Goal: Task Accomplishment & Management: Complete application form

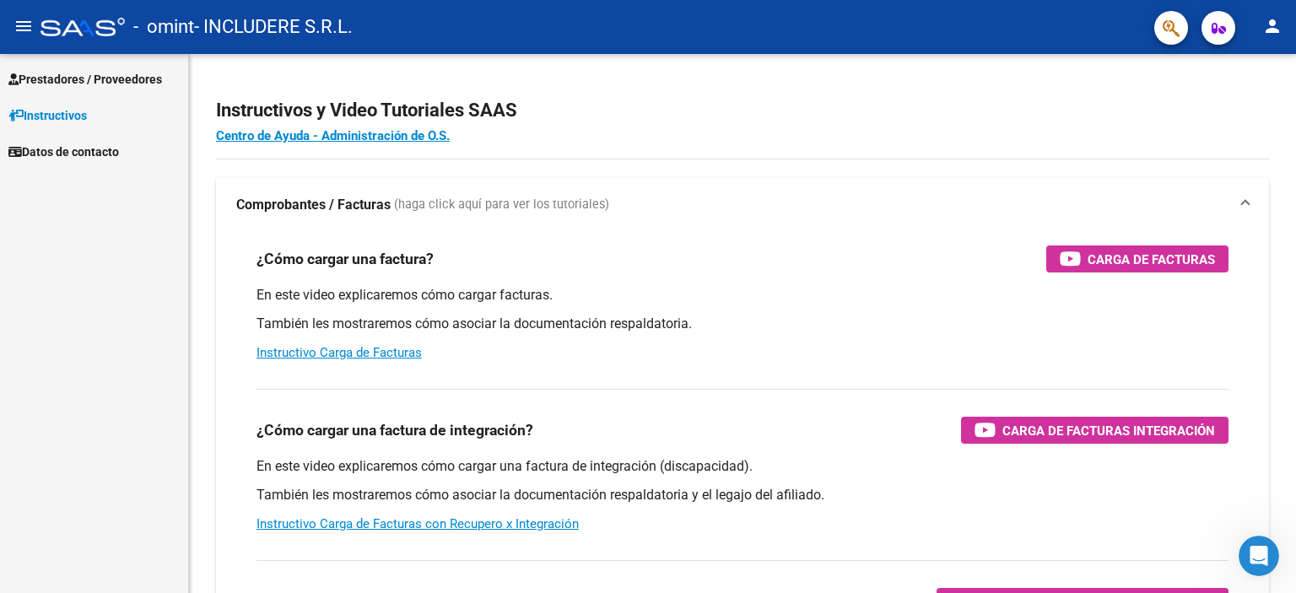
click at [49, 85] on span "Prestadores / Proveedores" at bounding box center [85, 79] width 154 height 19
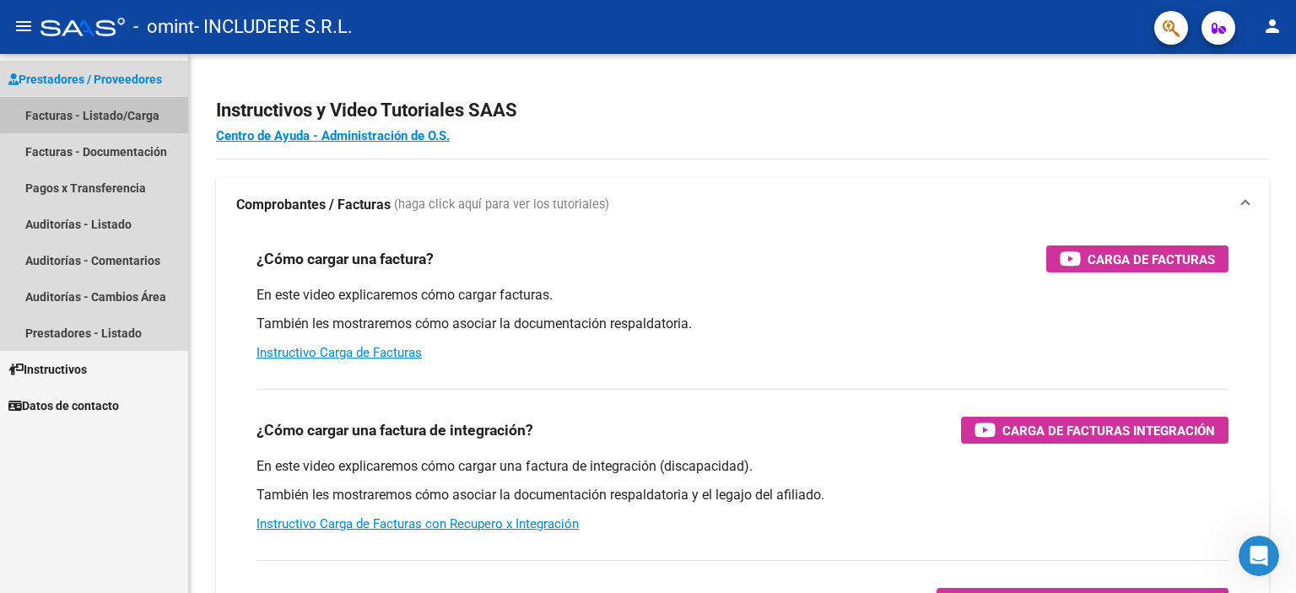
click at [94, 114] on link "Facturas - Listado/Carga" at bounding box center [94, 115] width 188 height 36
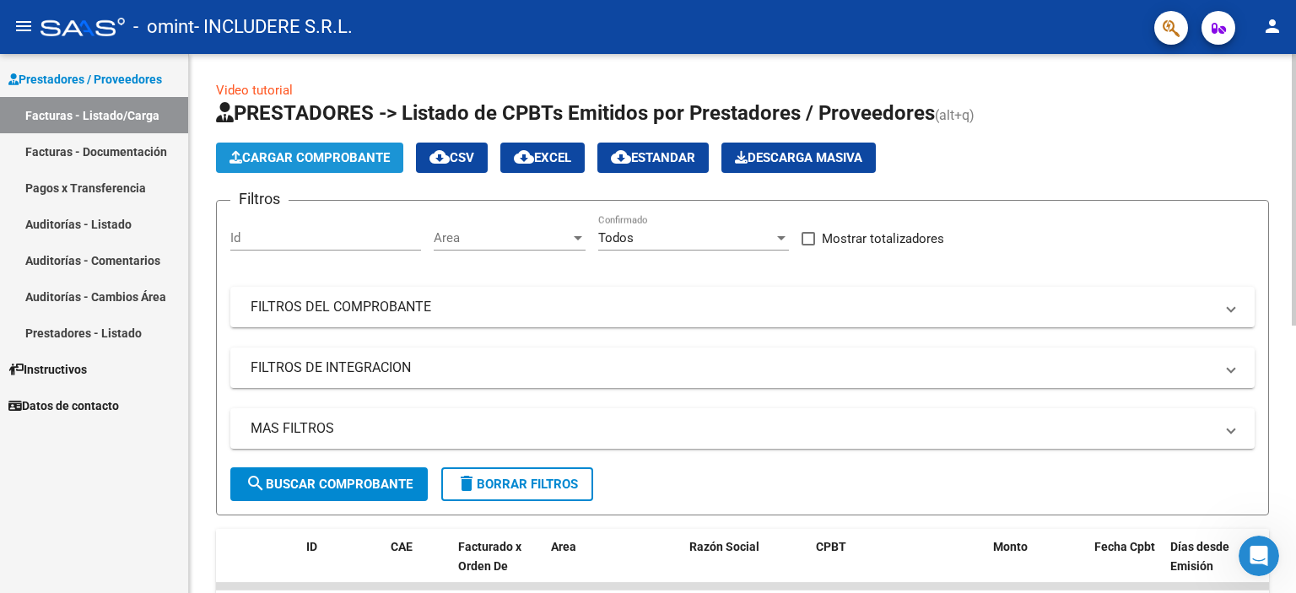
click at [368, 158] on span "Cargar Comprobante" at bounding box center [309, 157] width 160 height 15
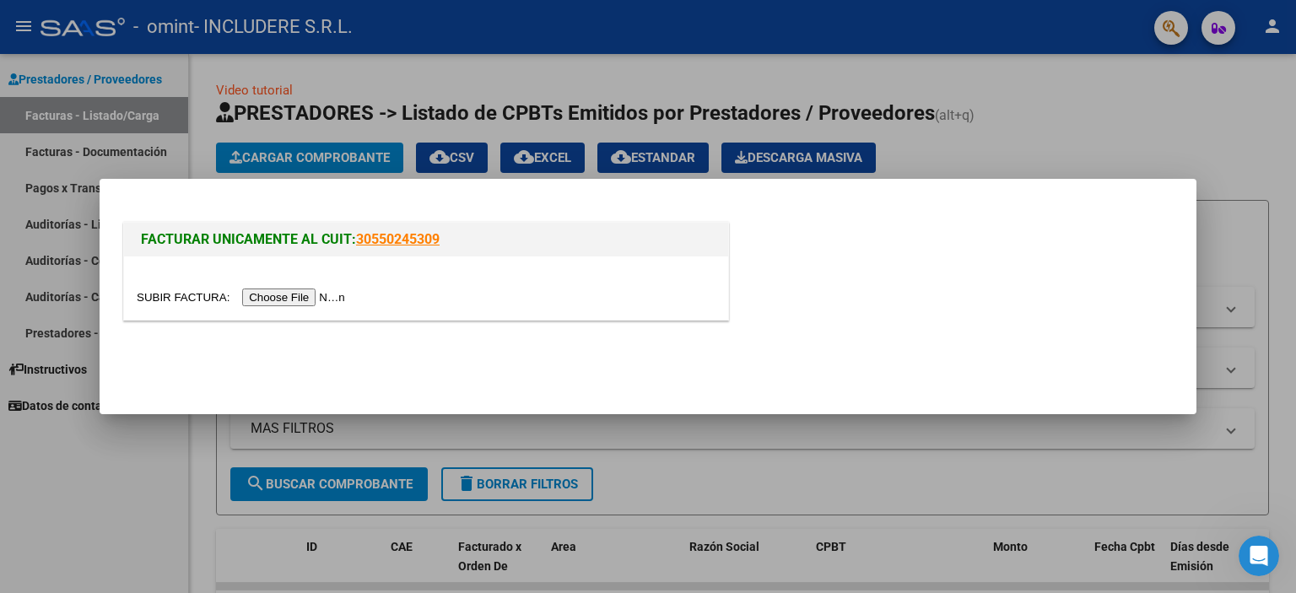
click at [307, 292] on input "file" at bounding box center [243, 298] width 213 height 18
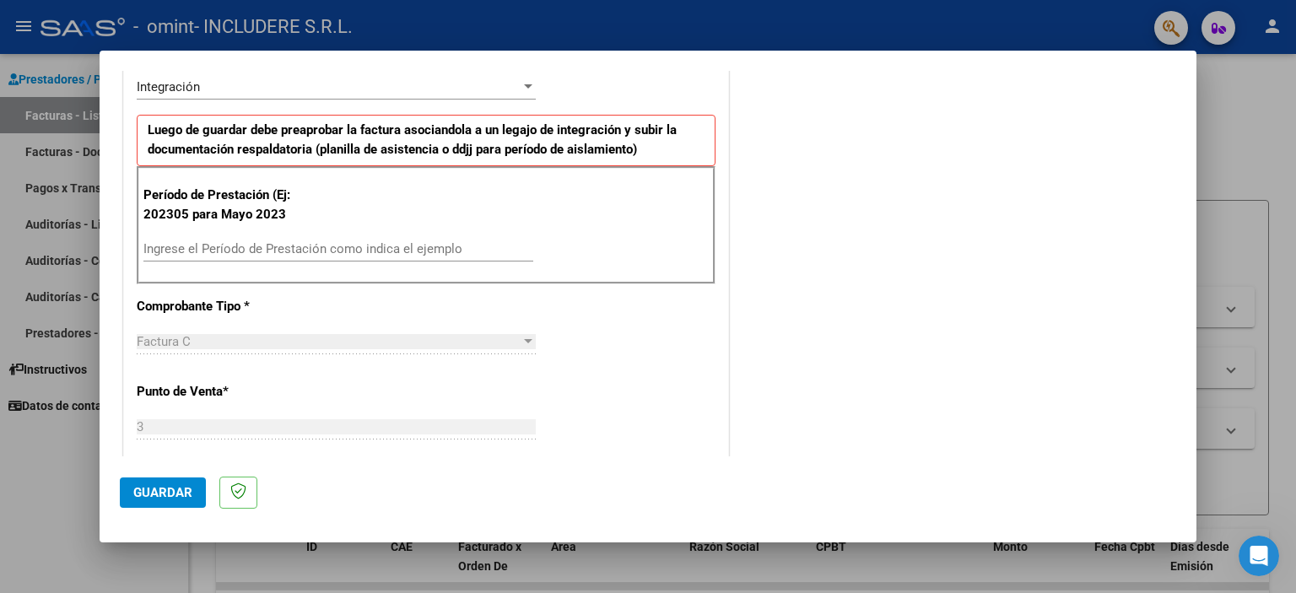
scroll to position [506, 0]
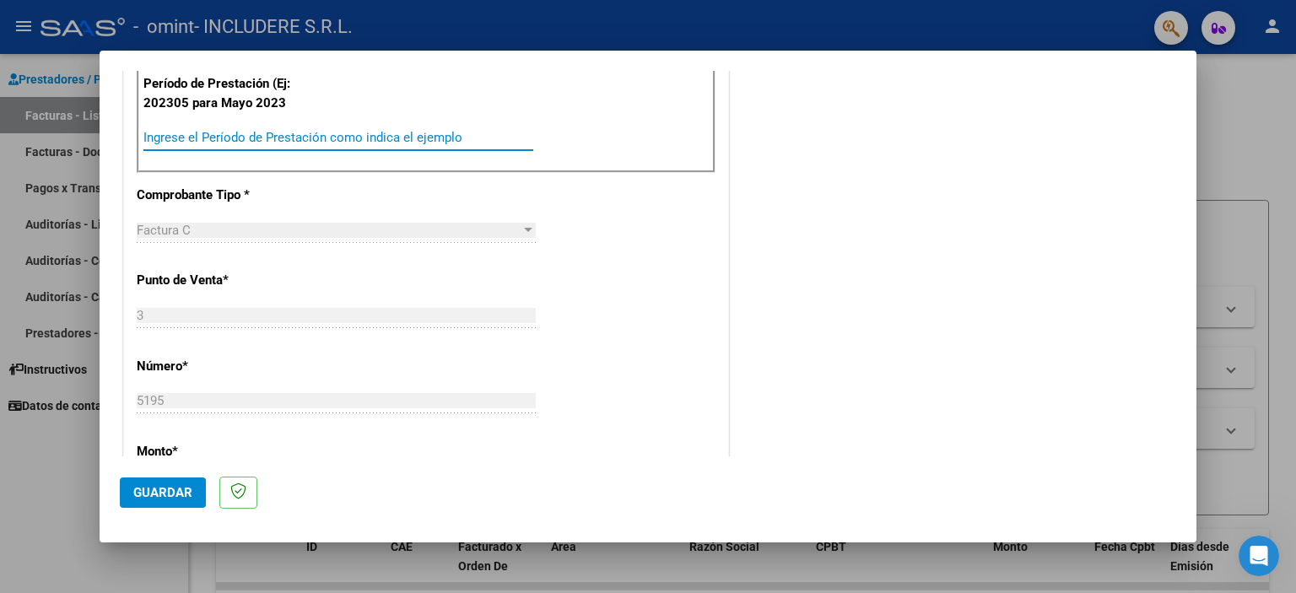
click at [316, 140] on input "Ingrese el Período de Prestación como indica el ejemplo" at bounding box center [338, 137] width 390 height 15
type input "202502"
click at [604, 252] on div "CUIT * 30-71240038-9 Ingresar CUIT ANALISIS PRESTADOR Area destinado * Integrac…" at bounding box center [426, 395] width 604 height 1238
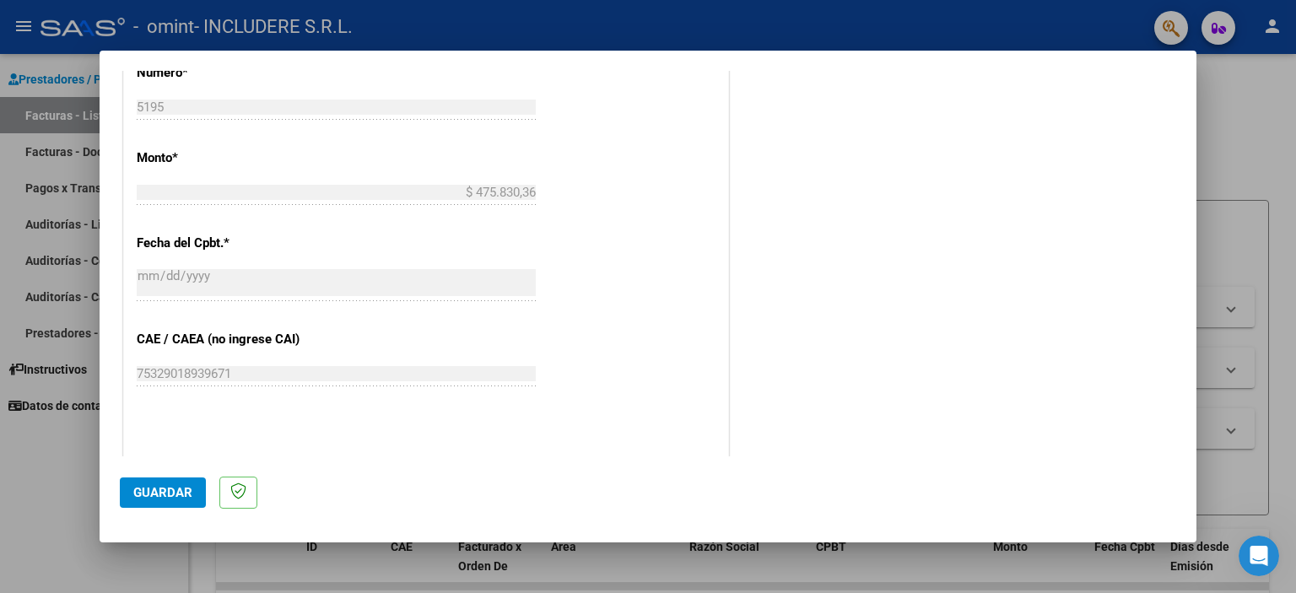
scroll to position [928, 0]
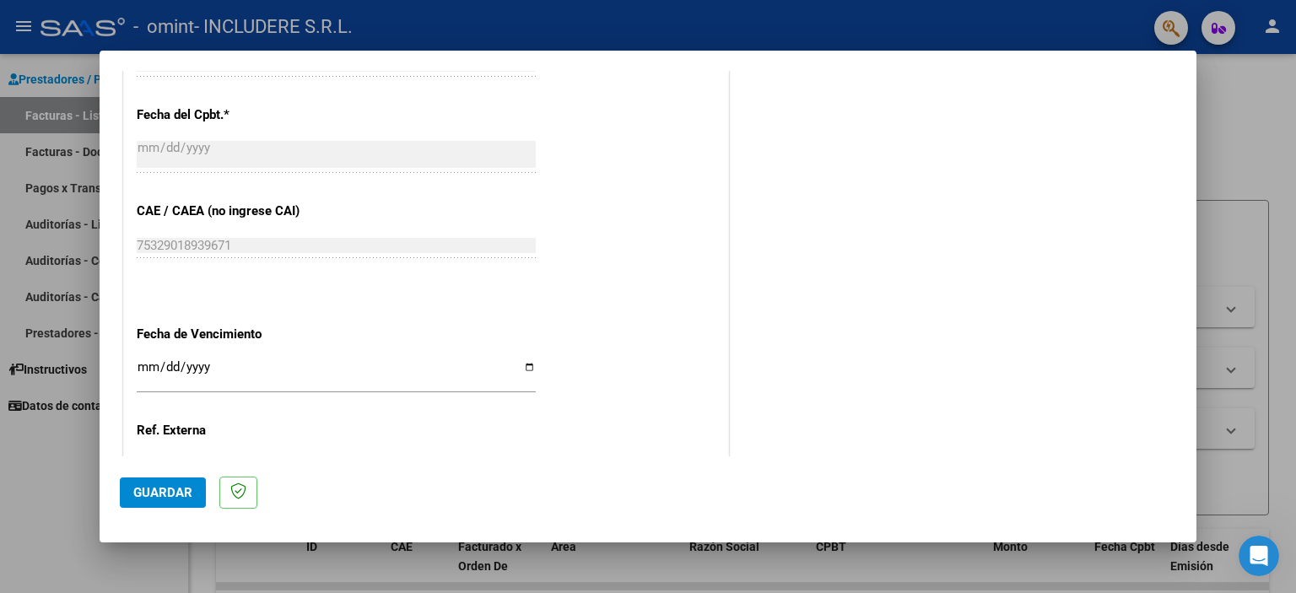
click at [518, 367] on input "Ingresar la fecha" at bounding box center [336, 373] width 399 height 27
type input "[DATE]"
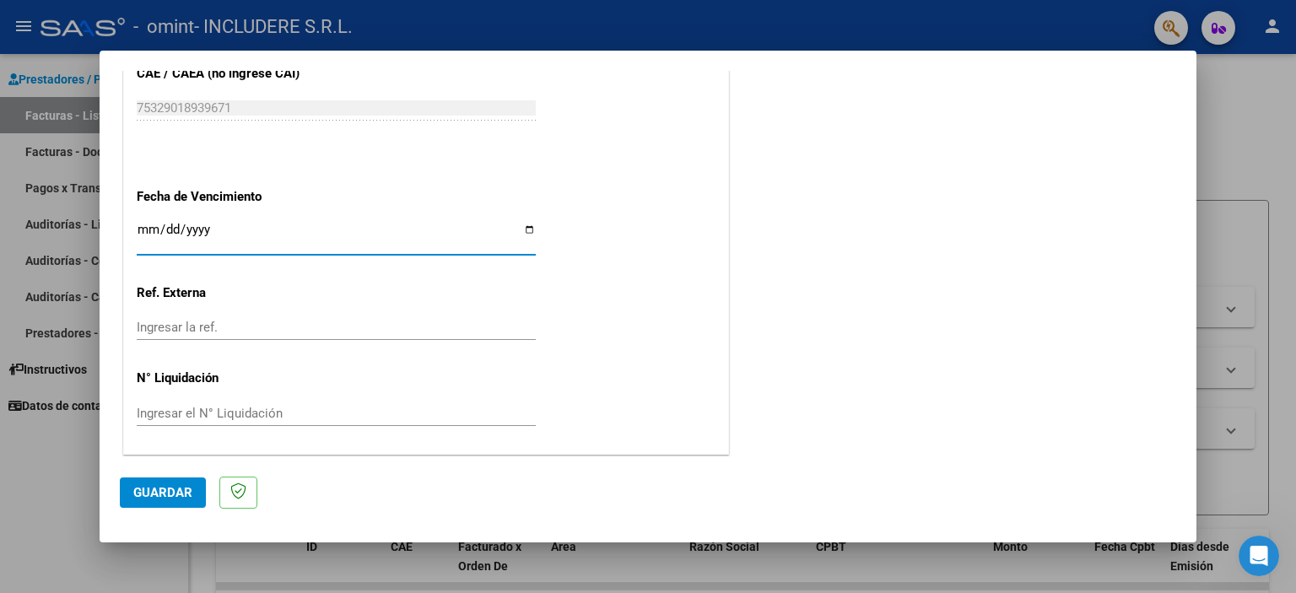
click at [155, 490] on span "Guardar" at bounding box center [162, 492] width 59 height 15
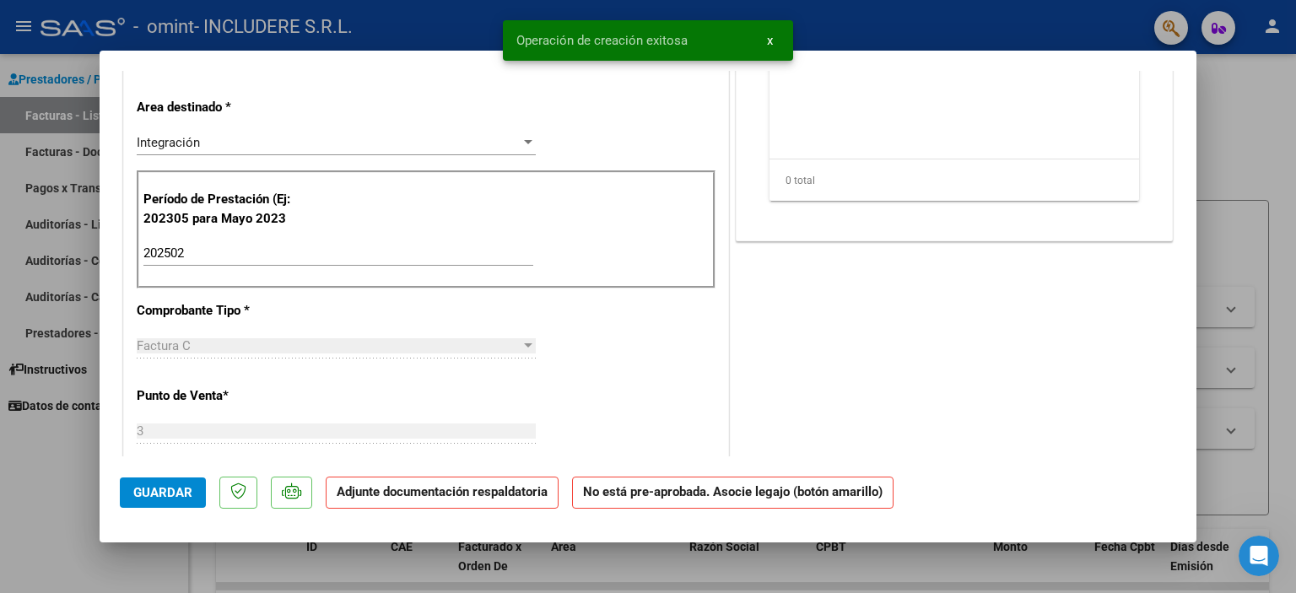
scroll to position [0, 0]
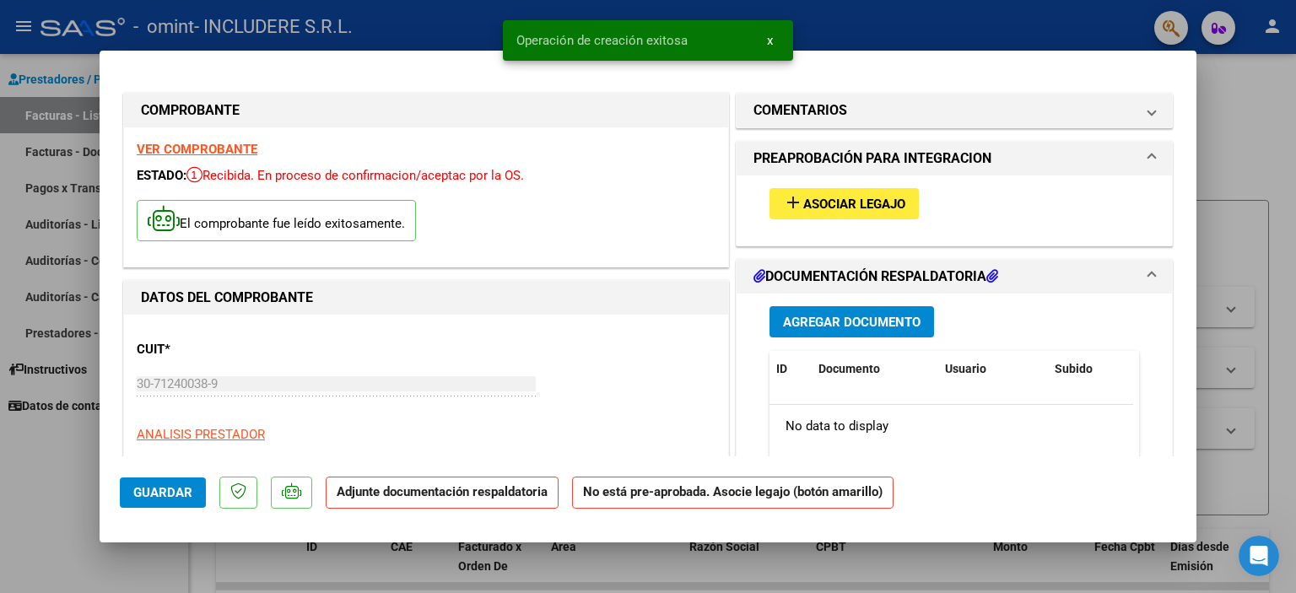
click at [796, 213] on button "add Asociar Legajo" at bounding box center [843, 203] width 149 height 31
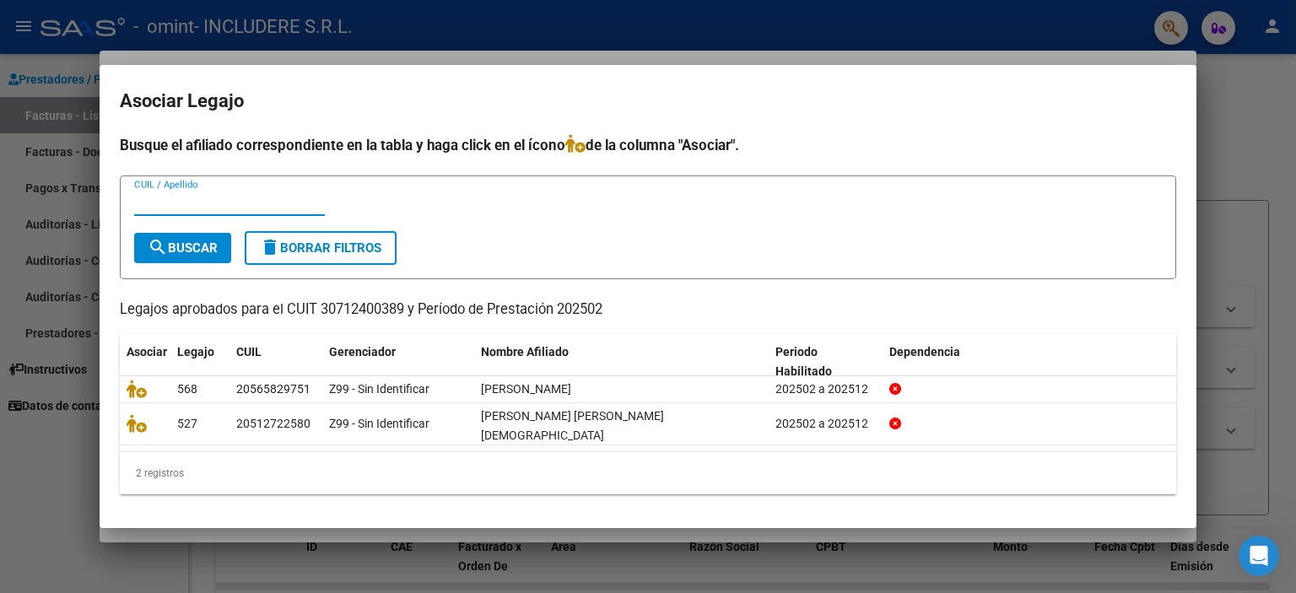
click at [235, 215] on div "CUIL / Apellido" at bounding box center [229, 202] width 191 height 25
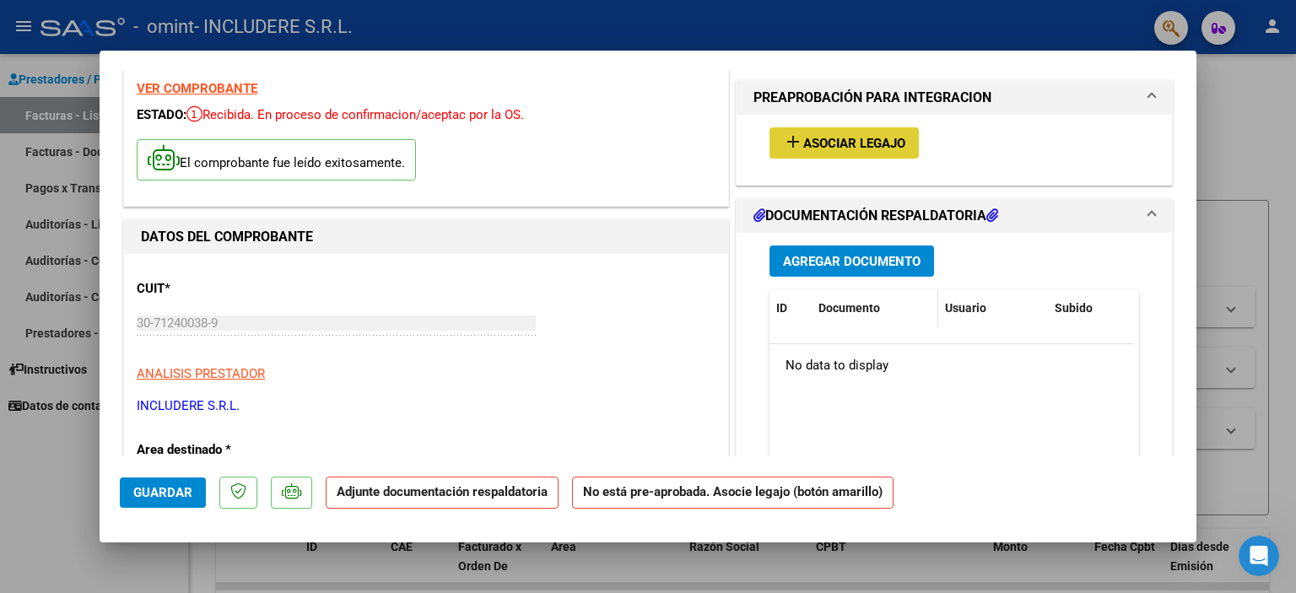
scroll to position [84, 0]
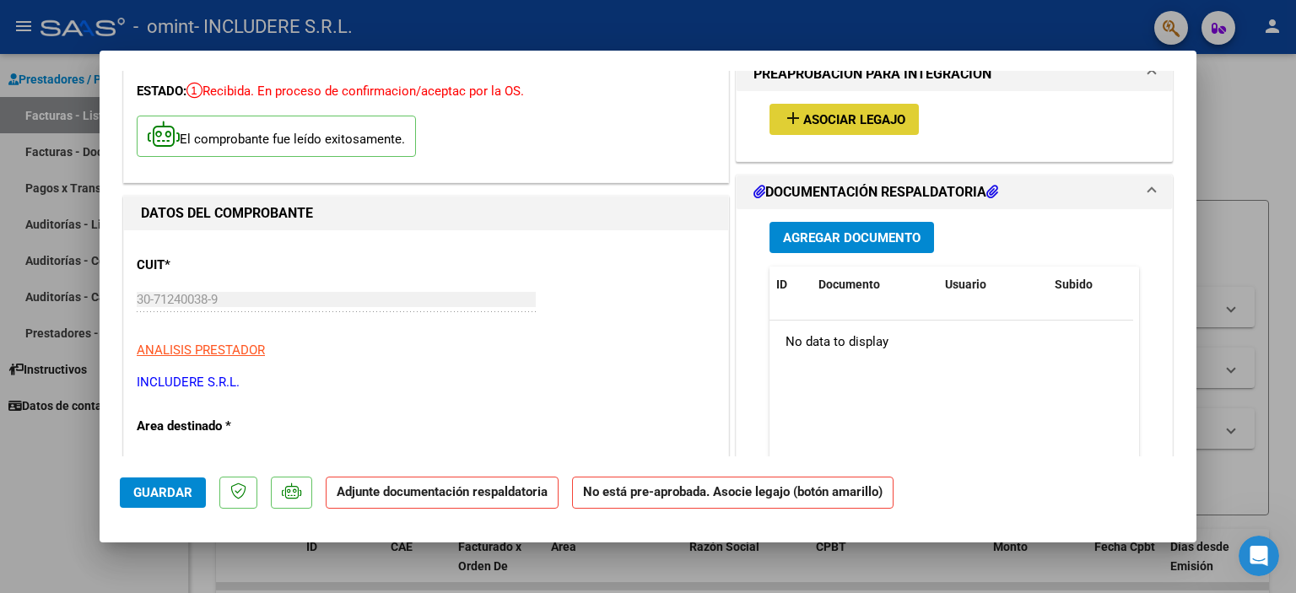
click at [854, 247] on button "Agregar Documento" at bounding box center [851, 237] width 165 height 31
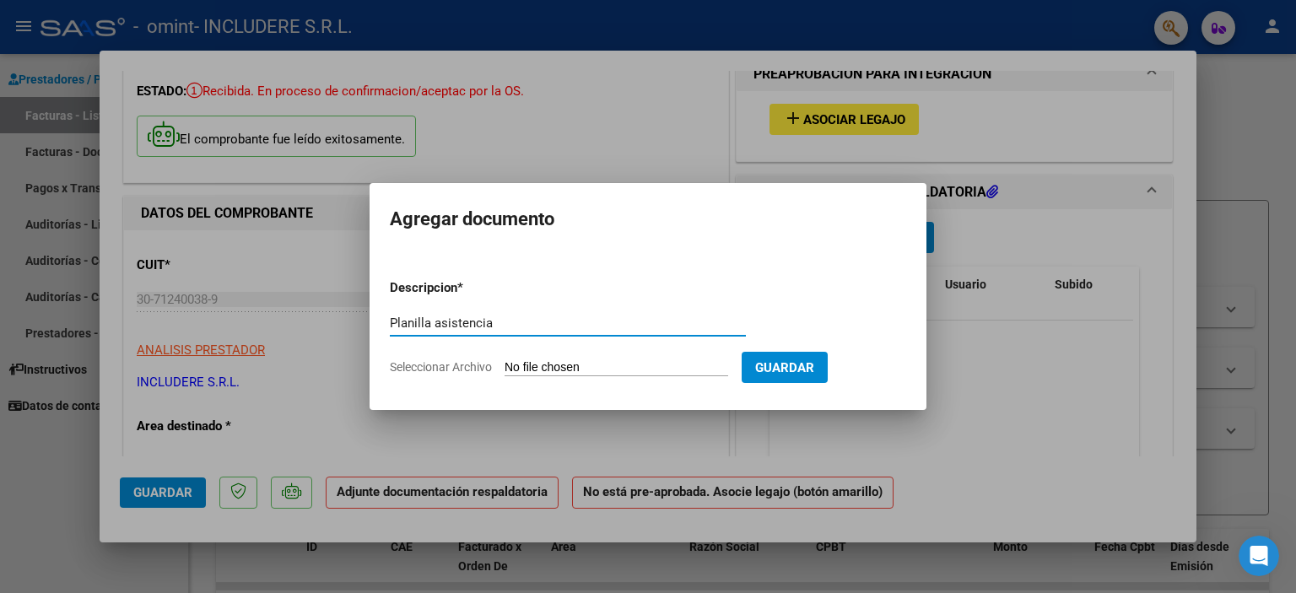
type input "Planilla asistencia"
click at [651, 370] on input "Seleccionar Archivo" at bounding box center [617, 368] width 224 height 16
click at [557, 366] on input "Seleccionar Archivo" at bounding box center [617, 368] width 224 height 16
type input "C:\fakepath\intra febrero.pdf"
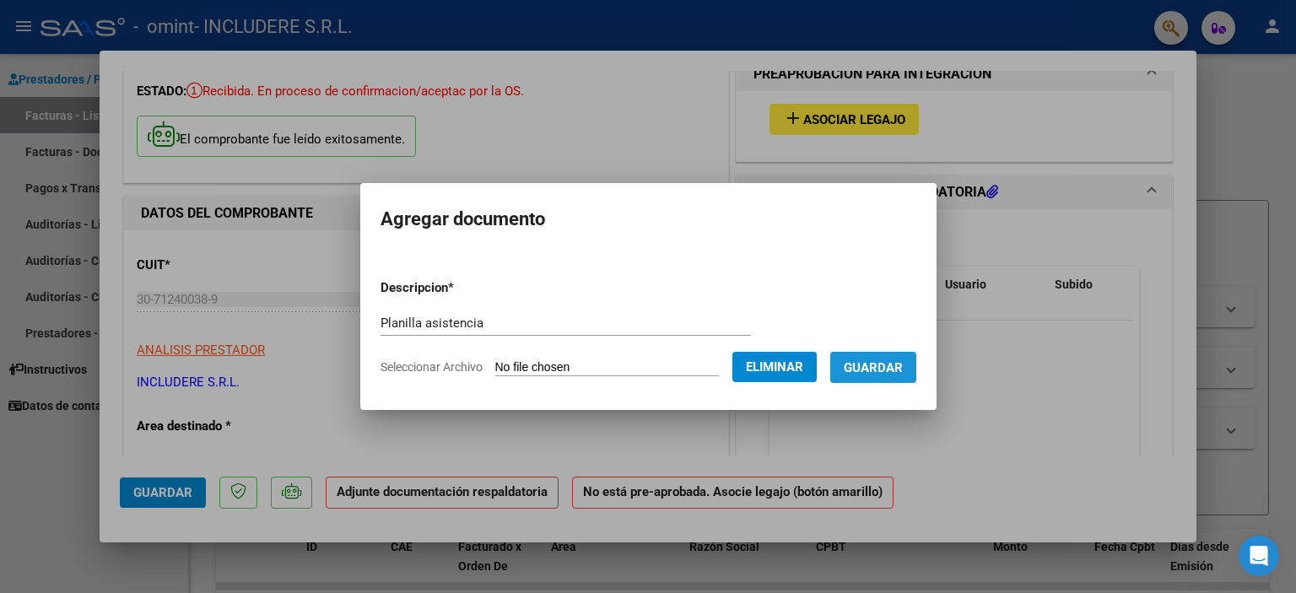
click at [888, 357] on button "Guardar" at bounding box center [873, 367] width 86 height 31
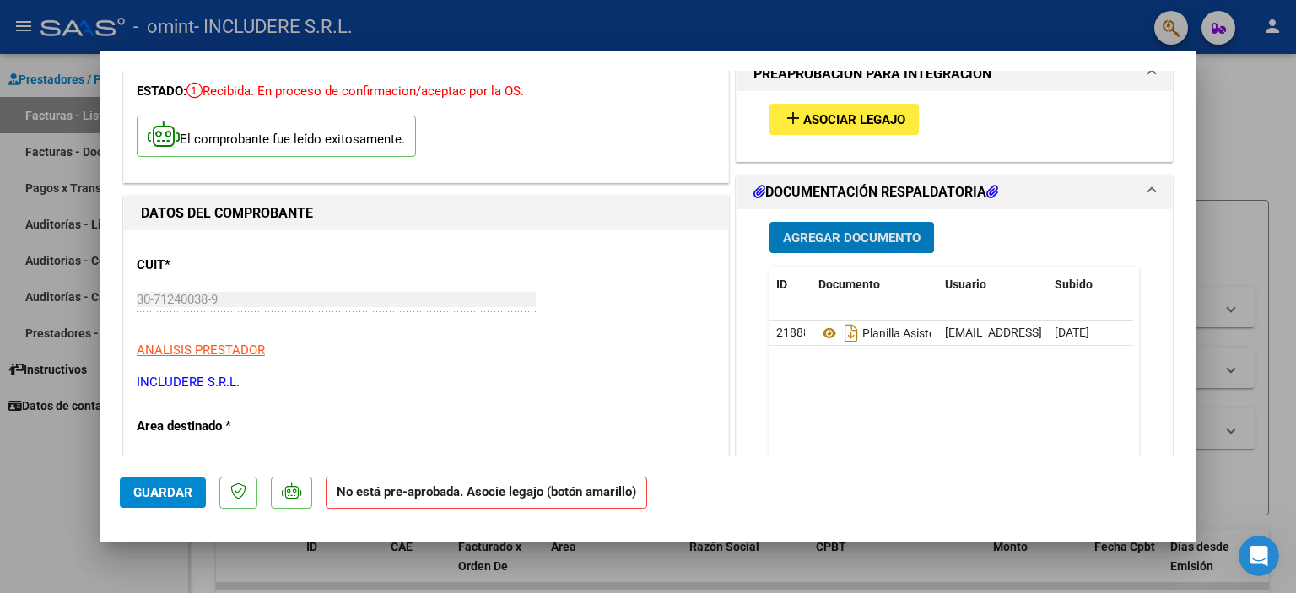
click at [850, 224] on button "Agregar Documento" at bounding box center [851, 237] width 165 height 31
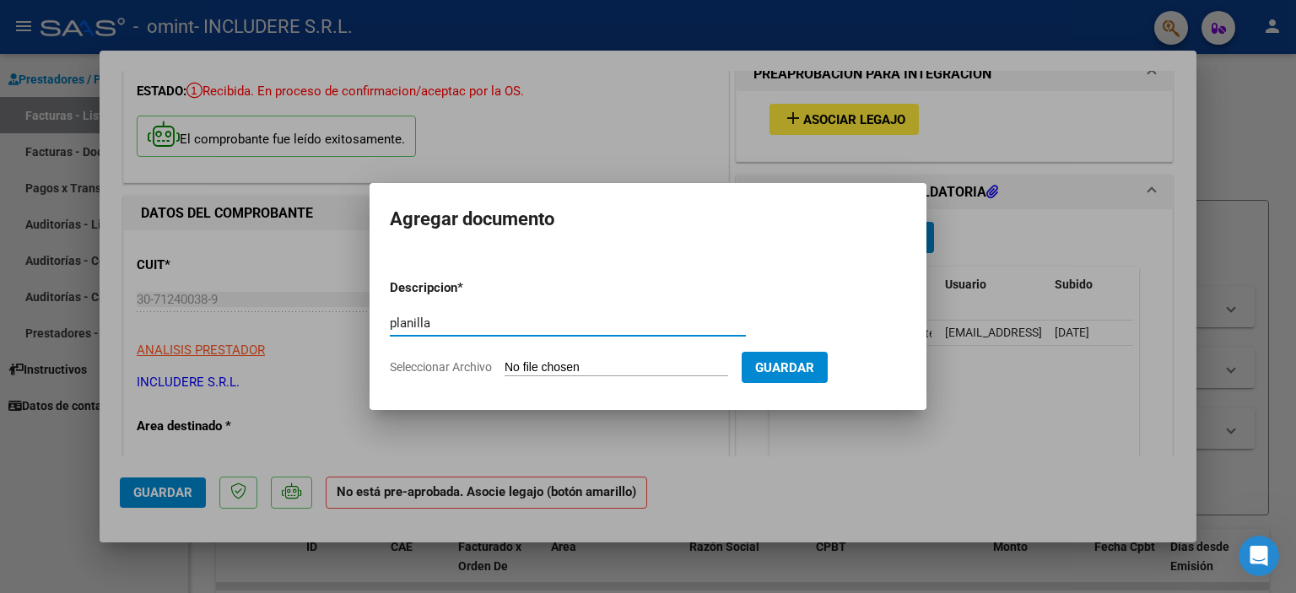
type input "planilla"
click at [542, 362] on input "Seleccionar Archivo" at bounding box center [617, 368] width 224 height 16
type input "C:\fakepath\extra febrero.pdf"
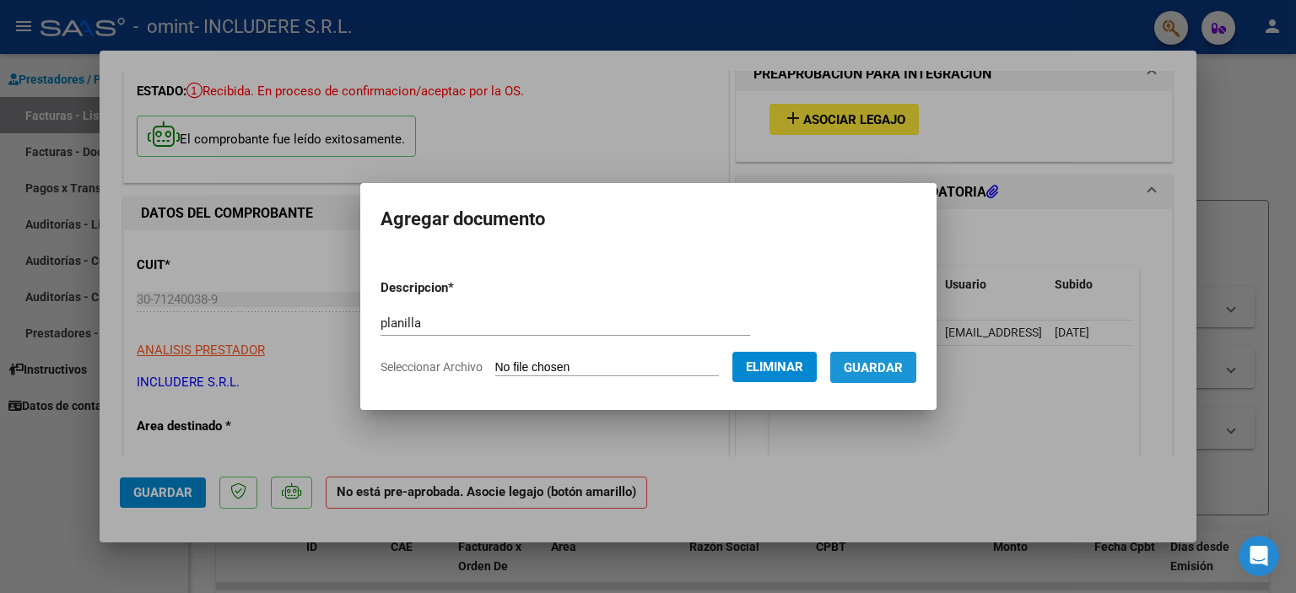
click at [903, 360] on span "Guardar" at bounding box center [873, 367] width 59 height 15
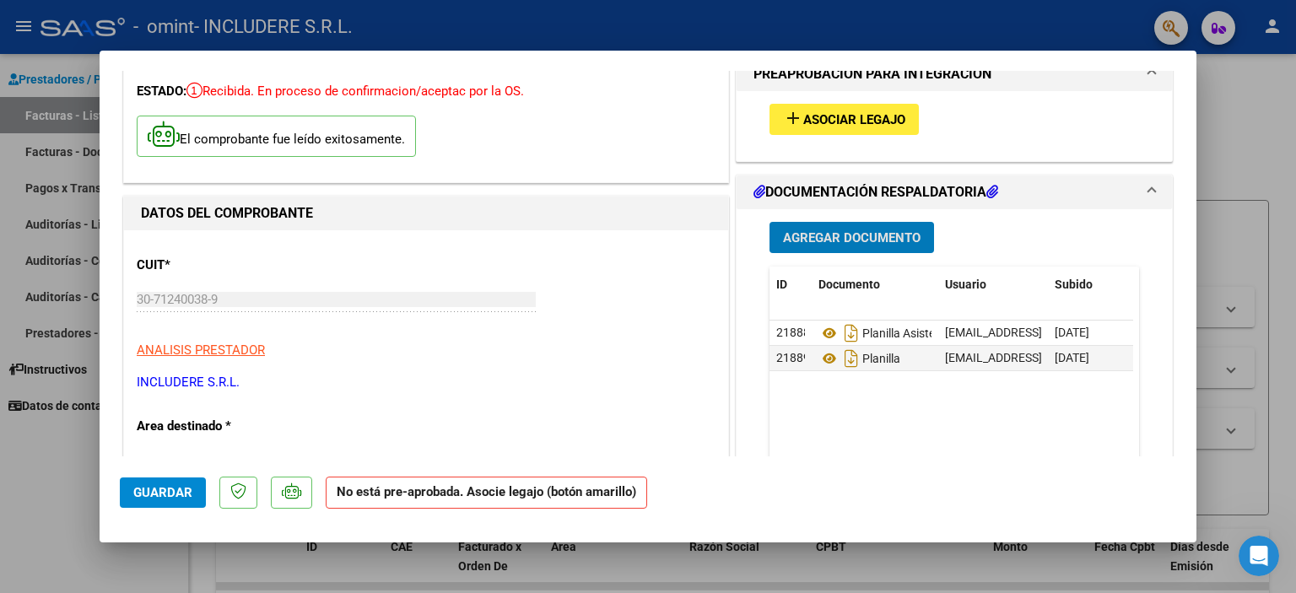
click at [193, 488] on button "Guardar" at bounding box center [163, 493] width 86 height 30
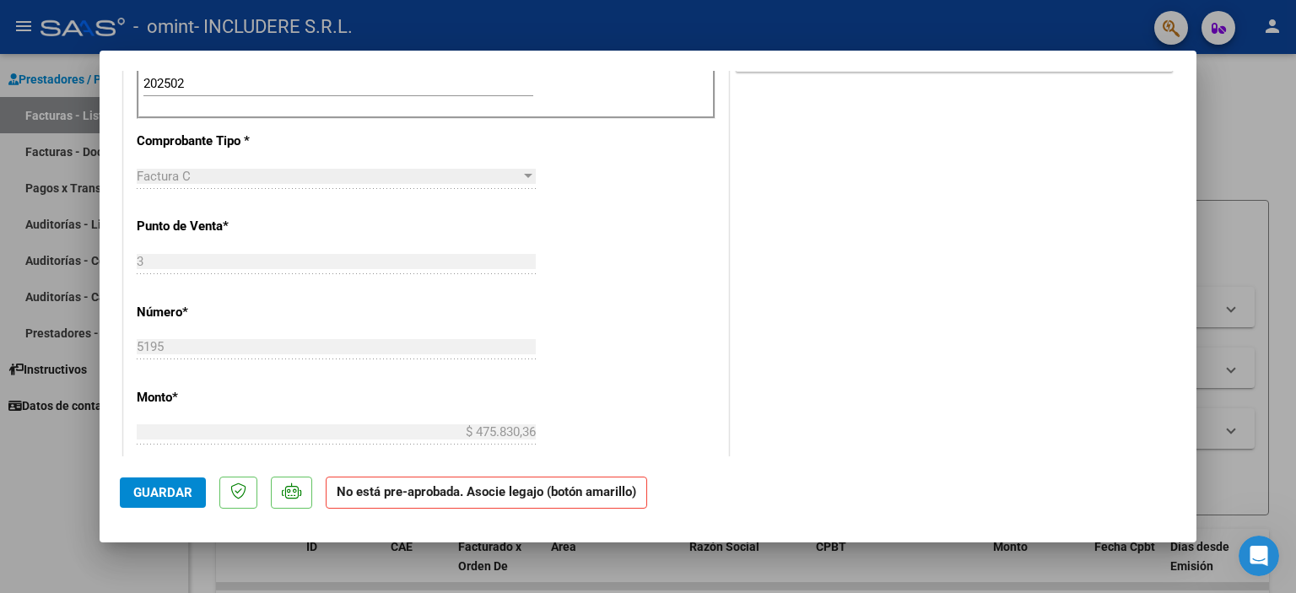
scroll to position [591, 0]
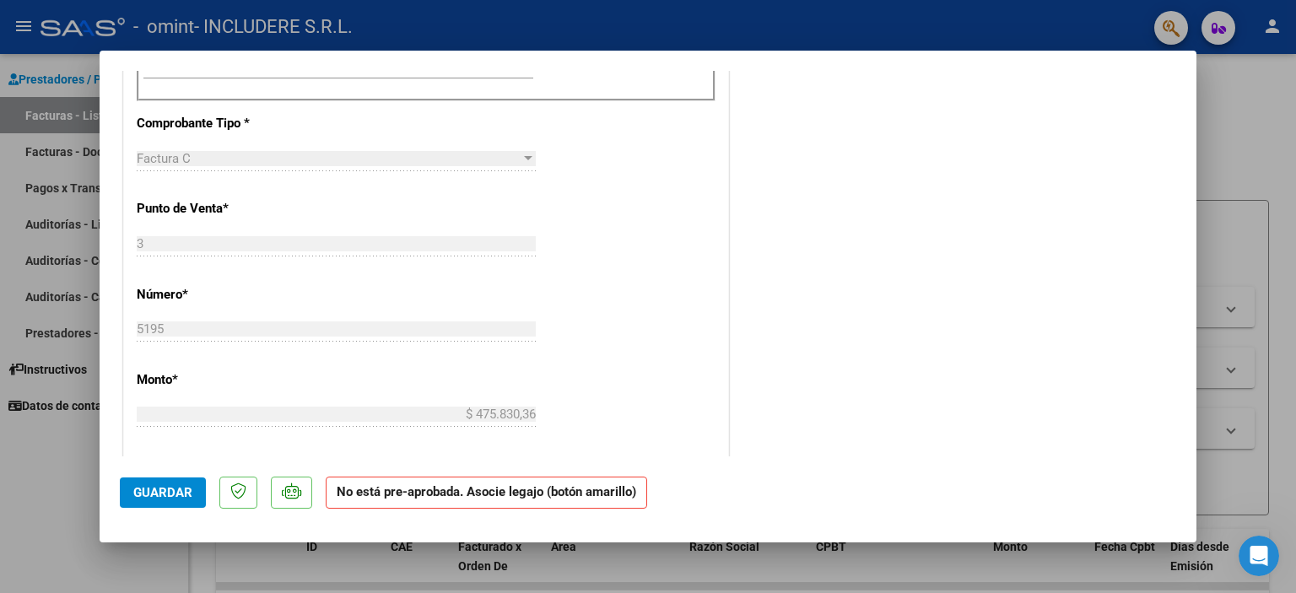
drag, startPoint x: 121, startPoint y: 588, endPoint x: 145, endPoint y: 566, distance: 32.2
drag, startPoint x: 145, startPoint y: 566, endPoint x: 109, endPoint y: 481, distance: 92.6
click at [109, 481] on mat-dialog-container "COMPROBANTE VER COMPROBANTE ESTADO: Recibida. En proceso de confirmacion/acepta…" at bounding box center [648, 297] width 1097 height 492
click at [165, 497] on span "Guardar" at bounding box center [162, 492] width 59 height 15
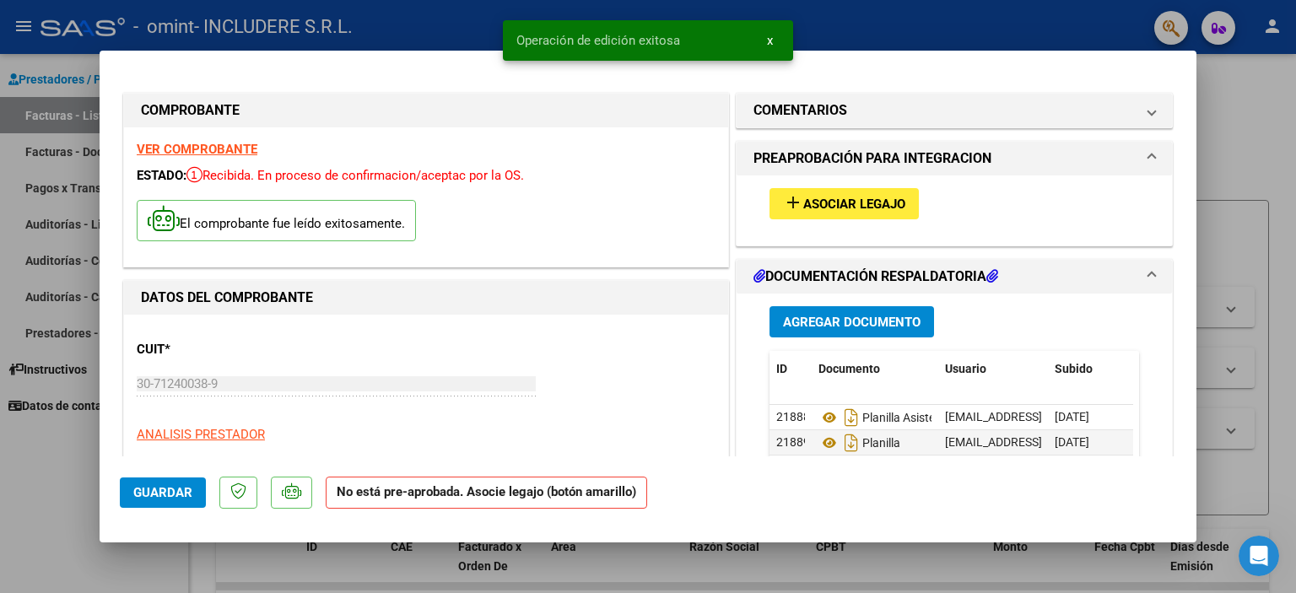
scroll to position [0, 0]
click at [1272, 145] on div at bounding box center [648, 296] width 1296 height 593
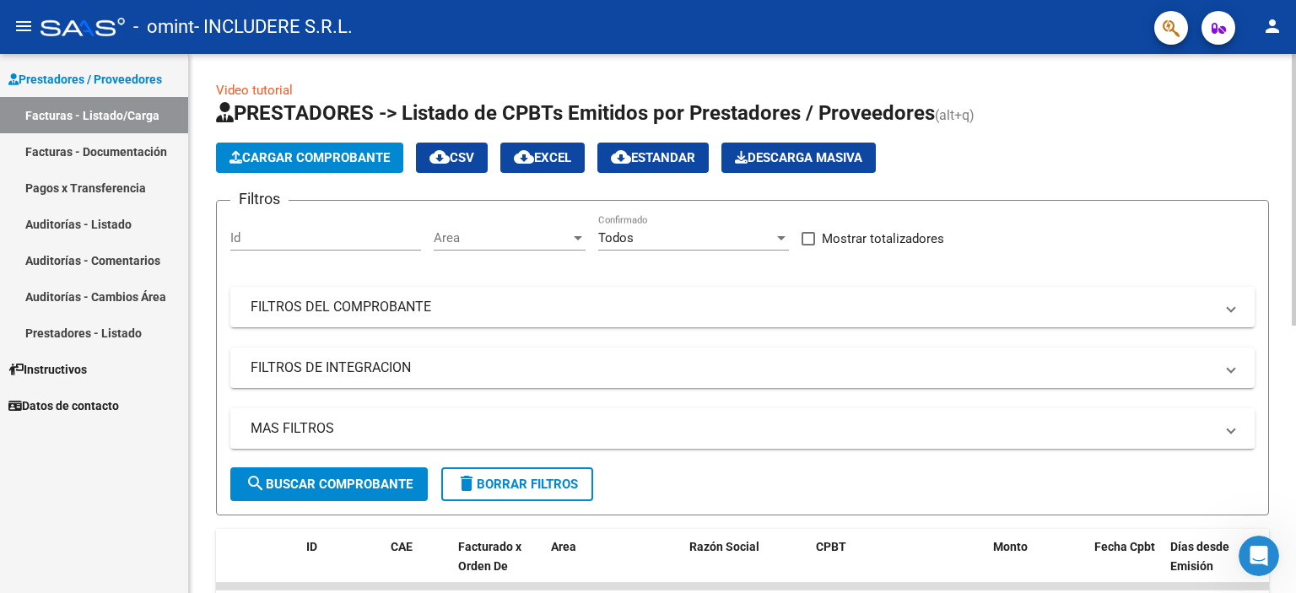
click at [300, 153] on span "Cargar Comprobante" at bounding box center [309, 157] width 160 height 15
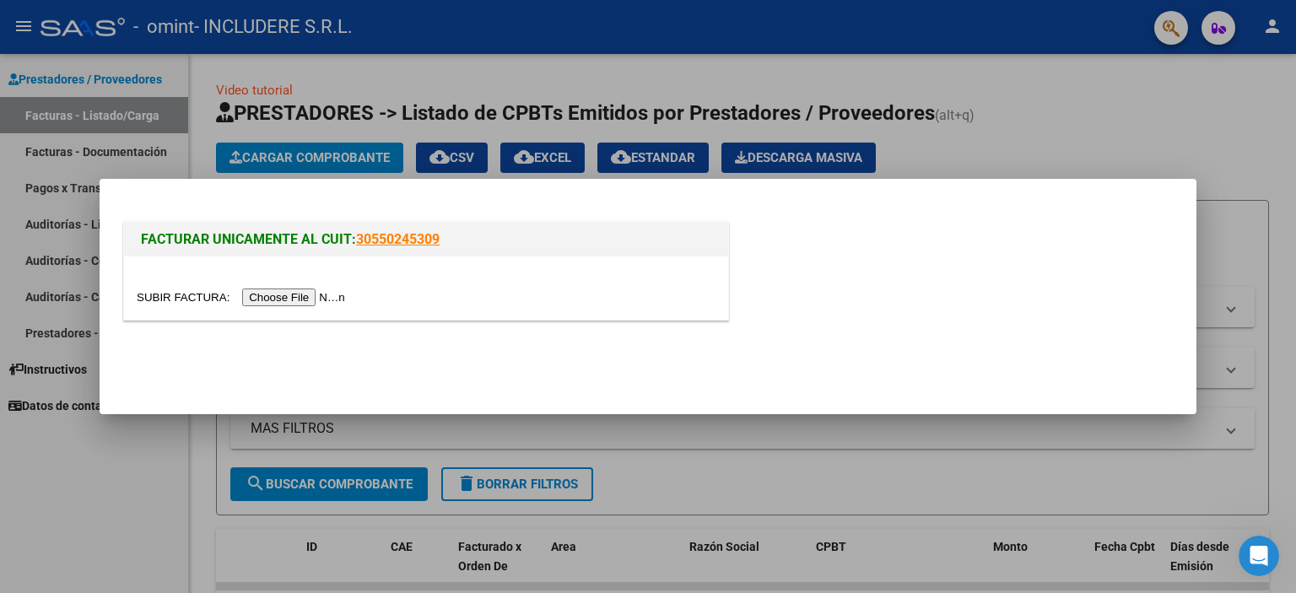
click at [328, 298] on input "file" at bounding box center [243, 298] width 213 height 18
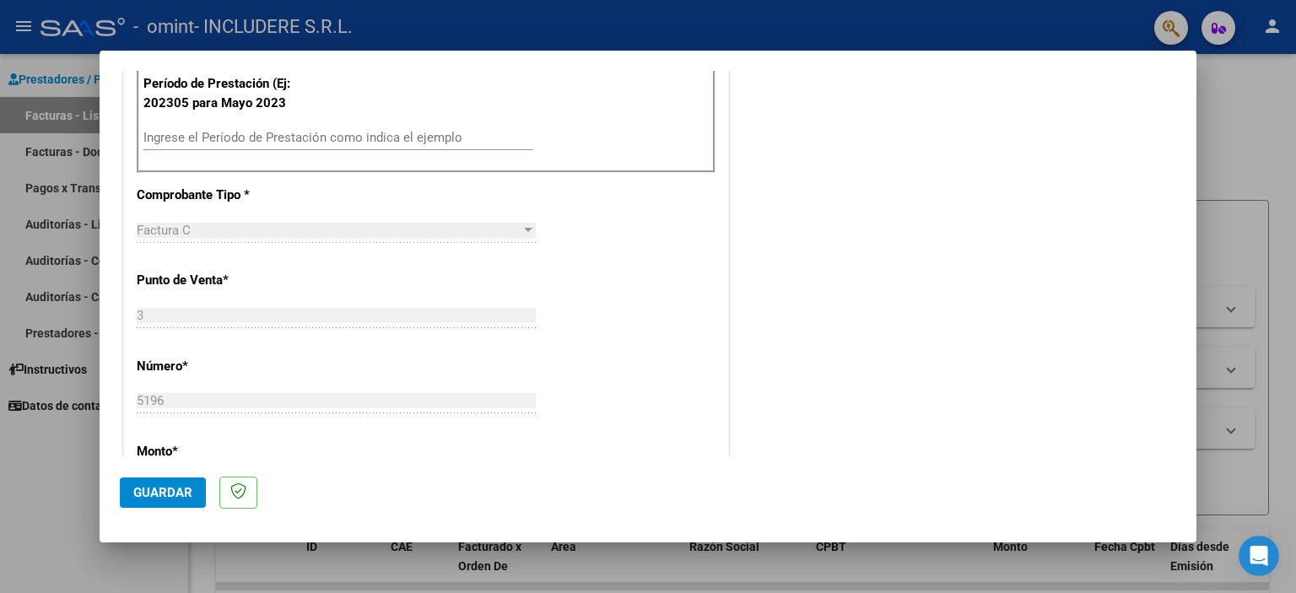
scroll to position [337, 0]
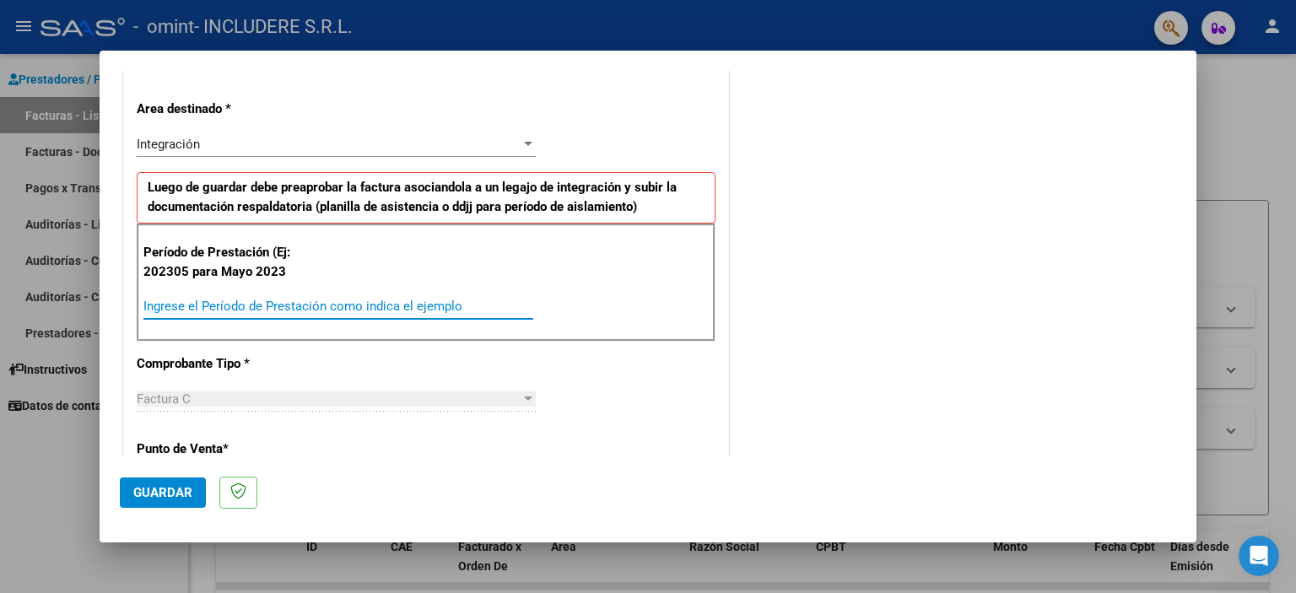
click at [283, 300] on input "Ingrese el Período de Prestación como indica el ejemplo" at bounding box center [338, 306] width 390 height 15
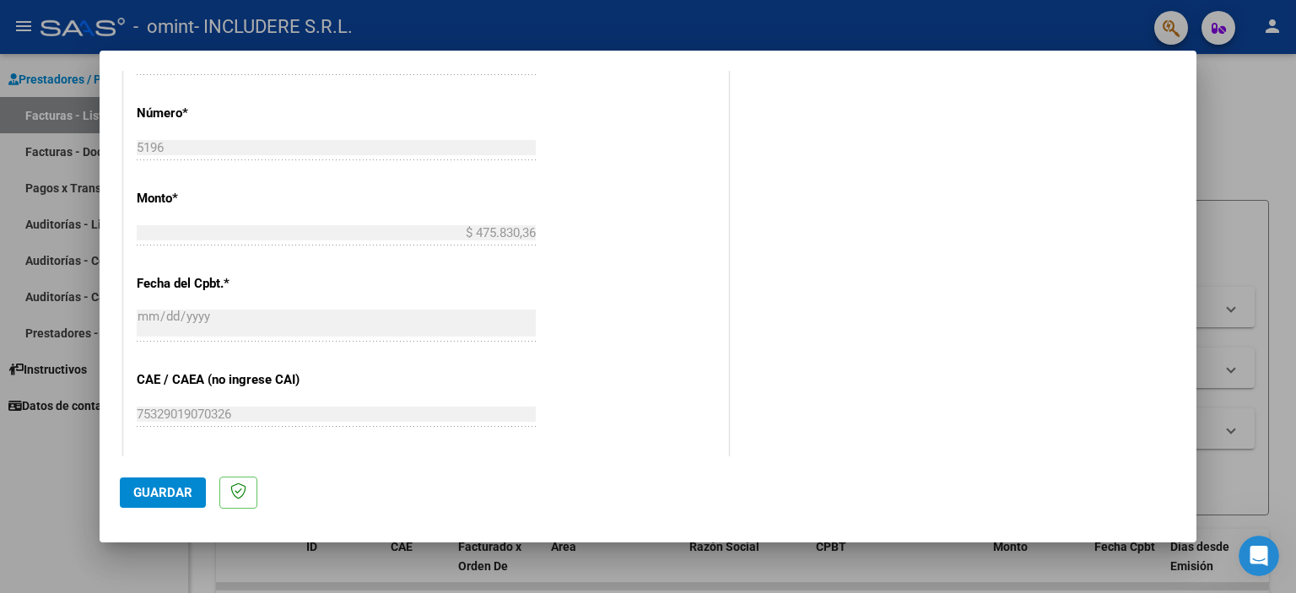
type input "202503"
click at [170, 478] on button "Guardar" at bounding box center [163, 493] width 86 height 30
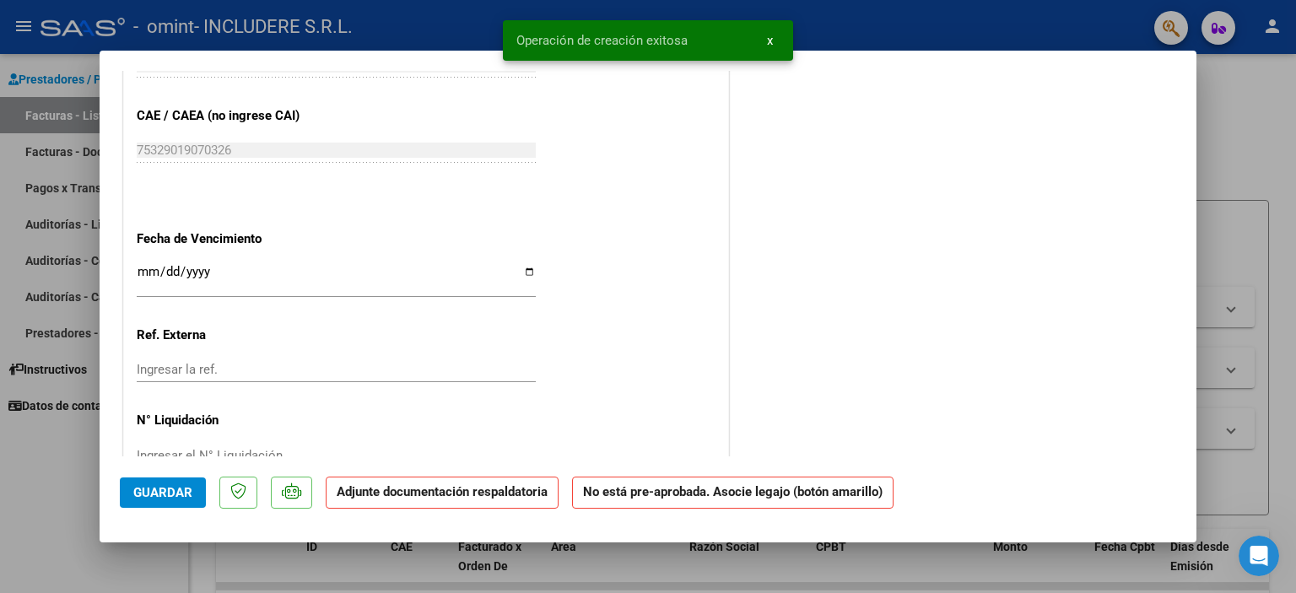
scroll to position [1078, 0]
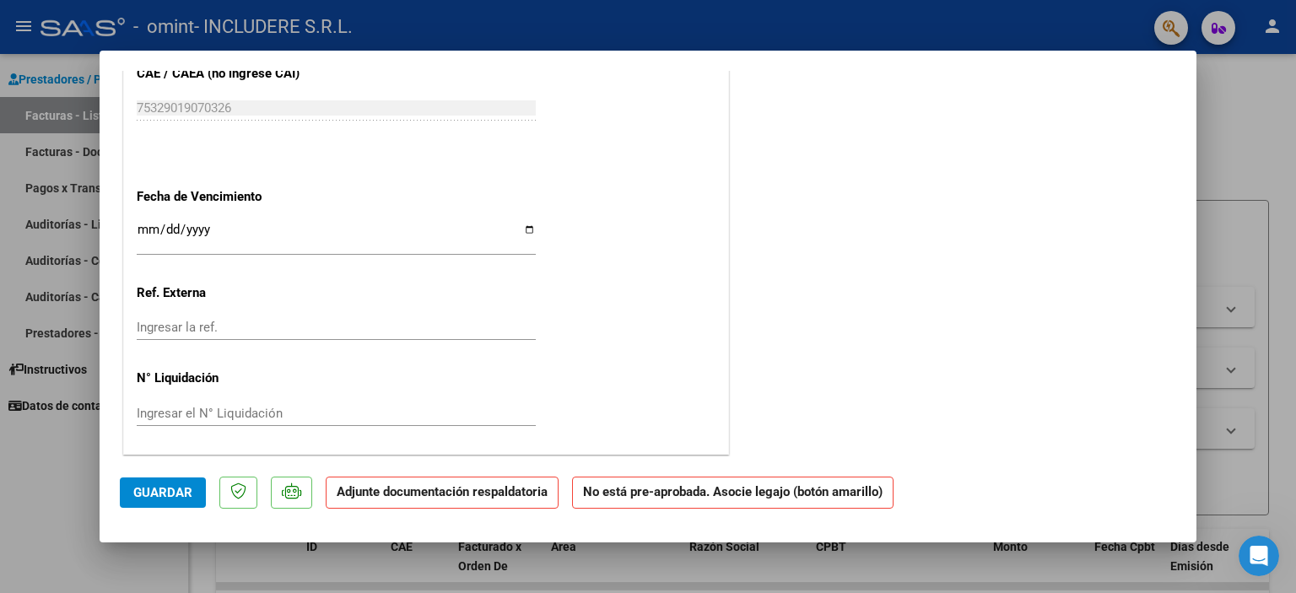
click at [154, 223] on input "Ingresar la fecha" at bounding box center [336, 236] width 399 height 27
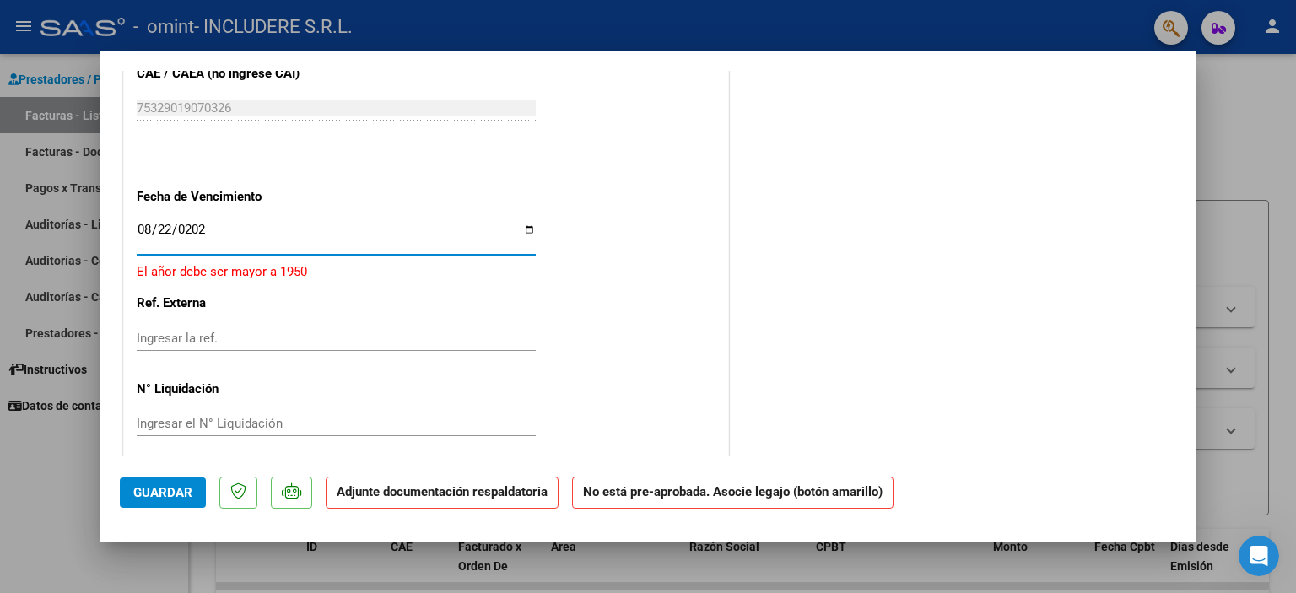
type input "[DATE]"
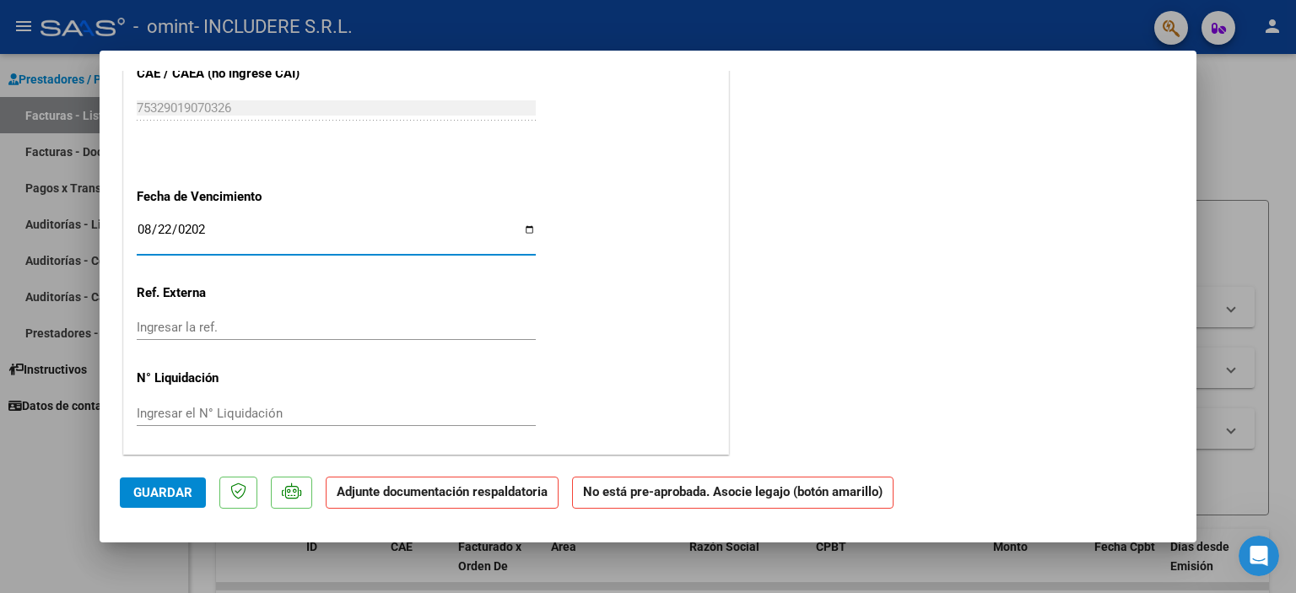
click at [185, 483] on button "Guardar" at bounding box center [163, 493] width 86 height 30
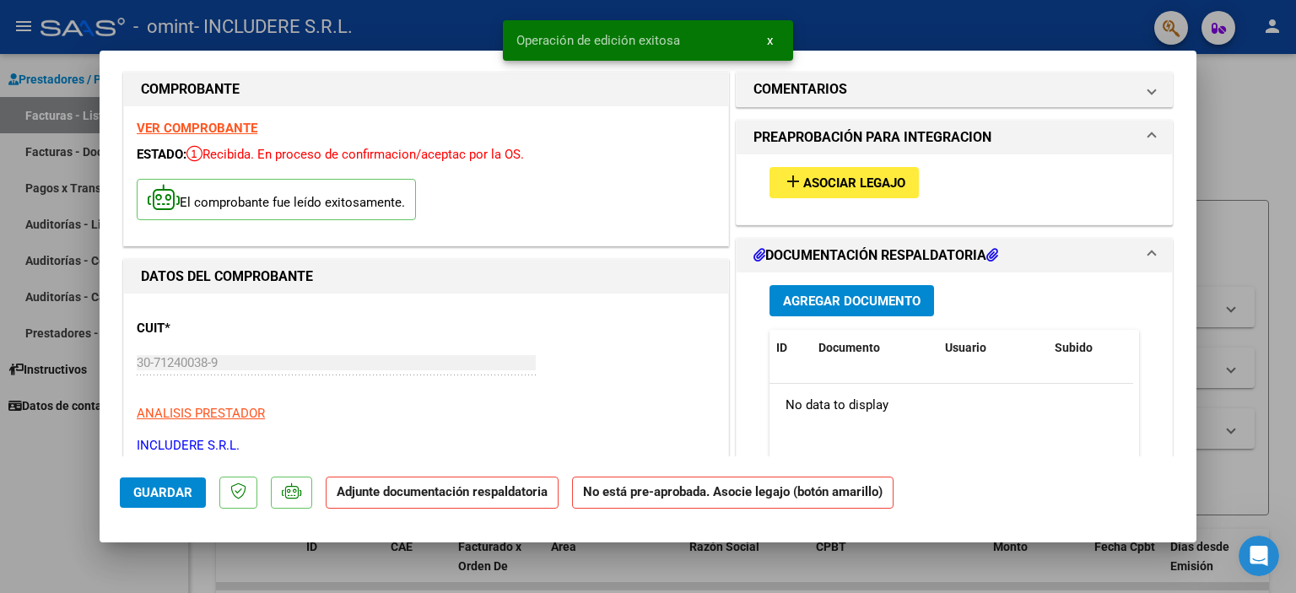
scroll to position [0, 0]
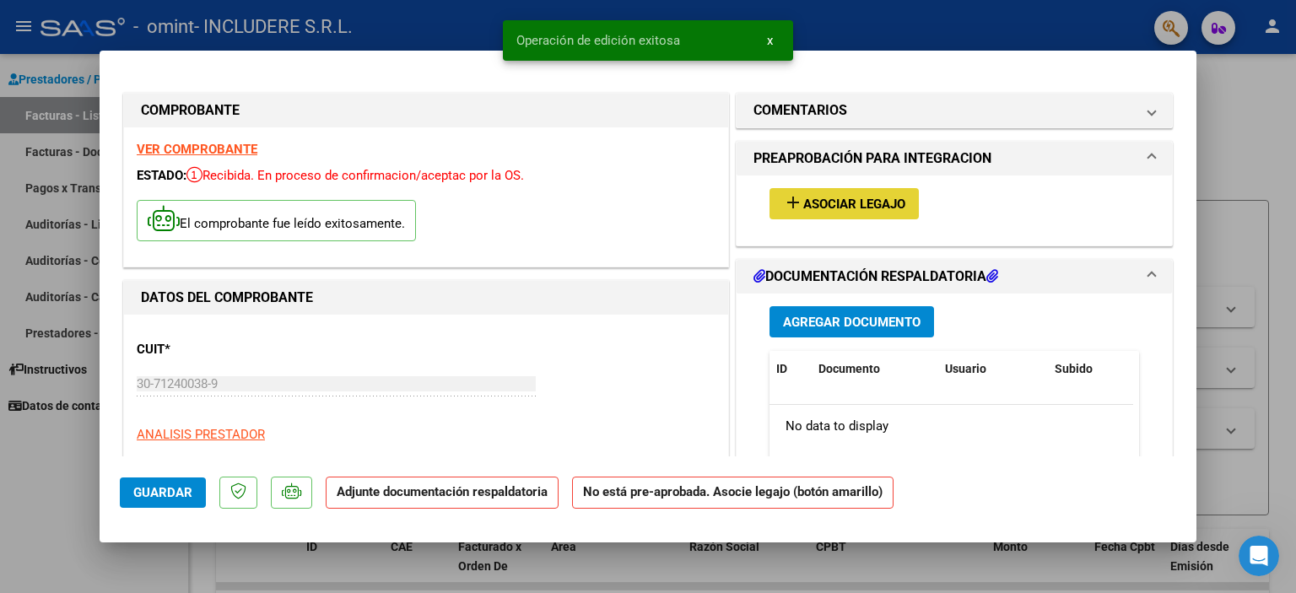
click at [847, 194] on button "add Asociar Legajo" at bounding box center [843, 203] width 149 height 31
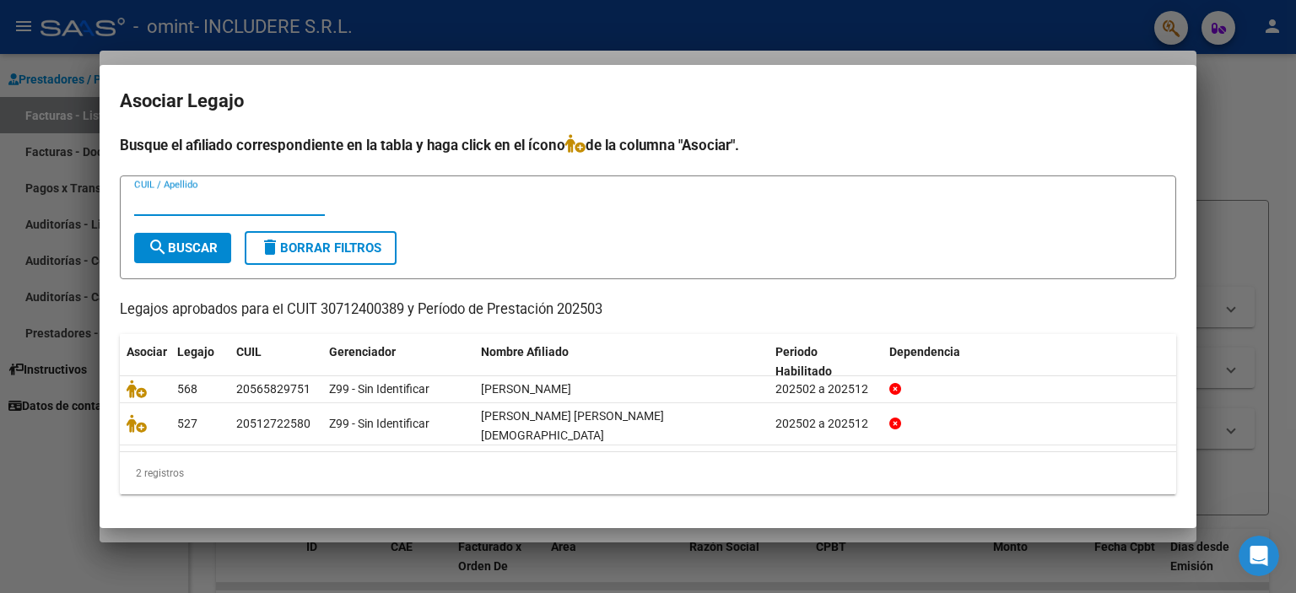
click at [173, 461] on div "2 registros" at bounding box center [648, 473] width 1056 height 42
click at [271, 210] on input "CUIL / Apellido" at bounding box center [229, 202] width 191 height 15
click at [1228, 215] on div at bounding box center [648, 296] width 1296 height 593
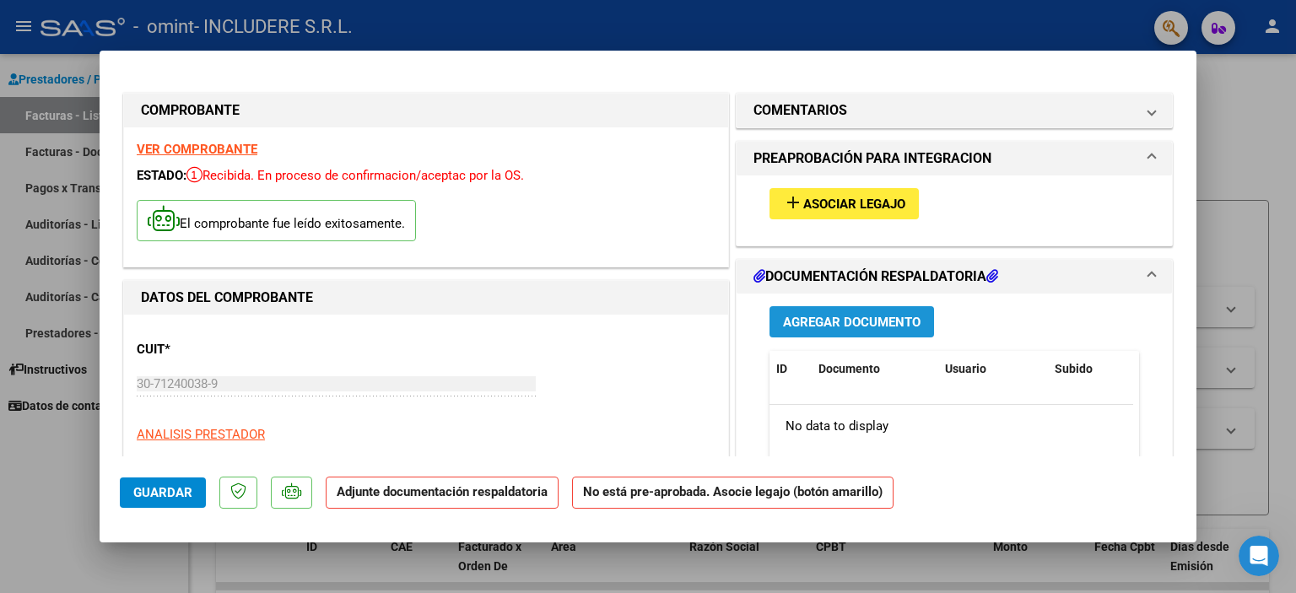
click at [866, 325] on span "Agregar Documento" at bounding box center [852, 322] width 138 height 15
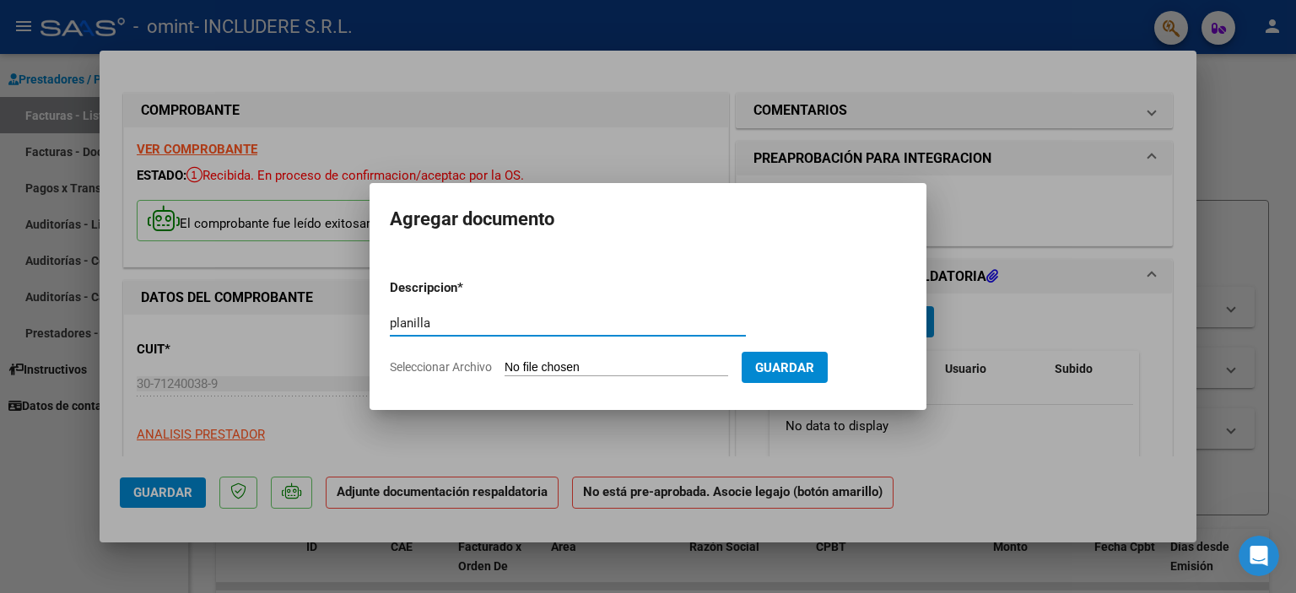
type input "planilla"
click at [631, 369] on input "Seleccionar Archivo" at bounding box center [617, 368] width 224 height 16
type input "C:\fakepath\marzo intra.pdf"
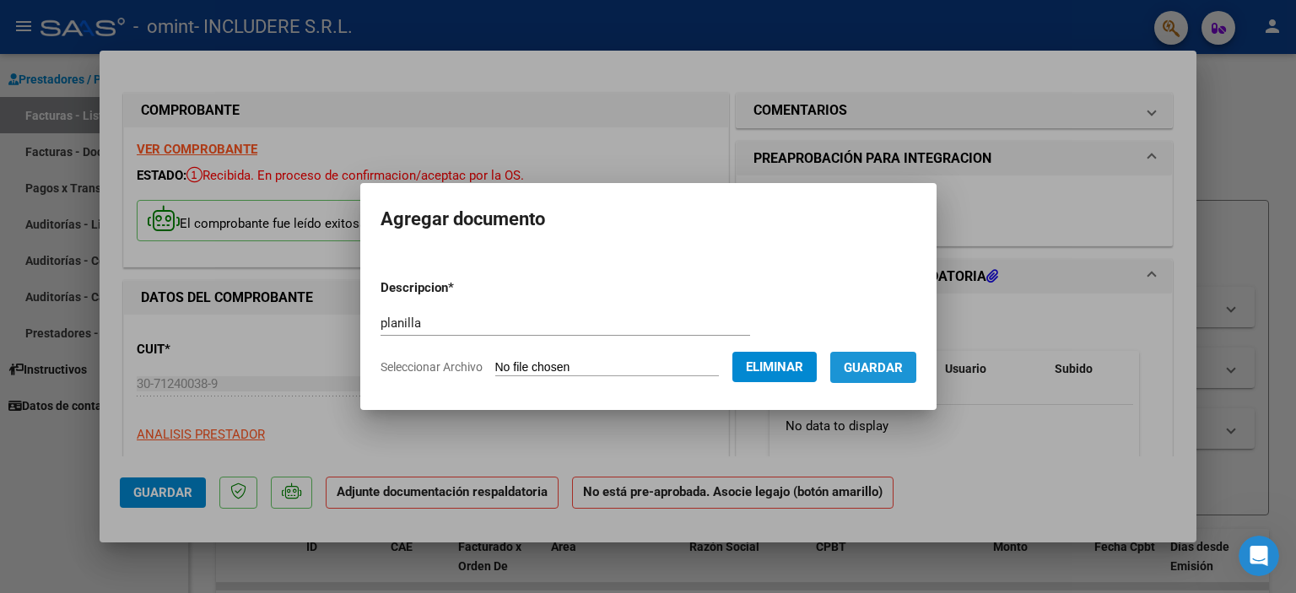
click at [897, 381] on button "Guardar" at bounding box center [873, 367] width 86 height 31
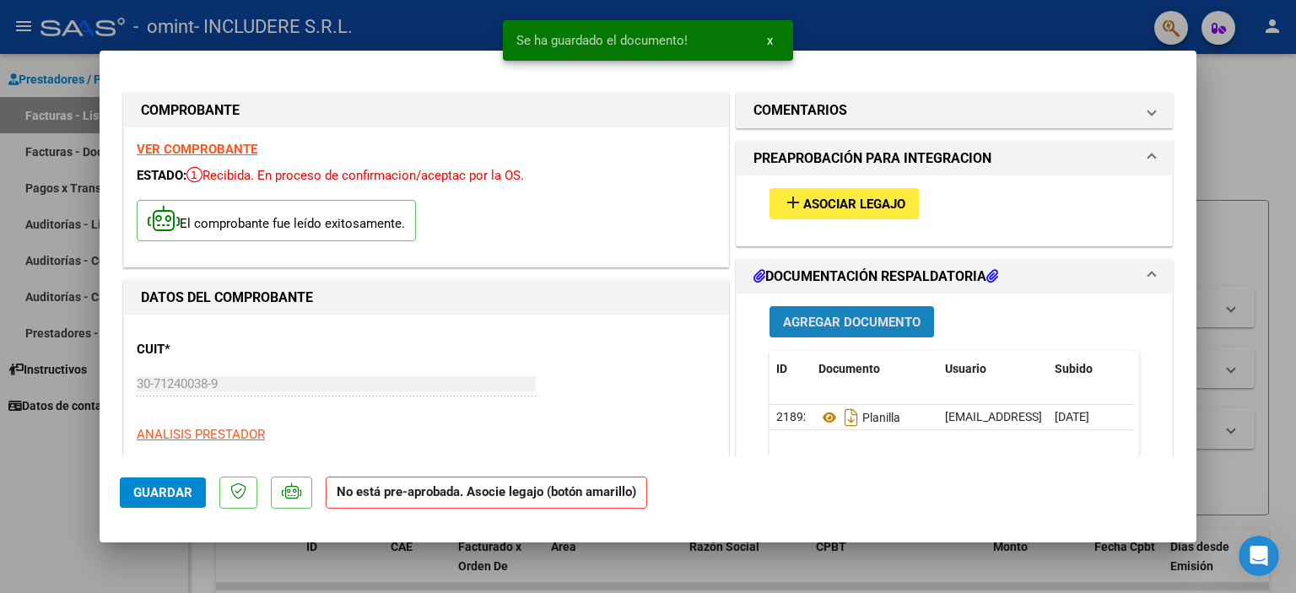
click at [861, 324] on span "Agregar Documento" at bounding box center [852, 322] width 138 height 15
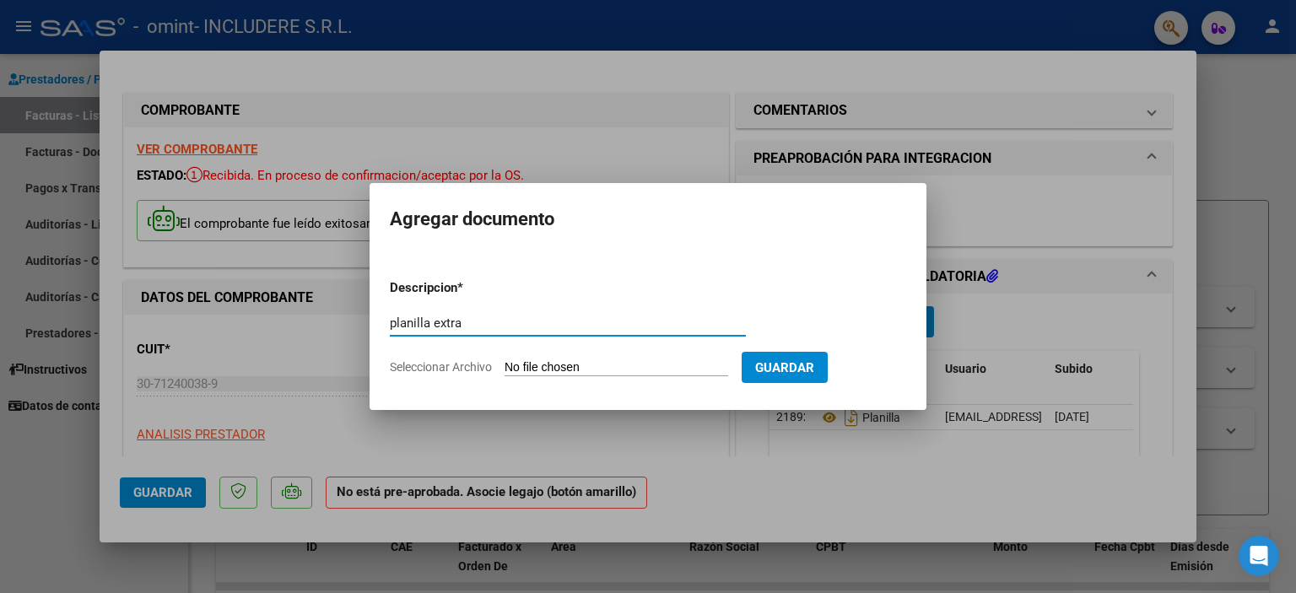
type input "planilla extra"
click at [514, 358] on form "Descripcion * planilla extra Escriba aquí una descripcion Seleccionar Archivo G…" at bounding box center [648, 327] width 516 height 123
click at [592, 368] on input "Seleccionar Archivo" at bounding box center [617, 368] width 224 height 16
type input "C:\fakepath\marzo extra.pdf"
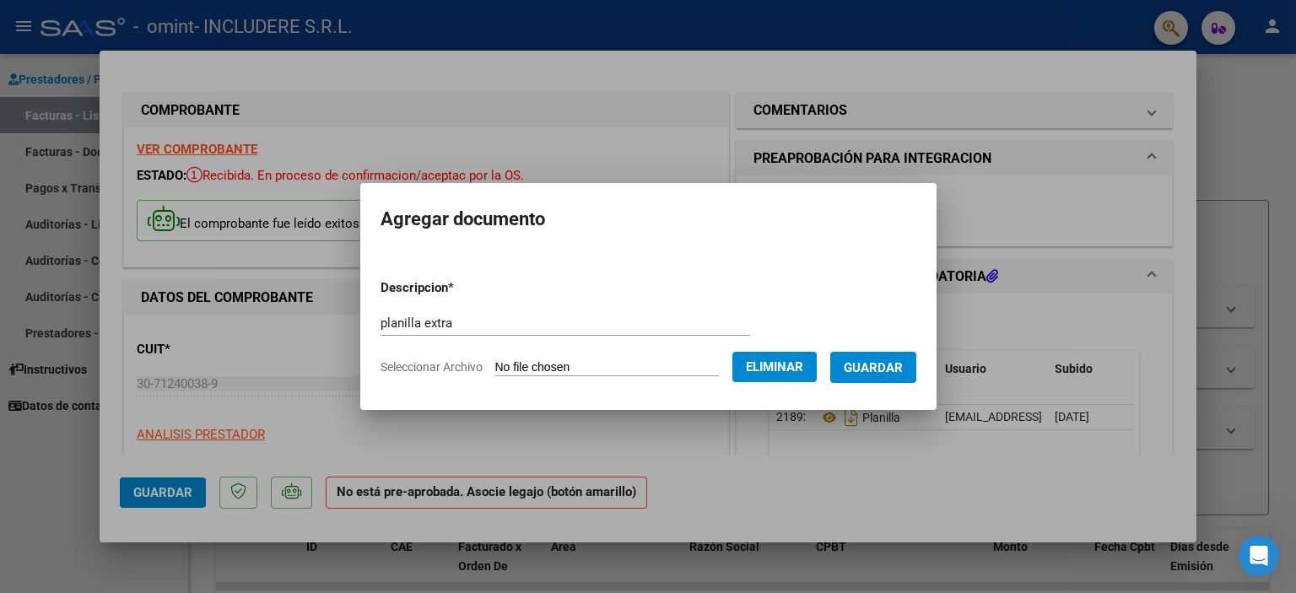
click at [904, 381] on button "Guardar" at bounding box center [873, 367] width 86 height 31
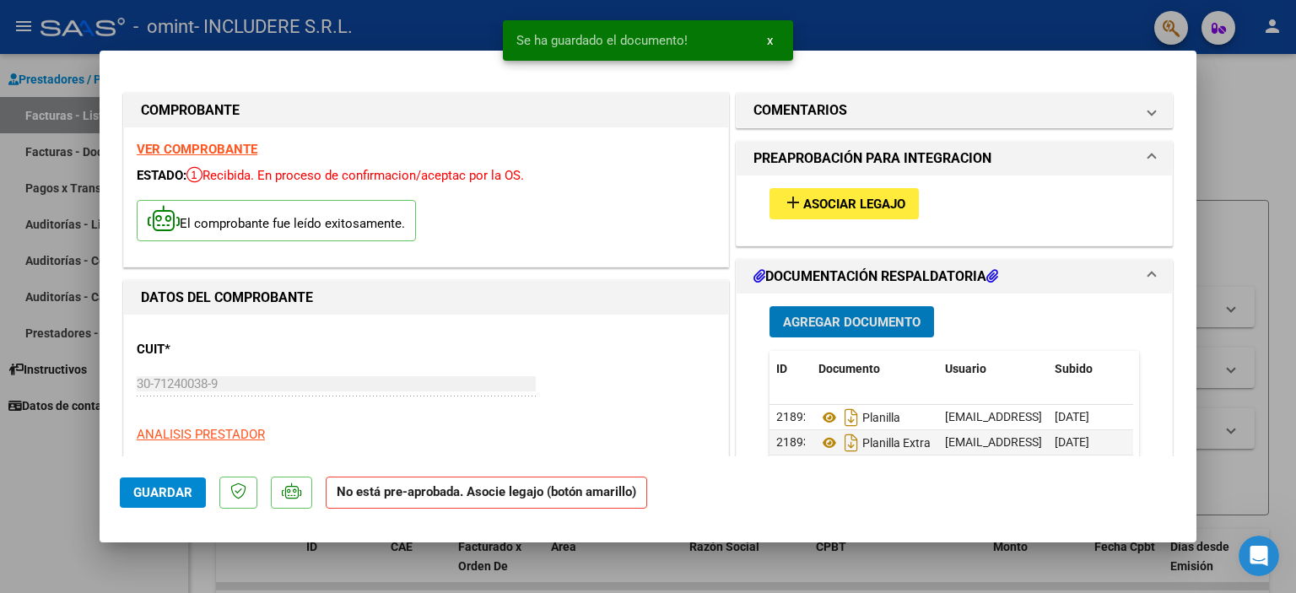
click at [152, 505] on button "Guardar" at bounding box center [163, 493] width 86 height 30
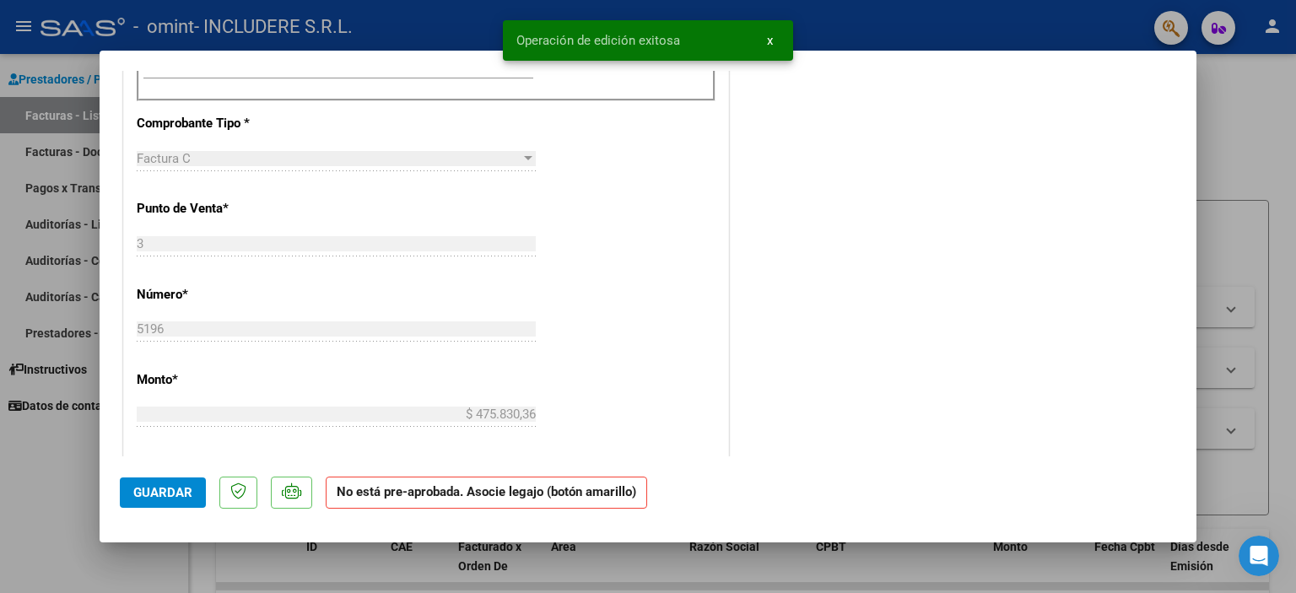
scroll to position [1078, 0]
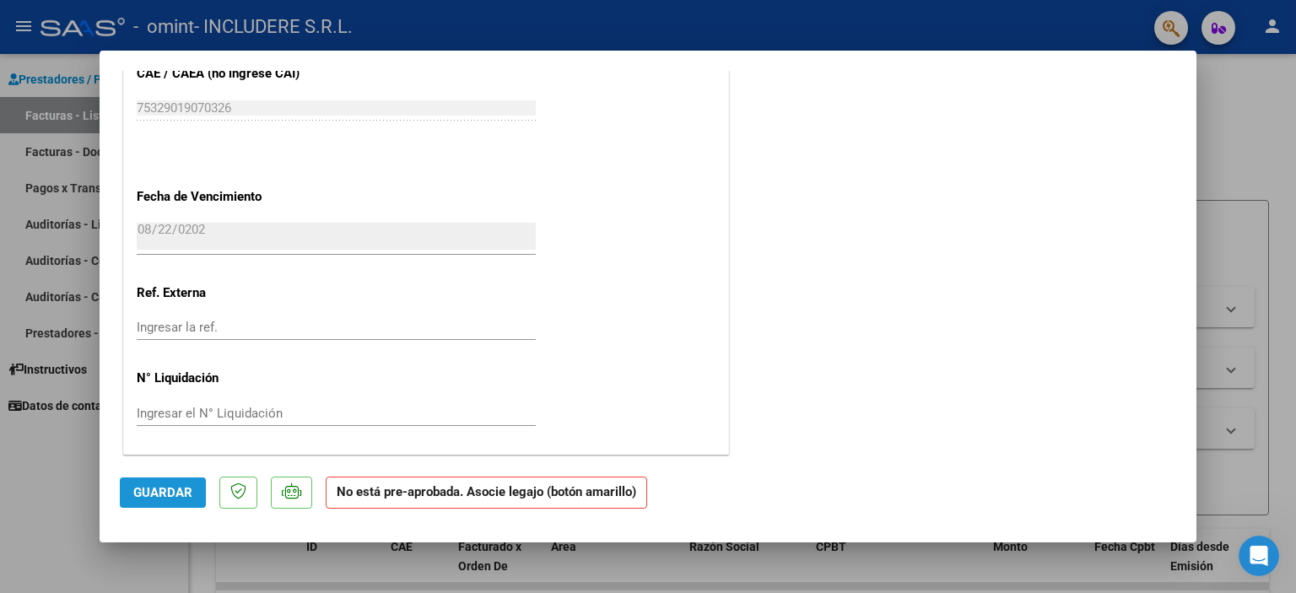
click at [181, 500] on button "Guardar" at bounding box center [163, 493] width 86 height 30
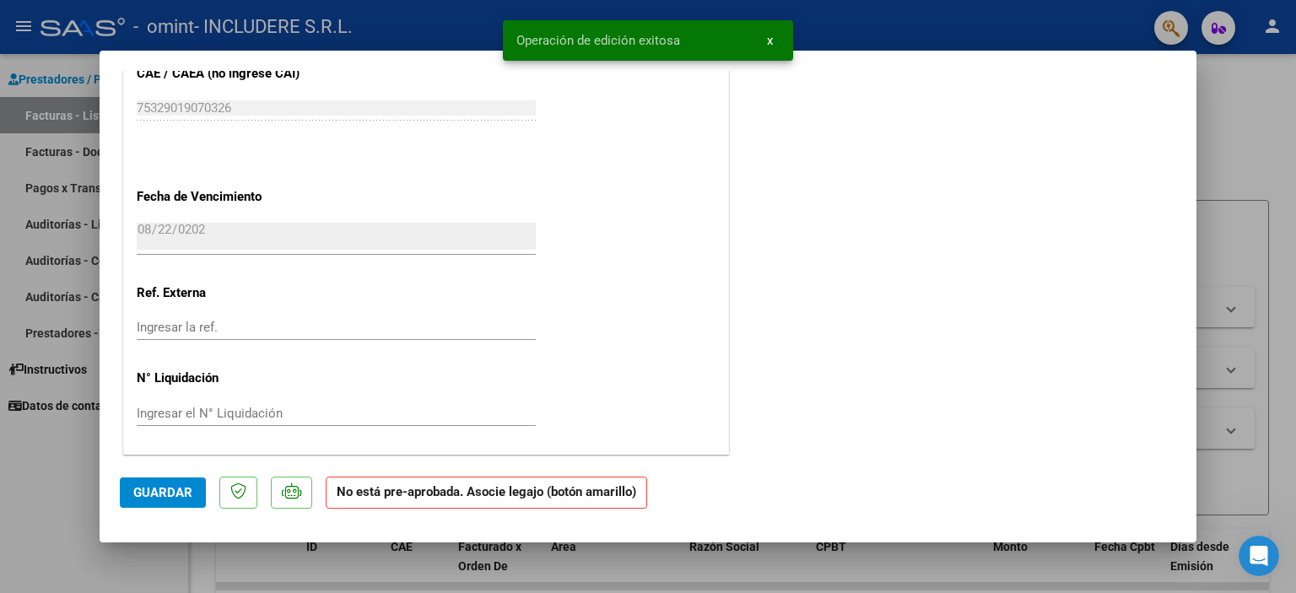
click at [1239, 185] on div at bounding box center [648, 296] width 1296 height 593
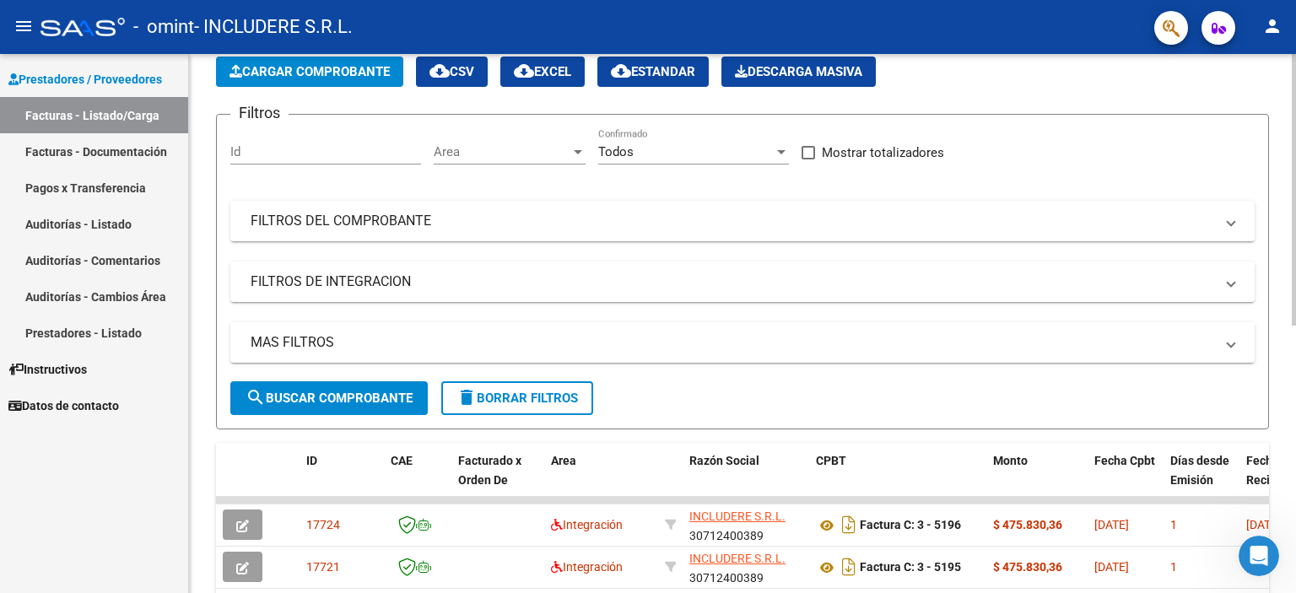
scroll to position [84, 0]
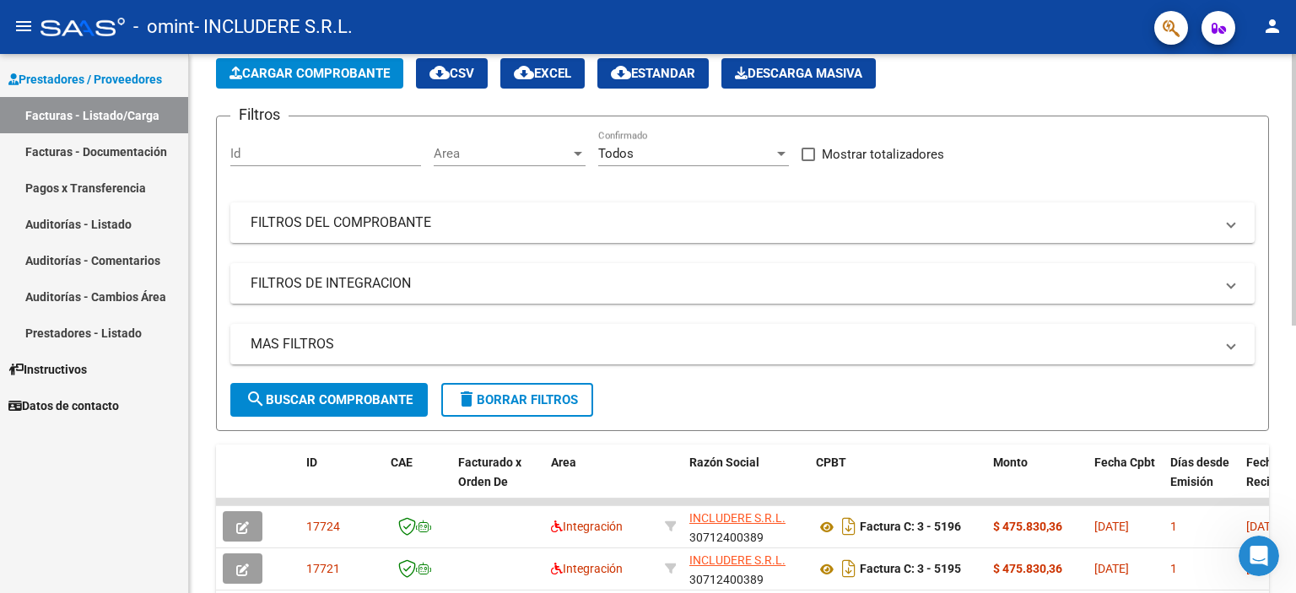
click at [299, 78] on span "Cargar Comprobante" at bounding box center [309, 73] width 160 height 15
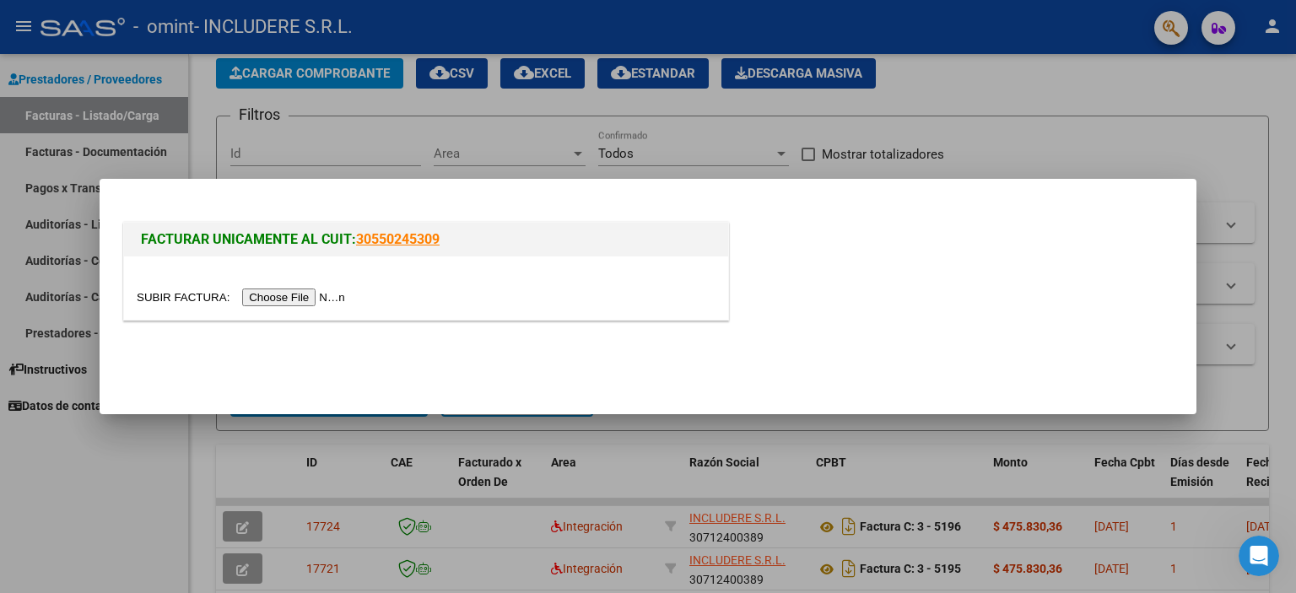
click at [301, 297] on input "file" at bounding box center [243, 298] width 213 height 18
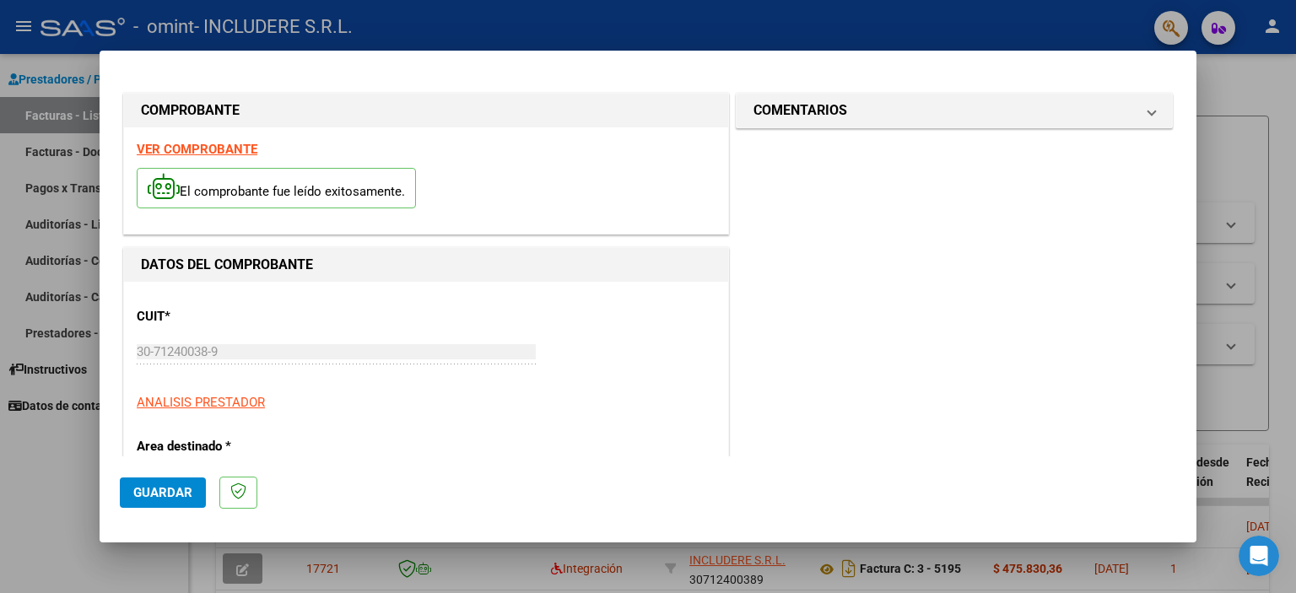
scroll to position [253, 0]
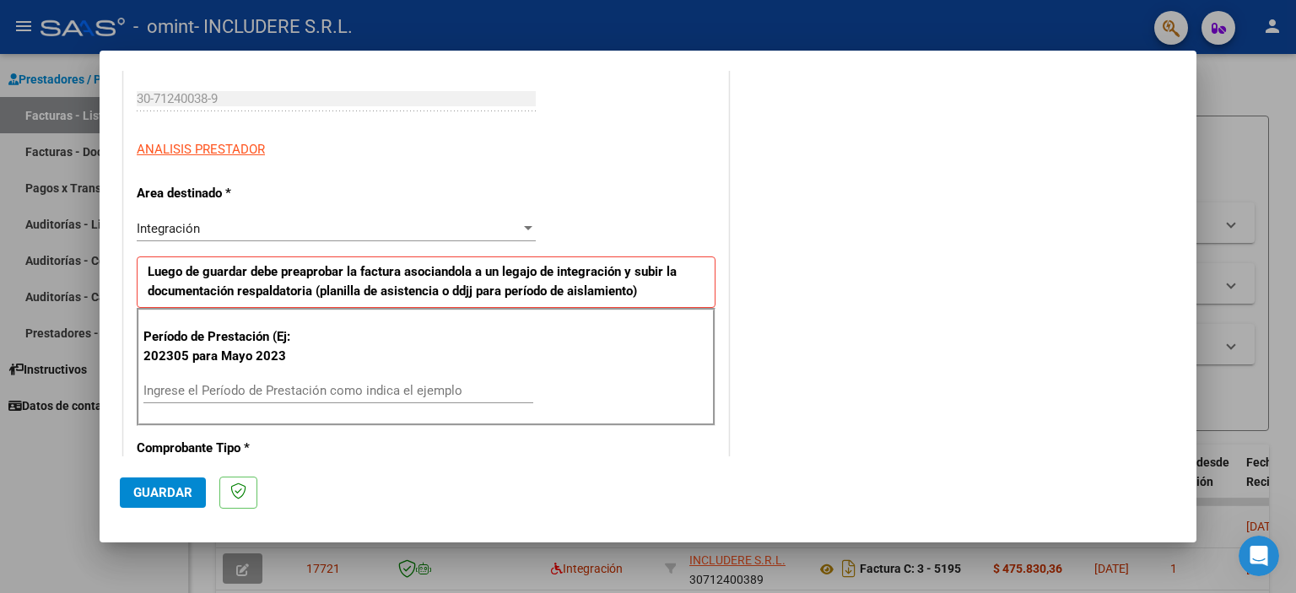
click at [391, 378] on div "Ingrese el Período de Prestación como indica el ejemplo" at bounding box center [338, 390] width 390 height 25
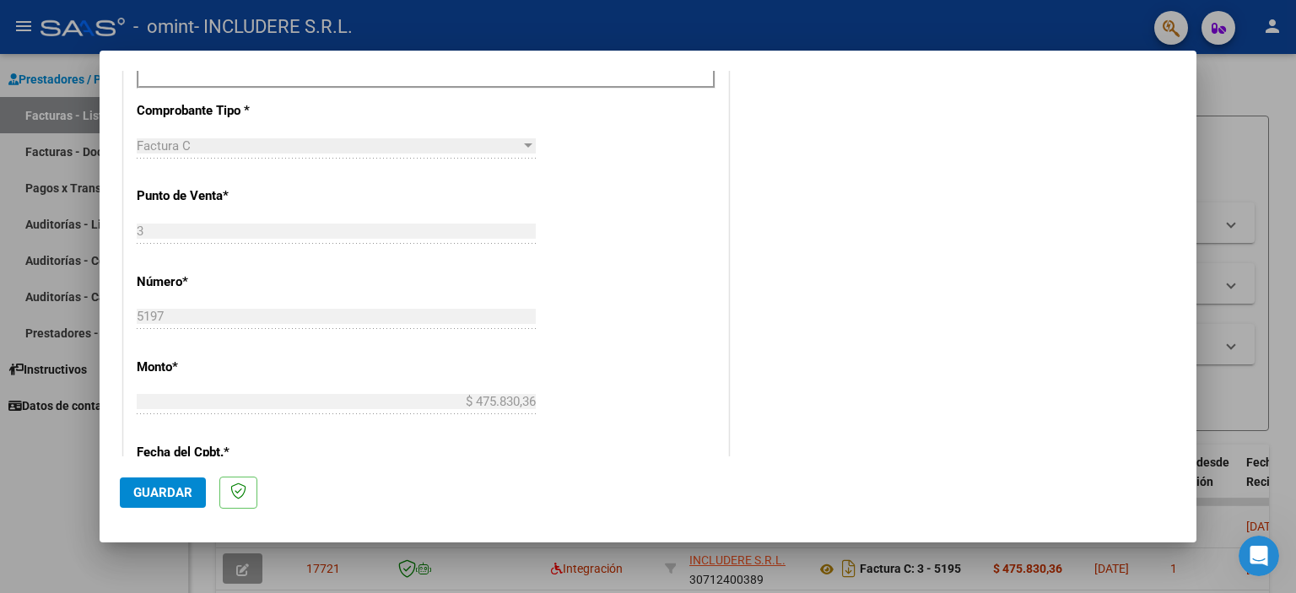
scroll to position [1012, 0]
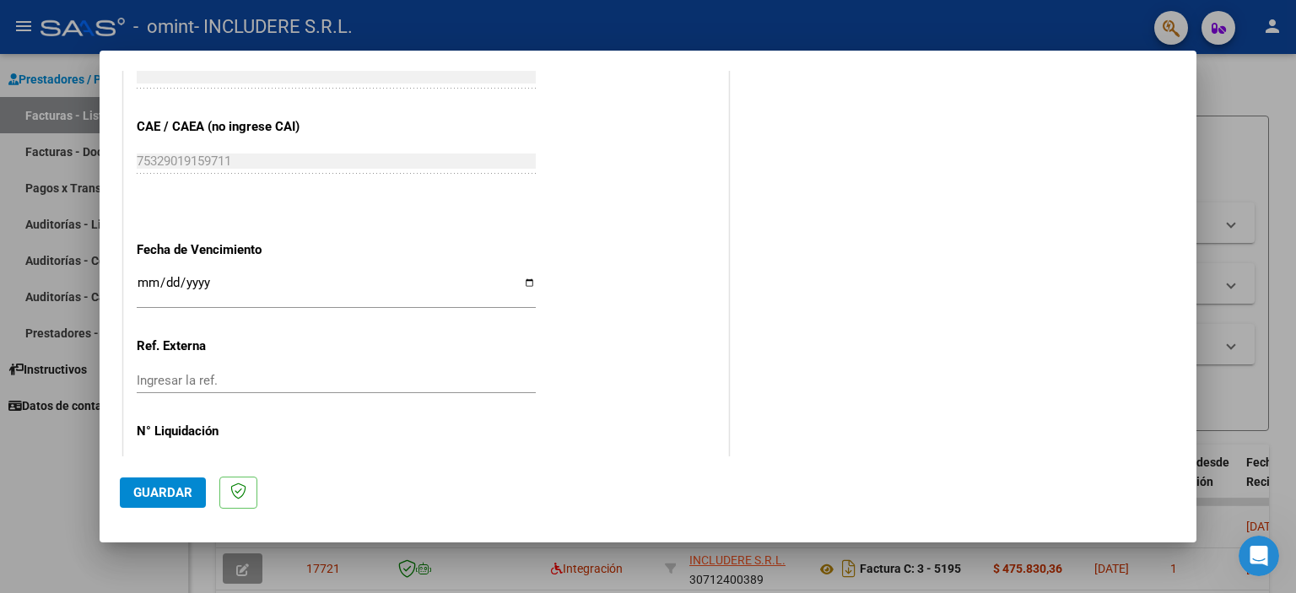
type input "202504"
click at [144, 505] on button "Guardar" at bounding box center [163, 493] width 86 height 30
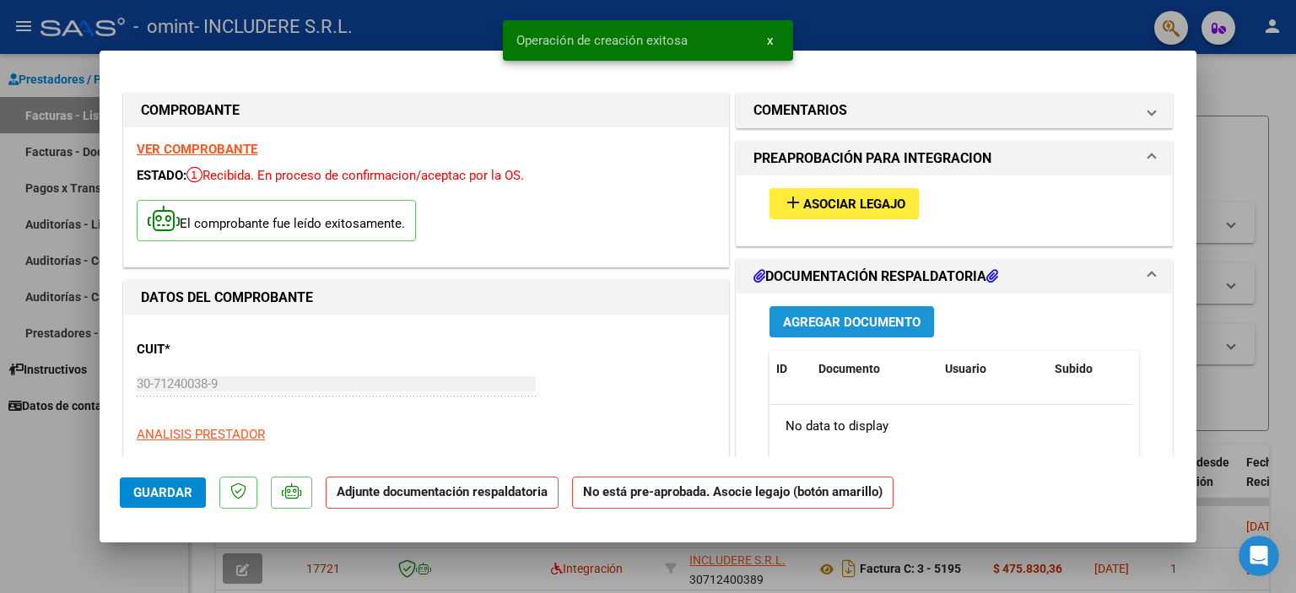
click at [895, 310] on button "Agregar Documento" at bounding box center [851, 321] width 165 height 31
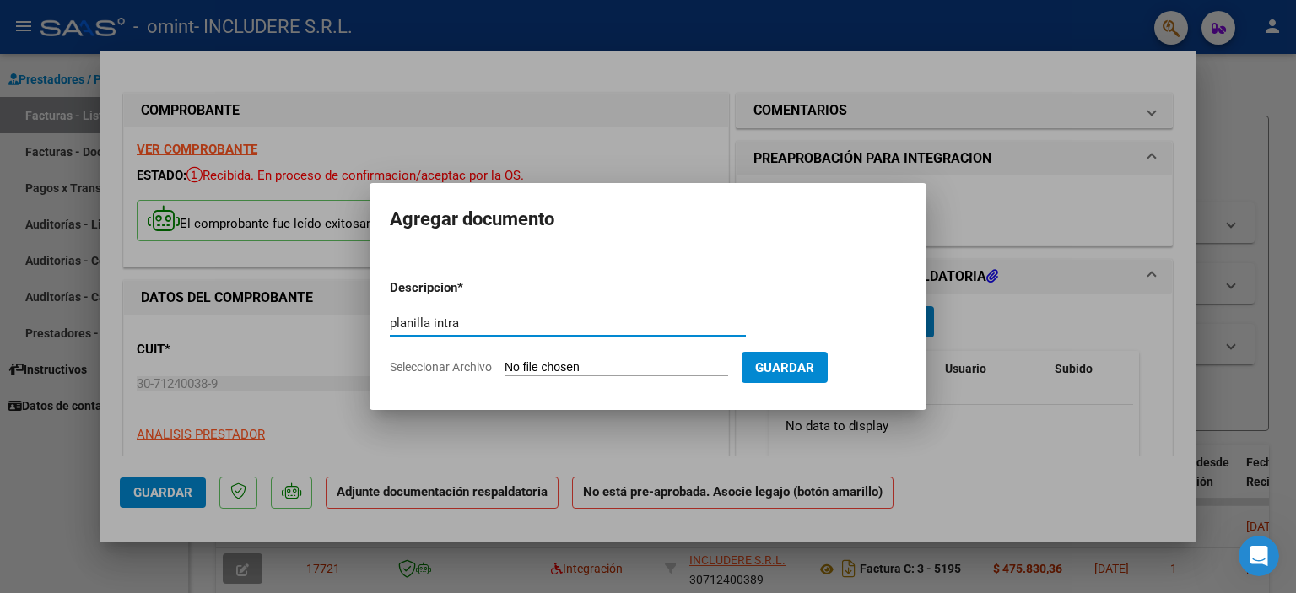
type input "planilla intra"
click at [588, 374] on input "Seleccionar Archivo" at bounding box center [617, 368] width 224 height 16
type input "C:\fakepath\abril planilla intra.pdf"
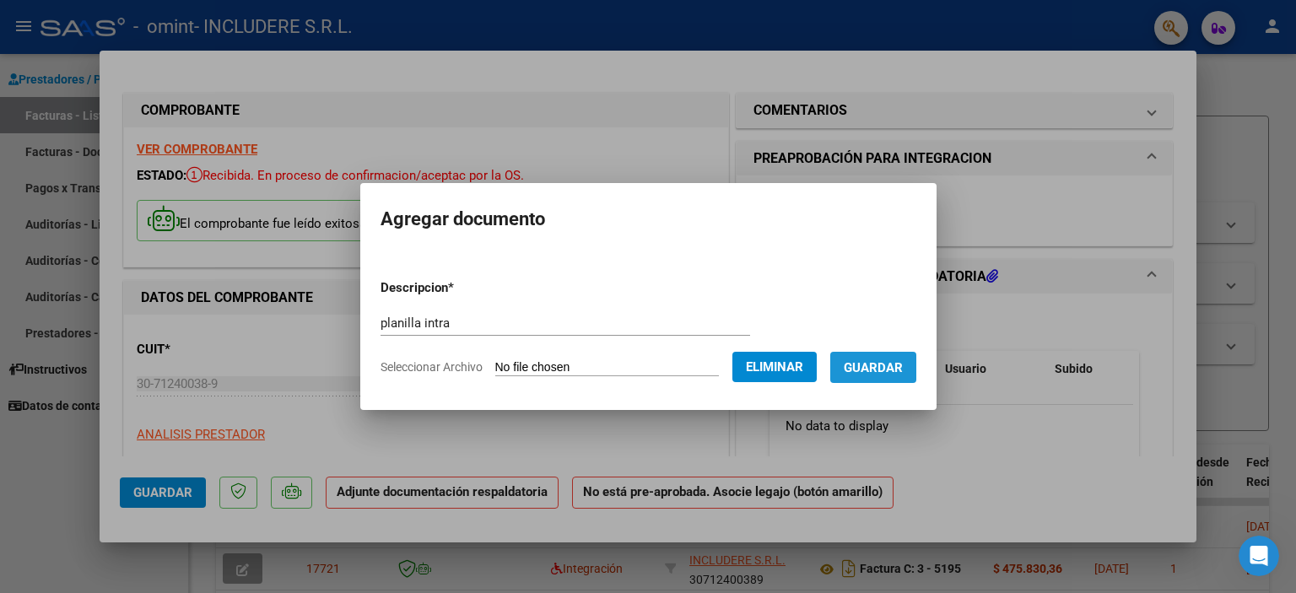
click at [902, 367] on span "Guardar" at bounding box center [873, 367] width 59 height 15
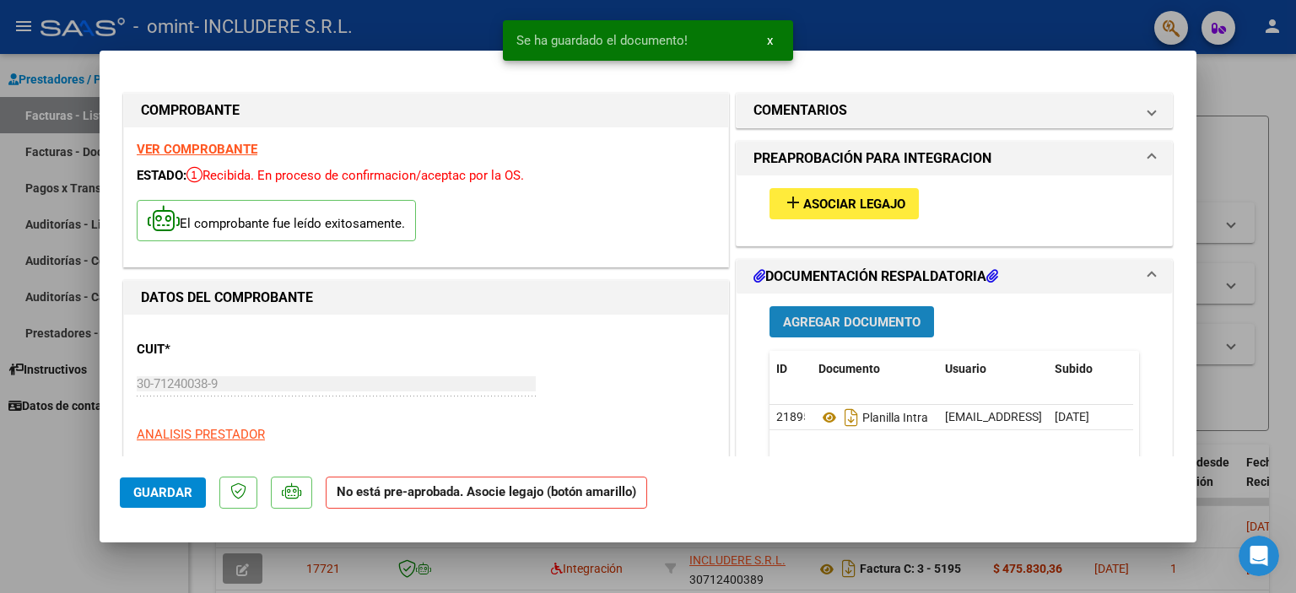
click at [909, 331] on button "Agregar Documento" at bounding box center [851, 321] width 165 height 31
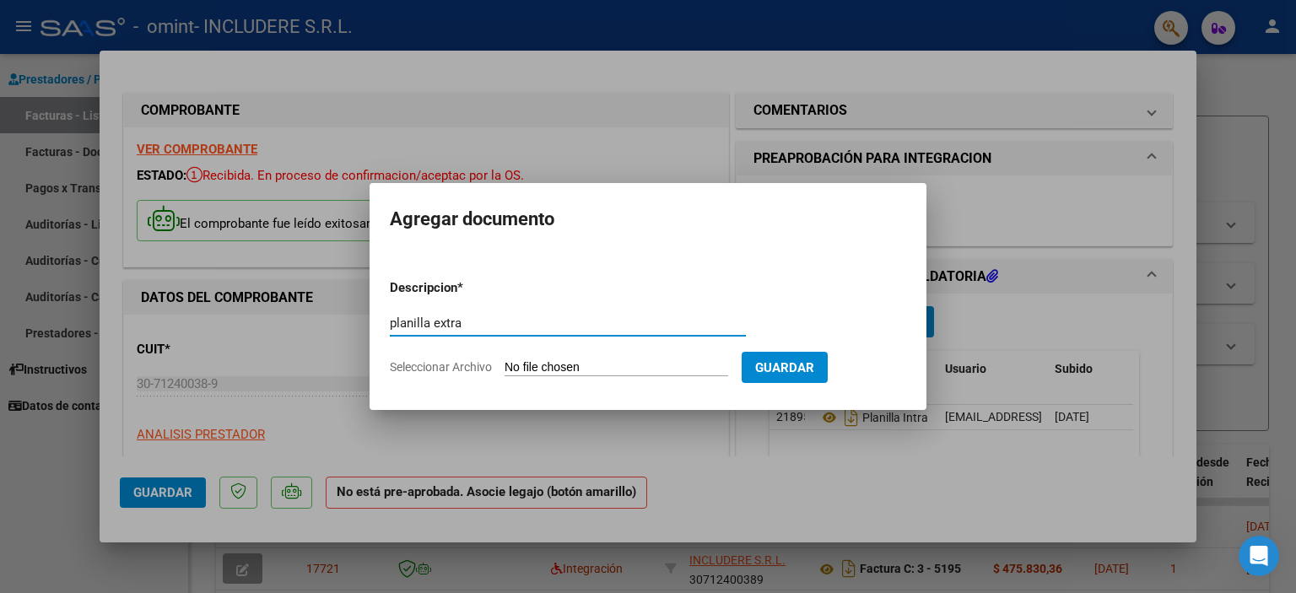
type input "planilla extra"
click at [580, 363] on input "Seleccionar Archivo" at bounding box center [617, 368] width 224 height 16
type input "C:\fakepath\abril planilla extra.pdf"
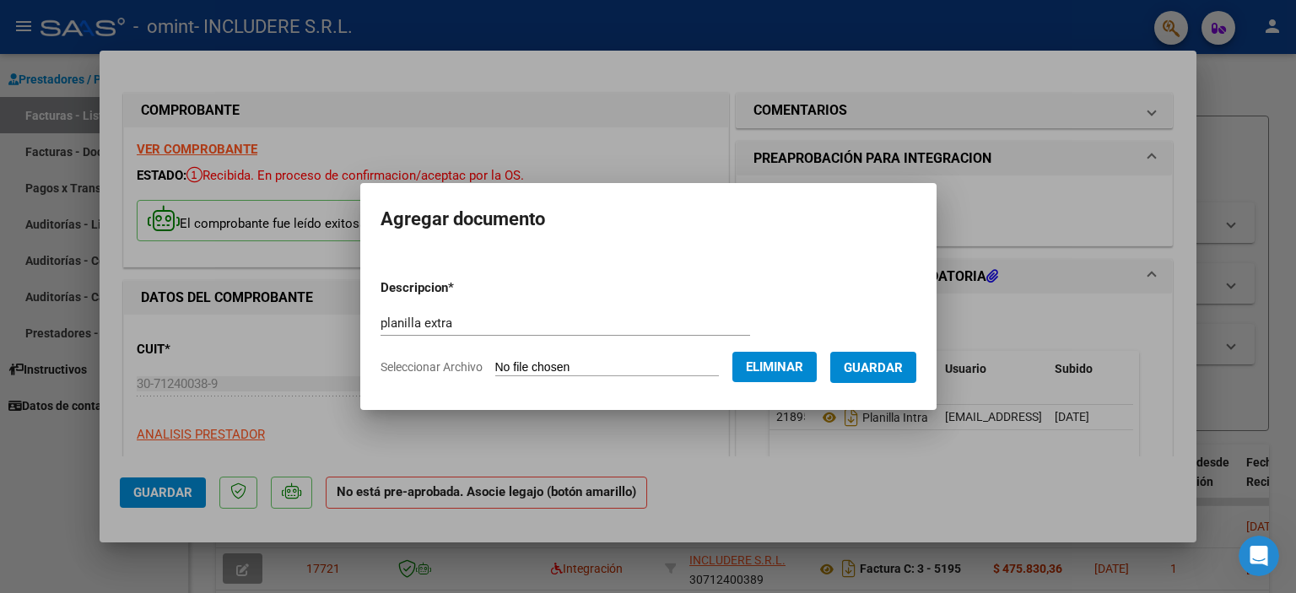
click at [911, 381] on button "Guardar" at bounding box center [873, 367] width 86 height 31
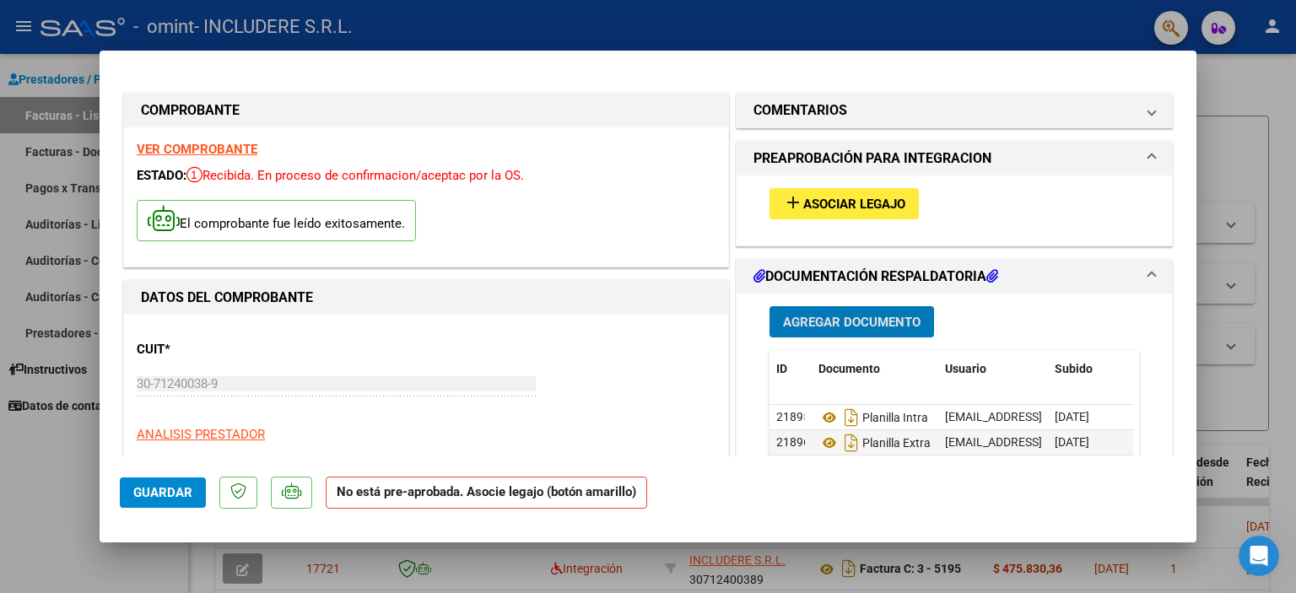
click at [159, 510] on mat-dialog-actions "Guardar No está pre-aprobada. Asocie legajo (botón amarillo)" at bounding box center [648, 489] width 1056 height 67
click at [127, 495] on button "Guardar" at bounding box center [163, 493] width 86 height 30
click at [197, 483] on button "Guardar" at bounding box center [163, 493] width 86 height 30
click at [163, 502] on button "Guardar" at bounding box center [163, 493] width 86 height 30
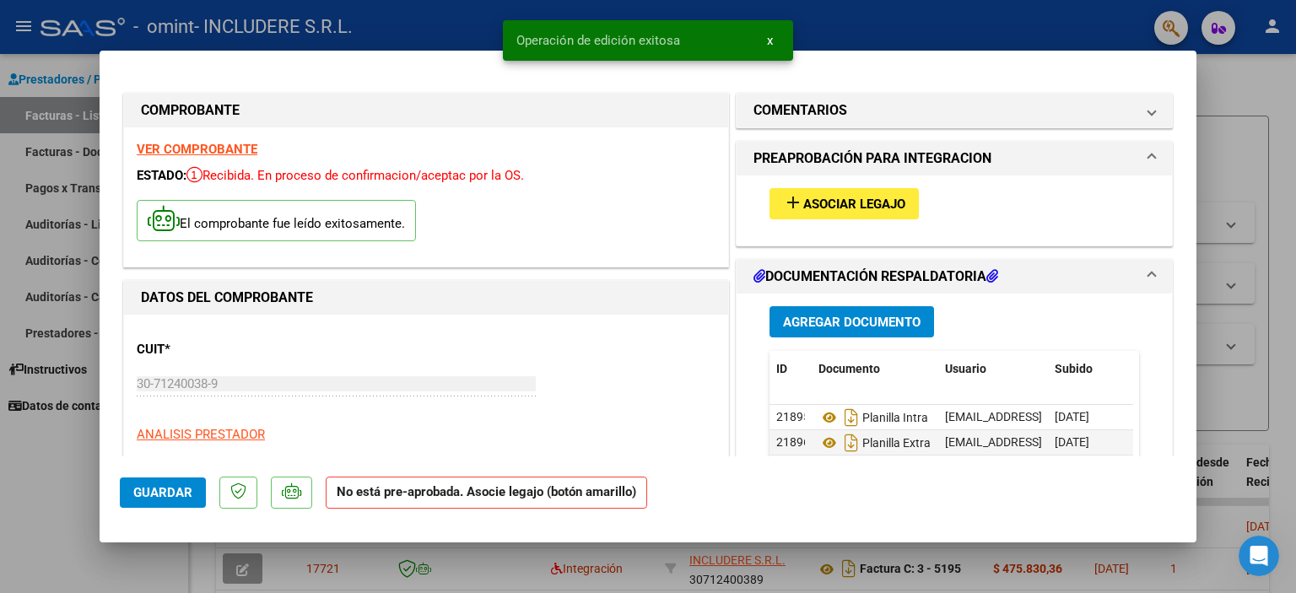
click at [773, 36] on button "x" at bounding box center [769, 40] width 33 height 30
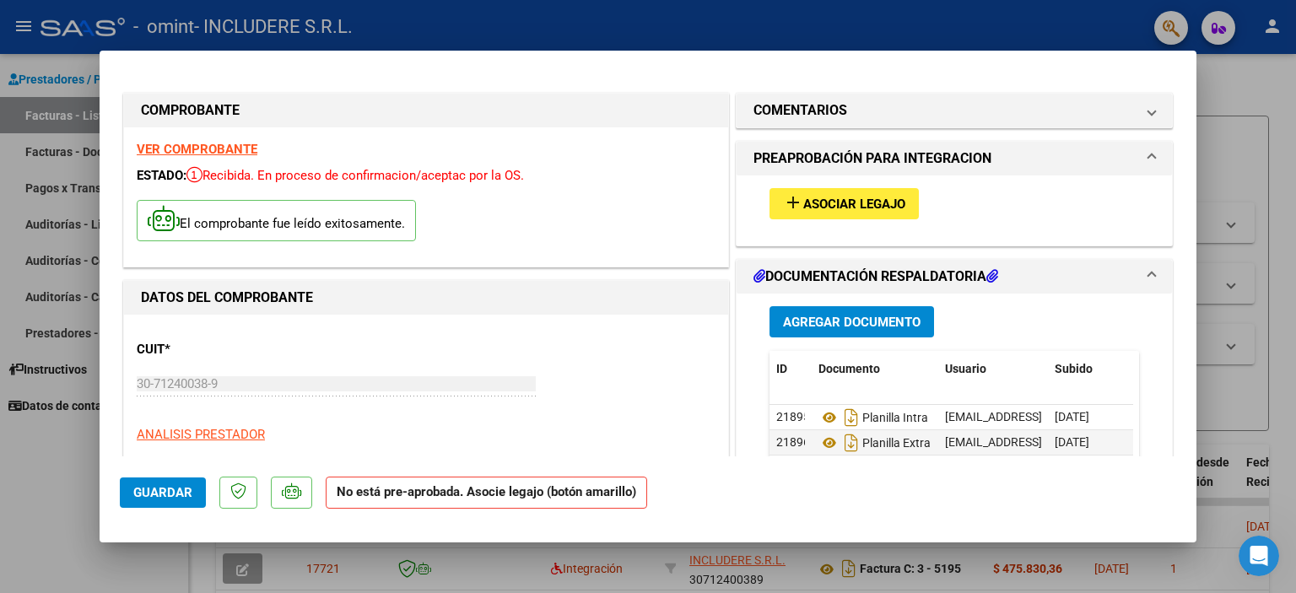
click at [1276, 165] on div at bounding box center [648, 296] width 1296 height 593
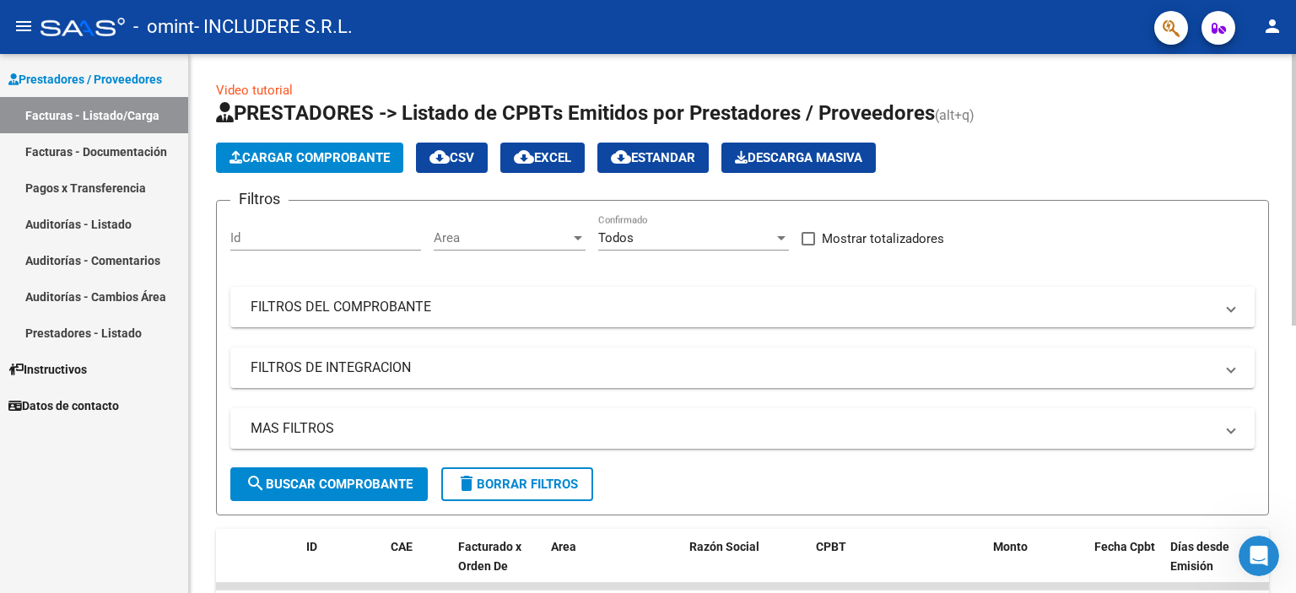
drag, startPoint x: 330, startPoint y: 178, endPoint x: 334, endPoint y: 160, distance: 18.2
click at [331, 177] on app-list-header "PRESTADORES -> Listado de CPBTs Emitidos por Prestadores / Proveedores (alt+q) …" at bounding box center [742, 308] width 1053 height 416
click at [334, 160] on span "Cargar Comprobante" at bounding box center [309, 157] width 160 height 15
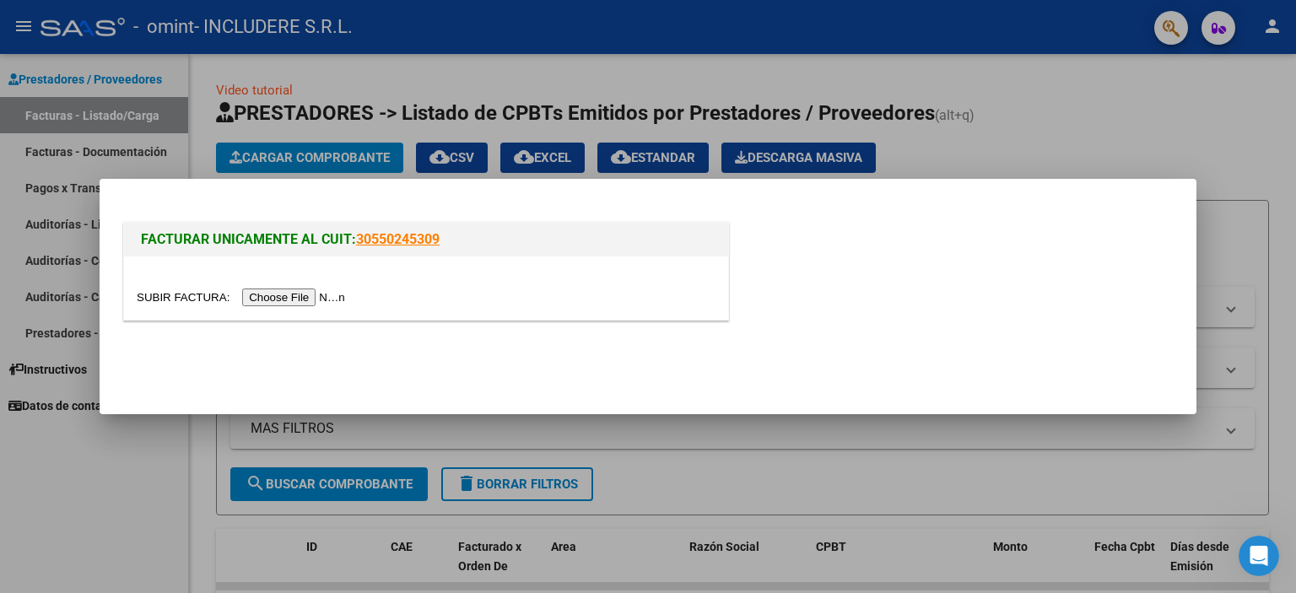
click at [314, 289] on input "file" at bounding box center [243, 298] width 213 height 18
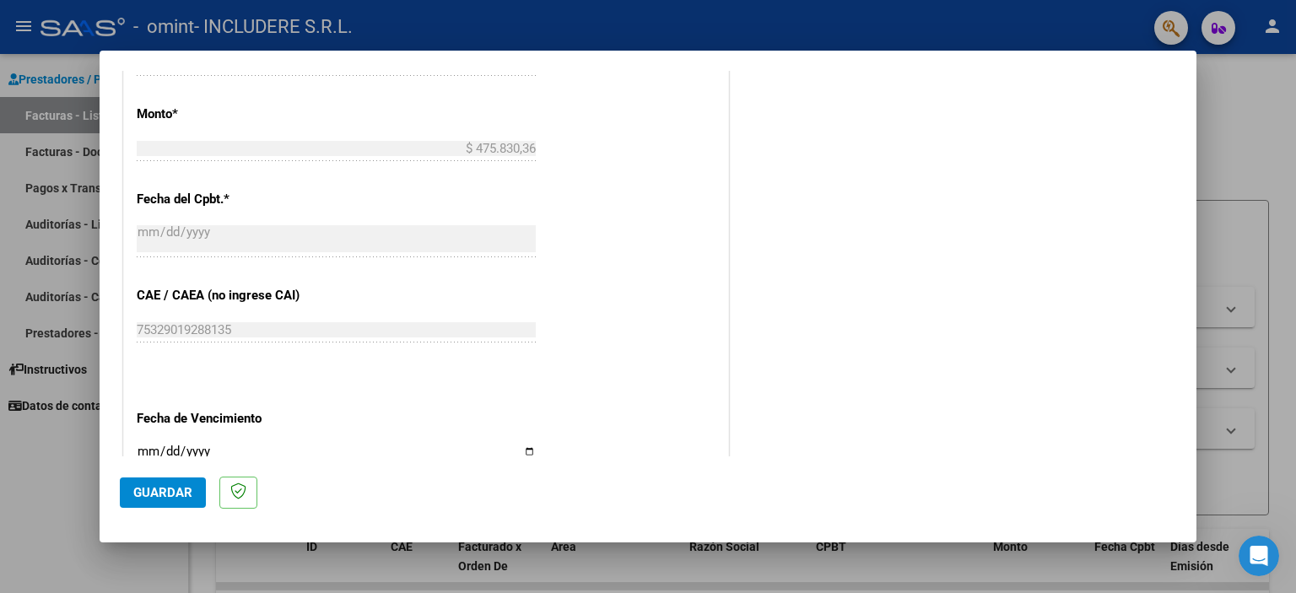
scroll to position [1066, 0]
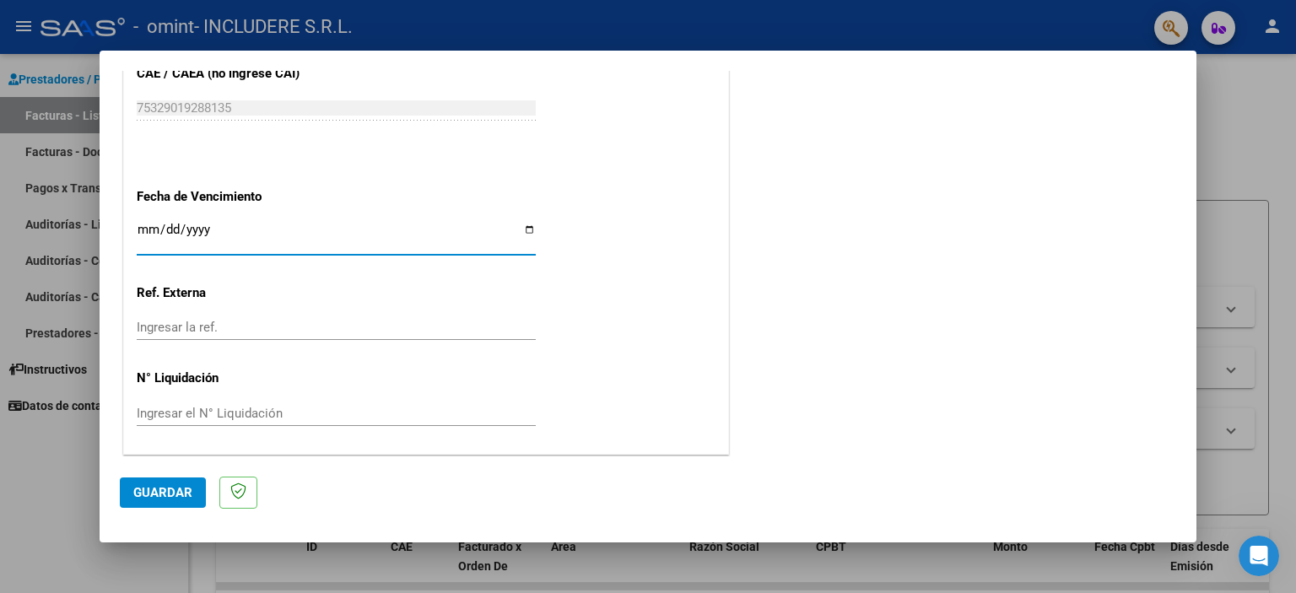
click at [145, 228] on input "Ingresar la fecha" at bounding box center [336, 236] width 399 height 27
type input "[DATE]"
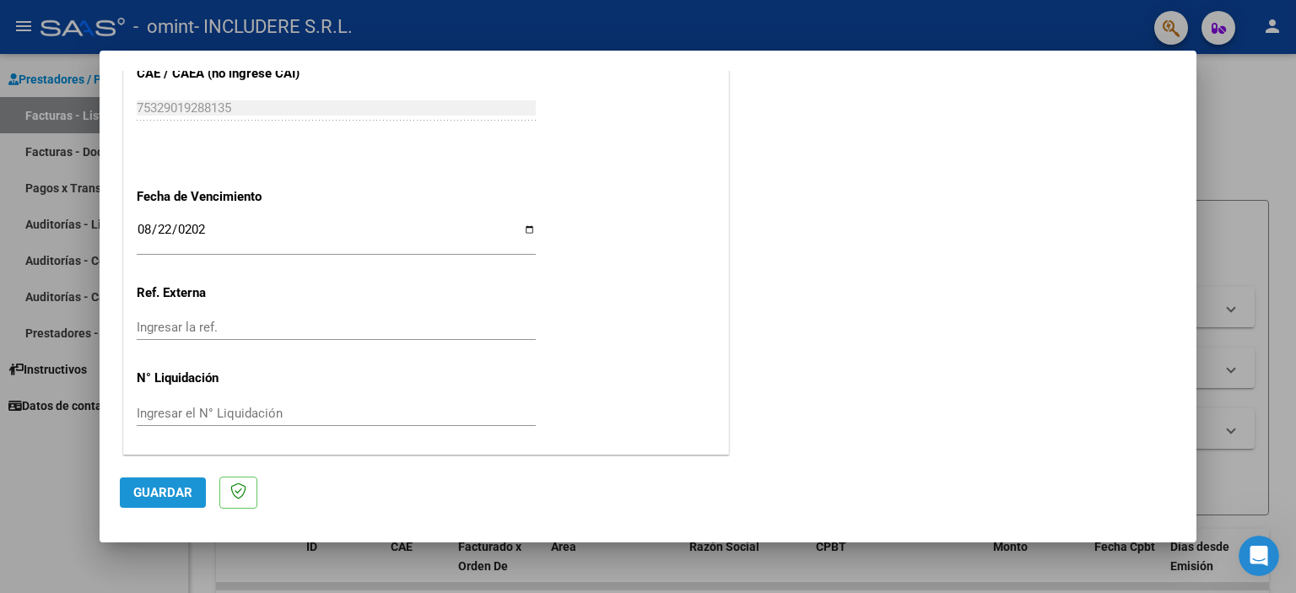
click at [175, 479] on button "Guardar" at bounding box center [163, 493] width 86 height 30
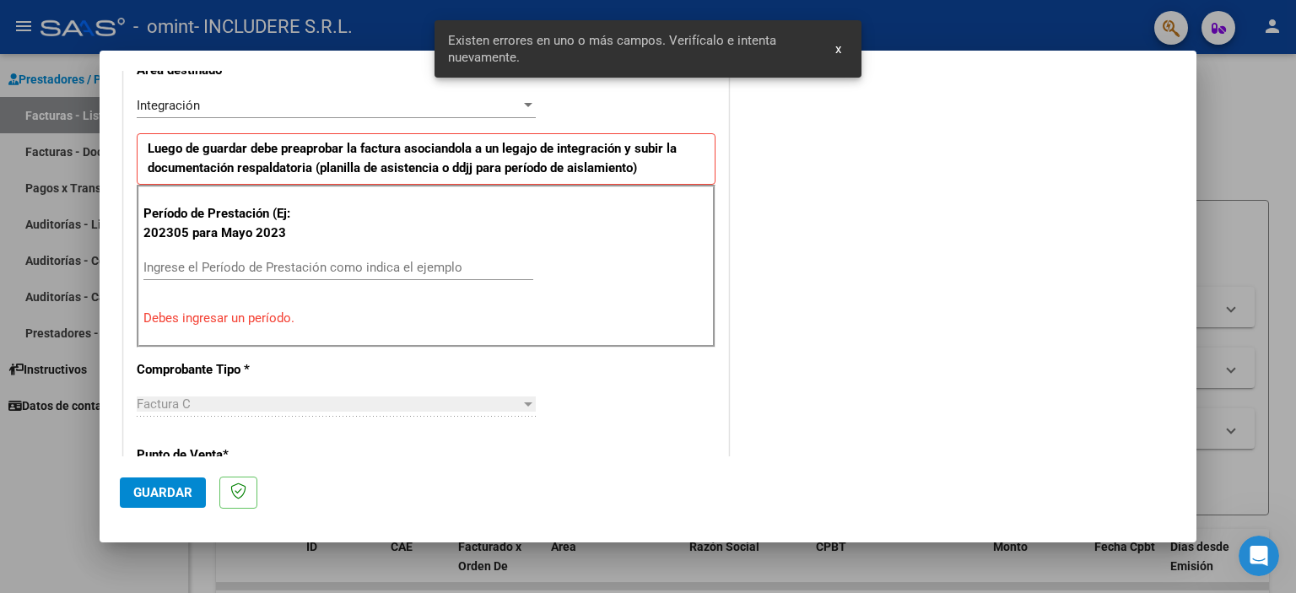
scroll to position [361, 0]
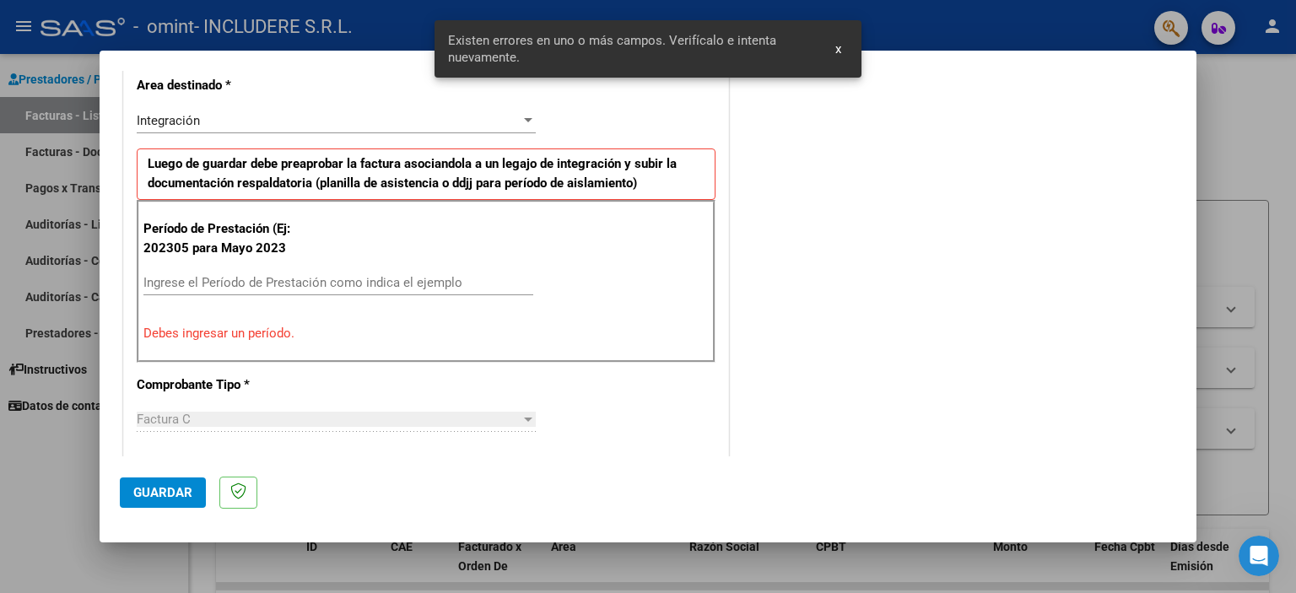
click at [279, 266] on div "Período de Prestación (Ej: 202305 para [DATE] Ingrese el Período de Prestación …" at bounding box center [426, 281] width 579 height 162
click at [265, 281] on input "Ingrese el Período de Prestación como indica el ejemplo" at bounding box center [338, 282] width 390 height 15
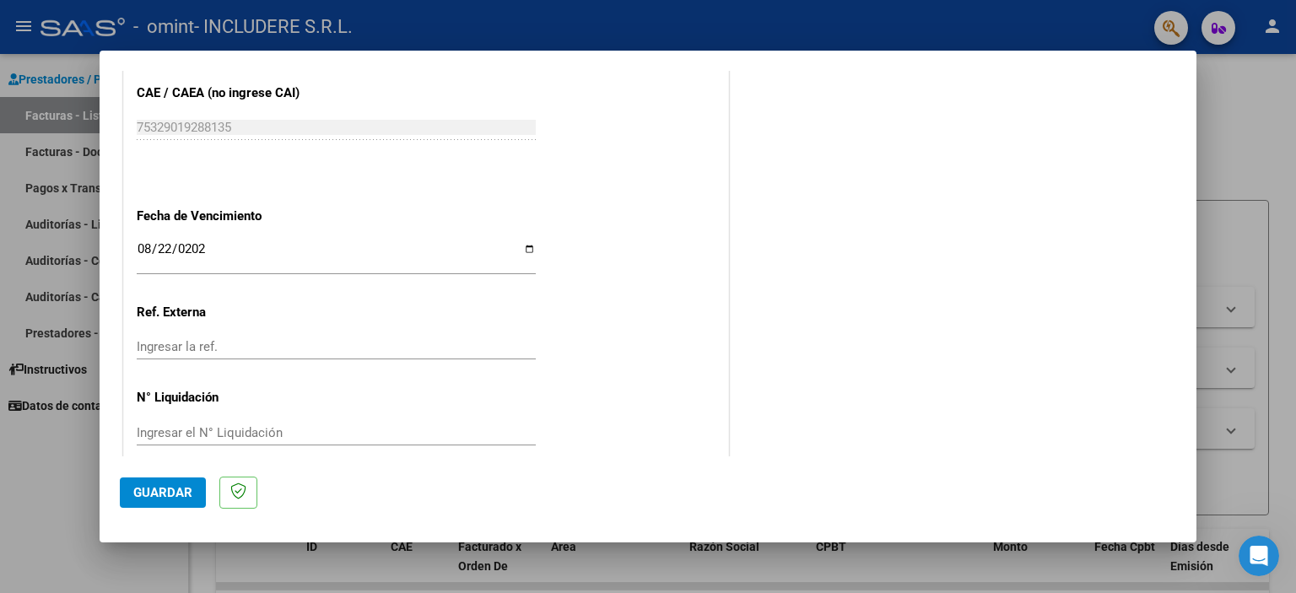
scroll to position [1066, 0]
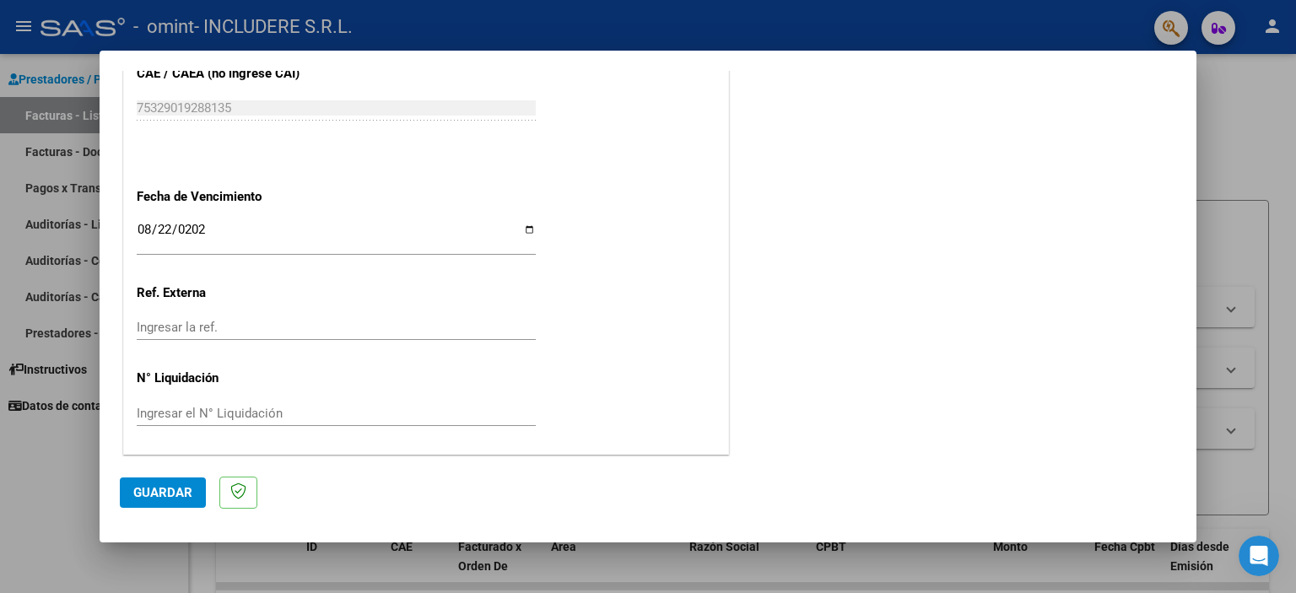
type input "202505"
click at [193, 502] on button "Guardar" at bounding box center [163, 493] width 86 height 30
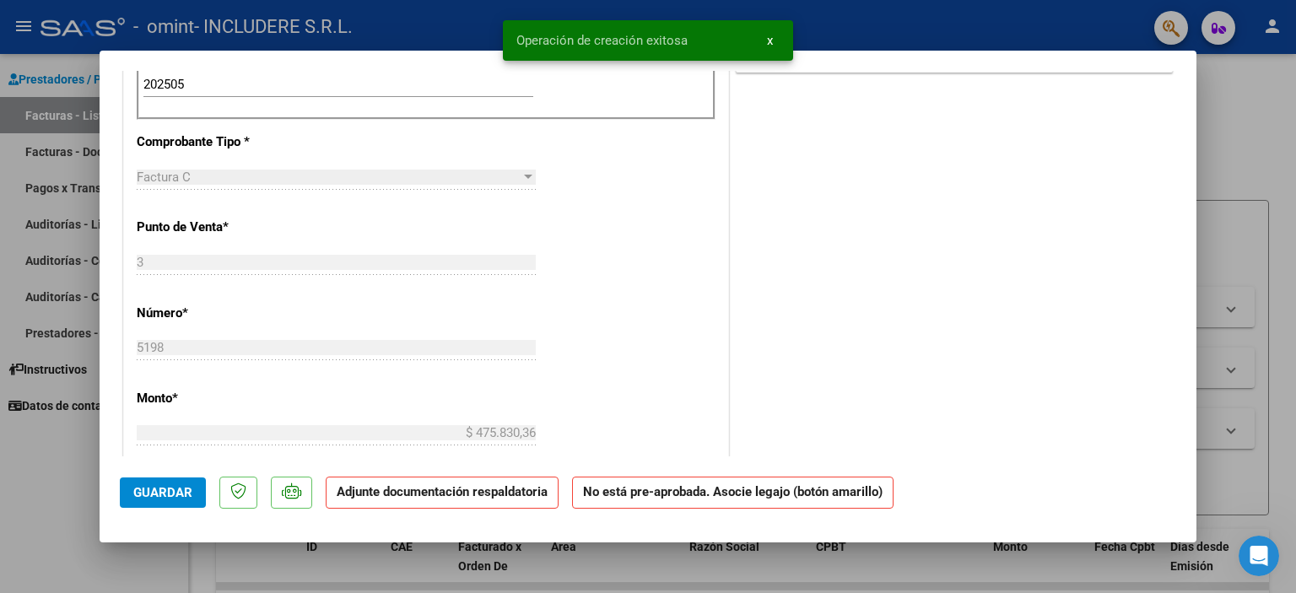
scroll to position [0, 0]
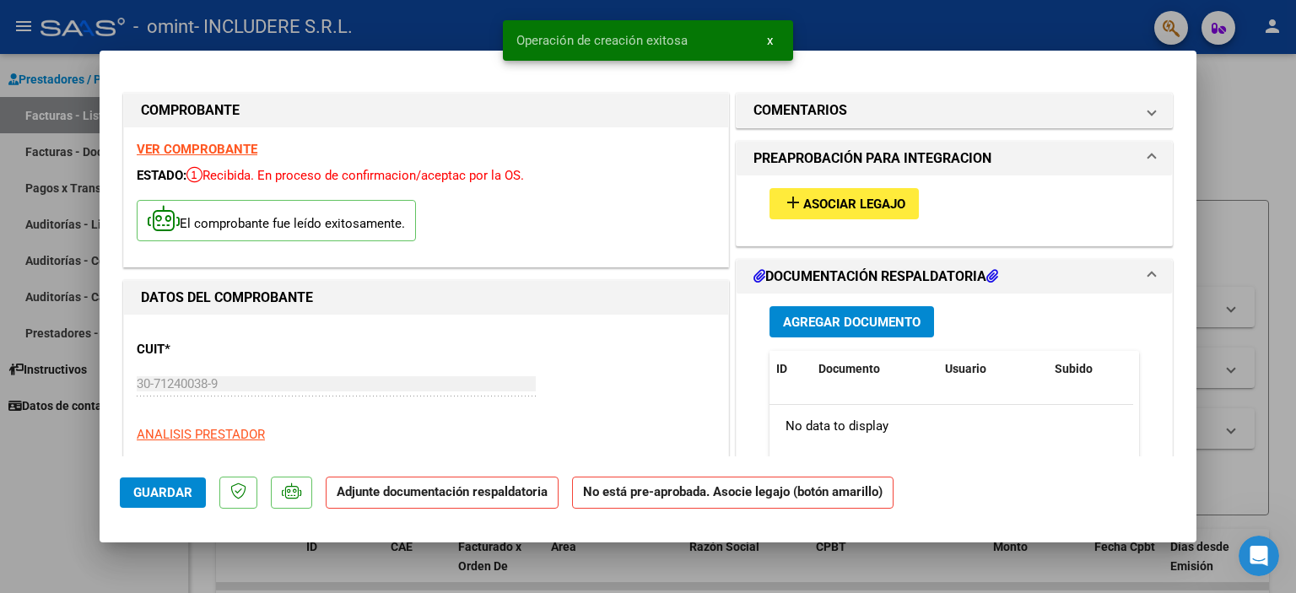
click at [879, 323] on span "Agregar Documento" at bounding box center [852, 322] width 138 height 15
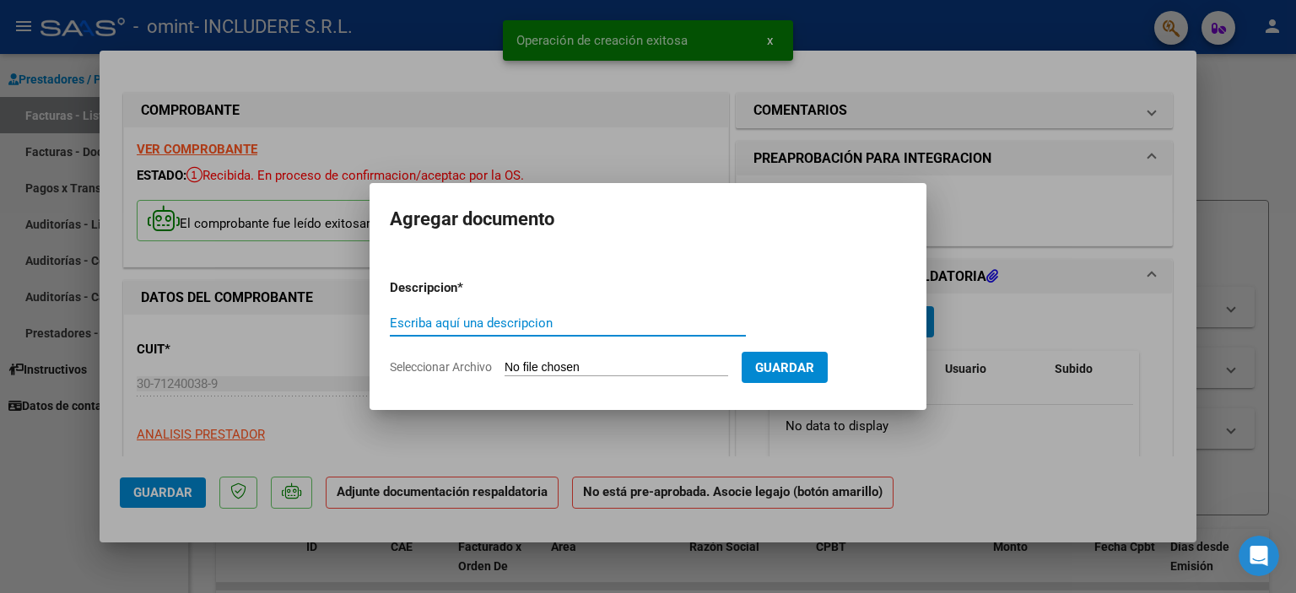
click at [486, 323] on input "Escriba aquí una descripcion" at bounding box center [568, 323] width 356 height 15
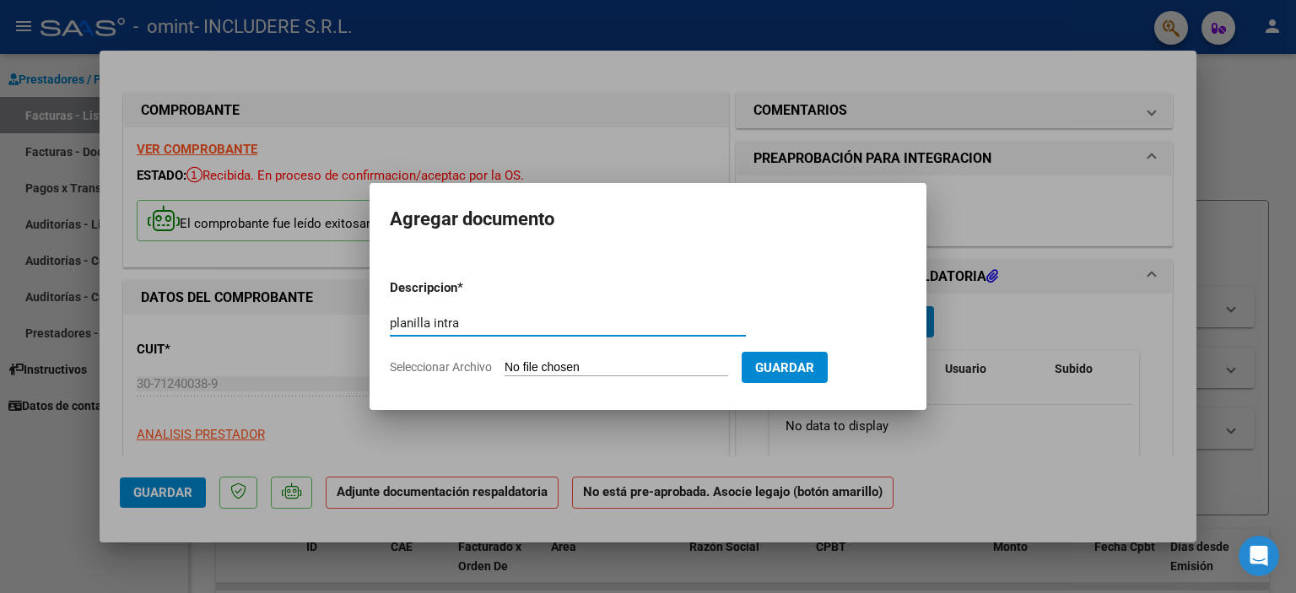
type input "planilla intra"
click at [672, 366] on input "Seleccionar Archivo" at bounding box center [617, 368] width 224 height 16
type input "C:\fakepath\mayo intra.pdf"
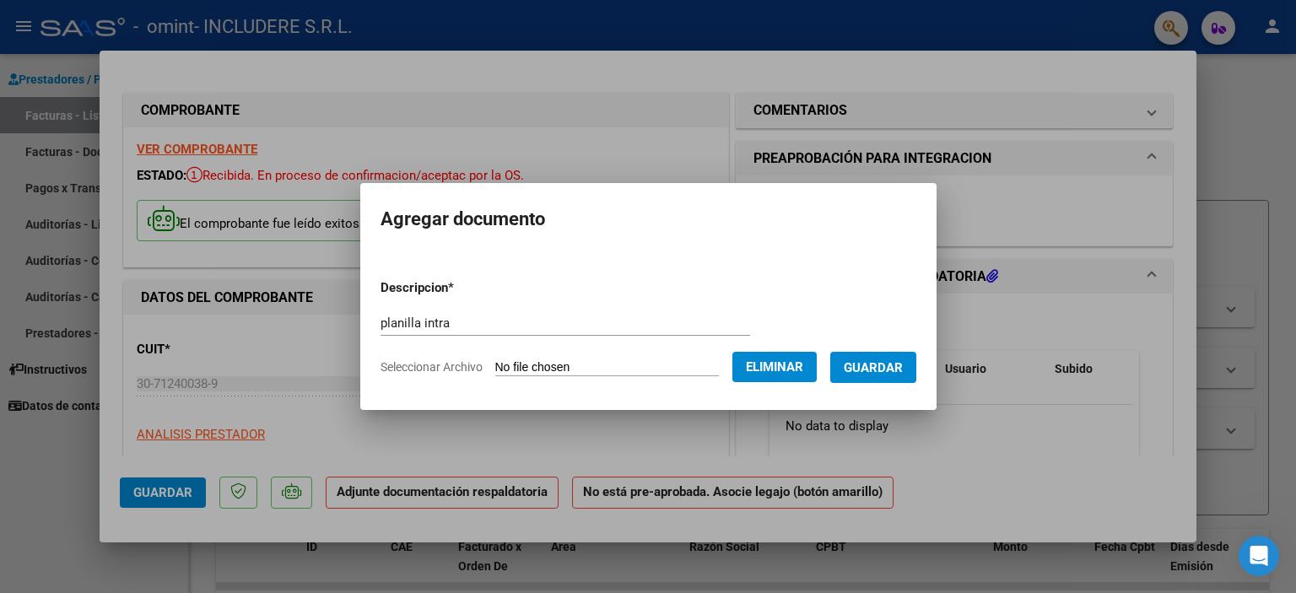
click at [903, 361] on span "Guardar" at bounding box center [873, 367] width 59 height 15
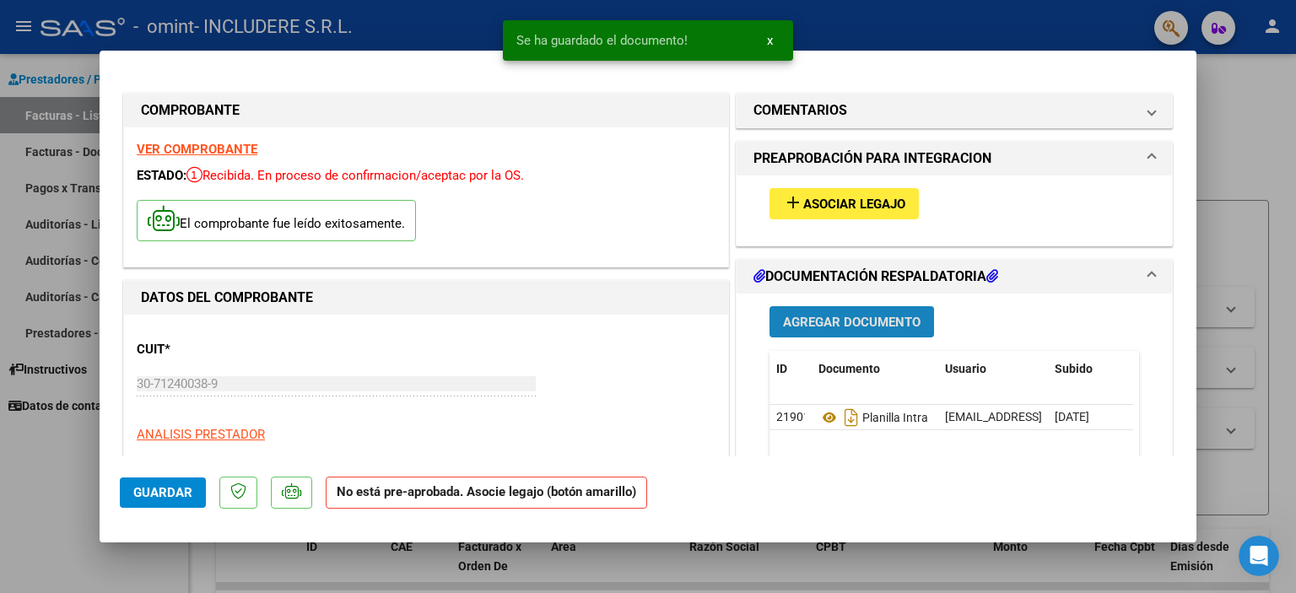
click at [783, 321] on span "Agregar Documento" at bounding box center [852, 322] width 138 height 15
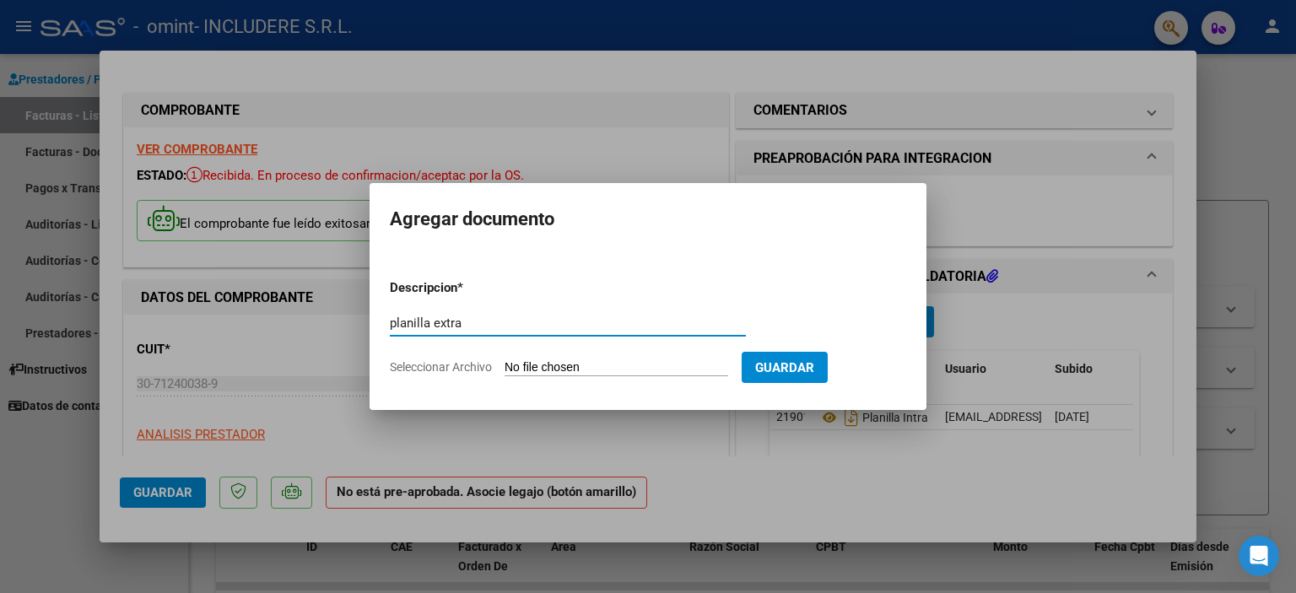
type input "planilla extra"
click at [542, 361] on input "Seleccionar Archivo" at bounding box center [617, 368] width 224 height 16
type input "C:\fakepath\mayo extra.pdf"
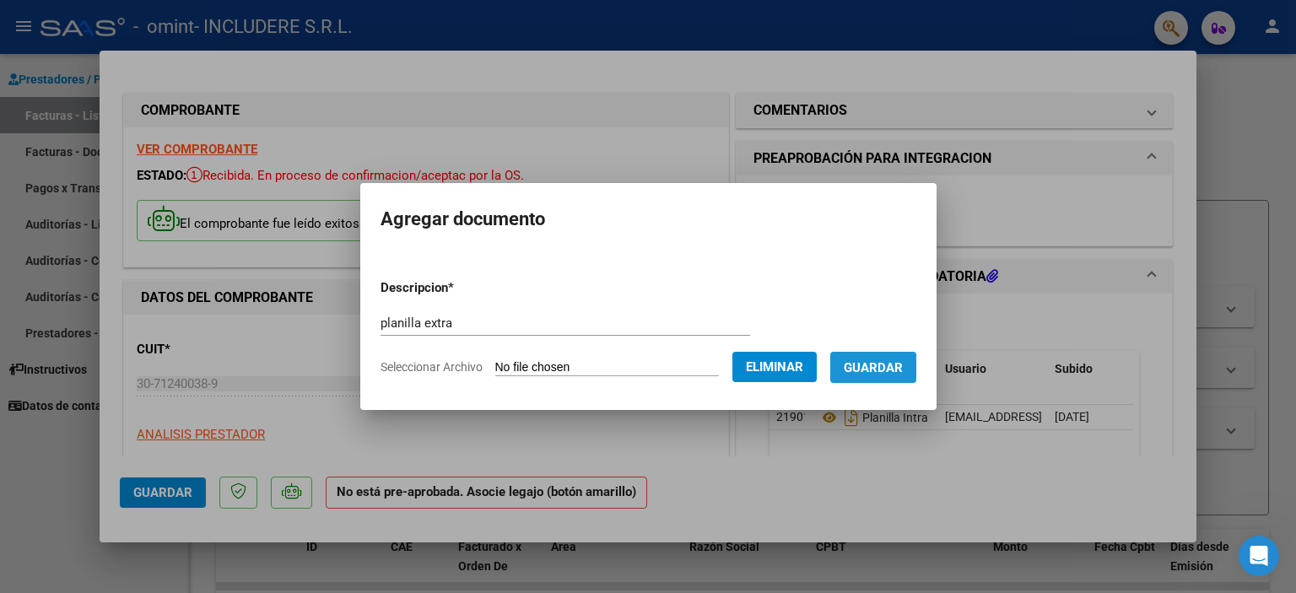
click at [916, 382] on button "Guardar" at bounding box center [873, 367] width 86 height 31
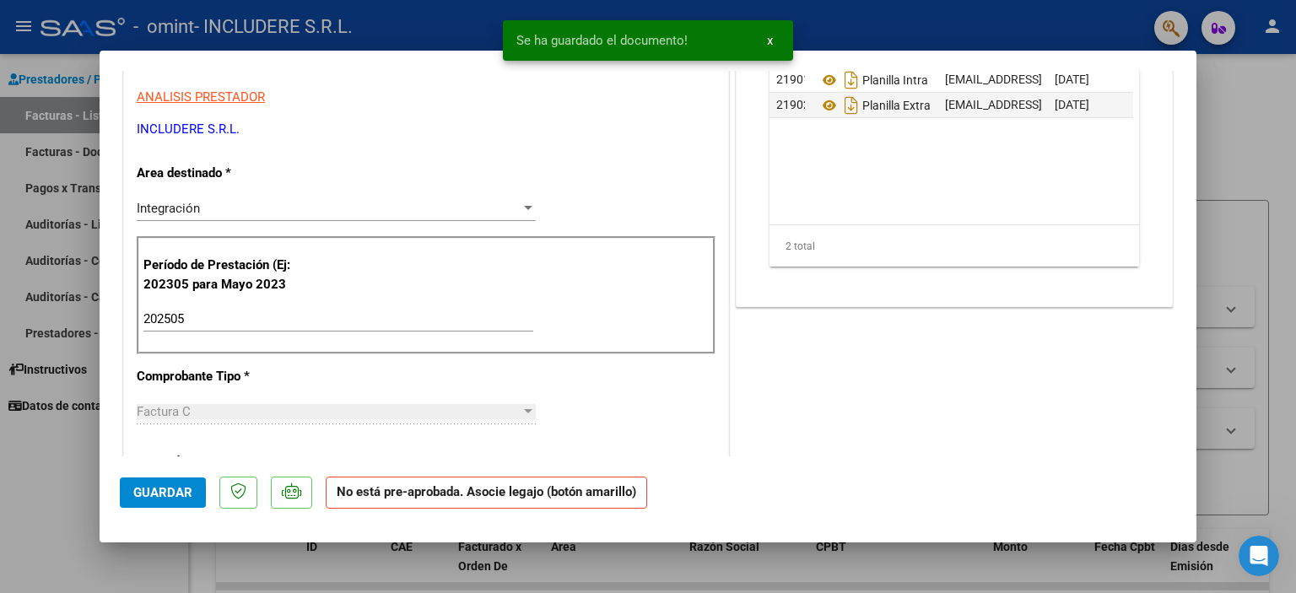
scroll to position [844, 0]
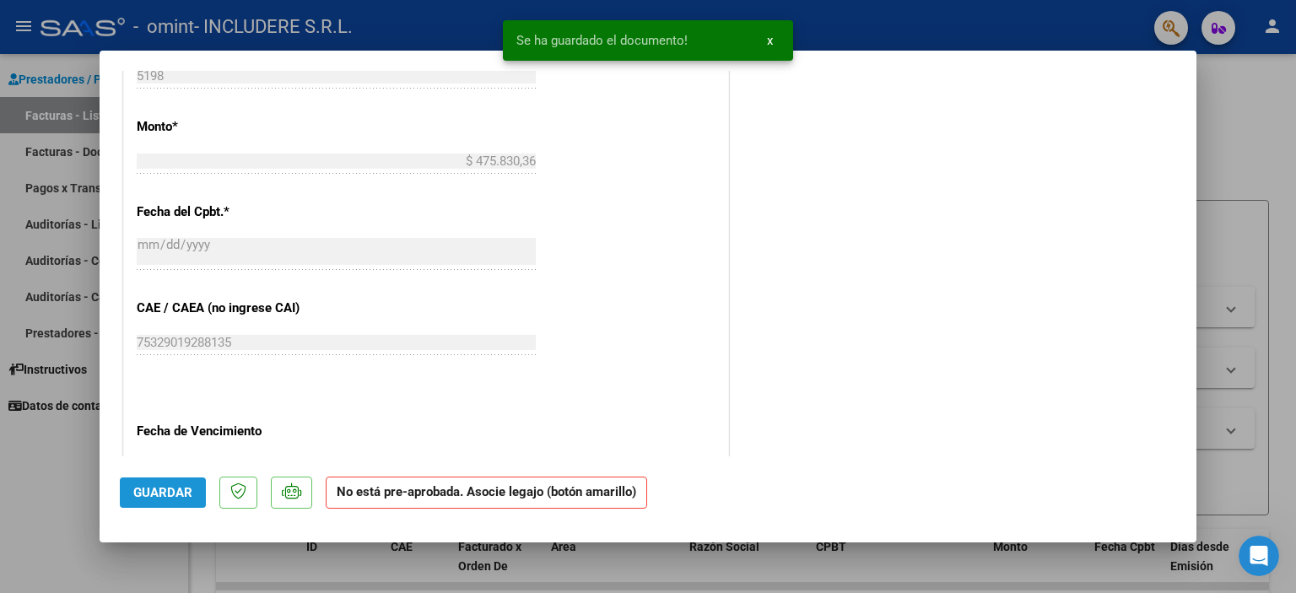
click at [152, 488] on span "Guardar" at bounding box center [162, 492] width 59 height 15
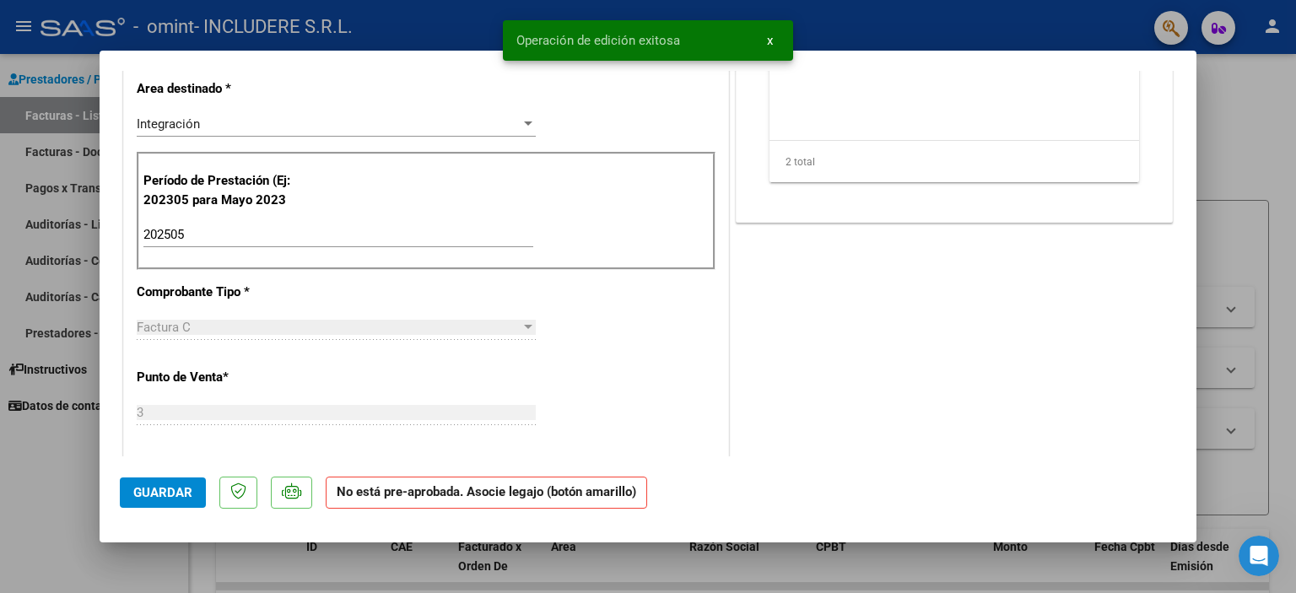
scroll to position [0, 0]
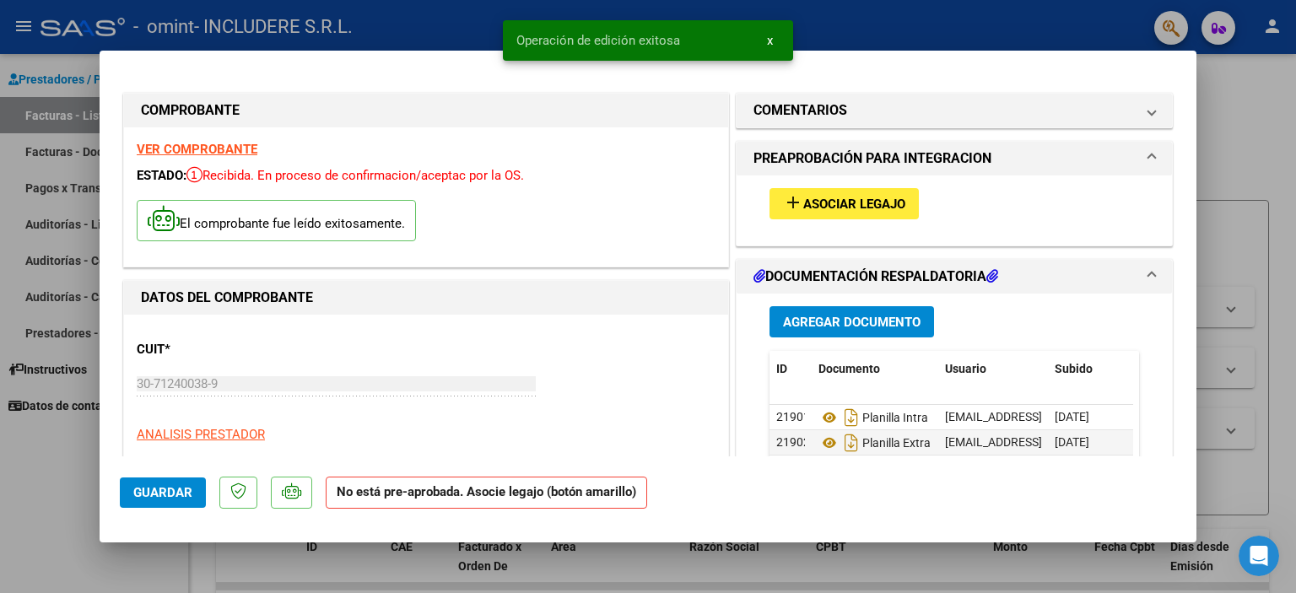
click at [1259, 175] on div at bounding box center [648, 296] width 1296 height 593
type input "$ 0,00"
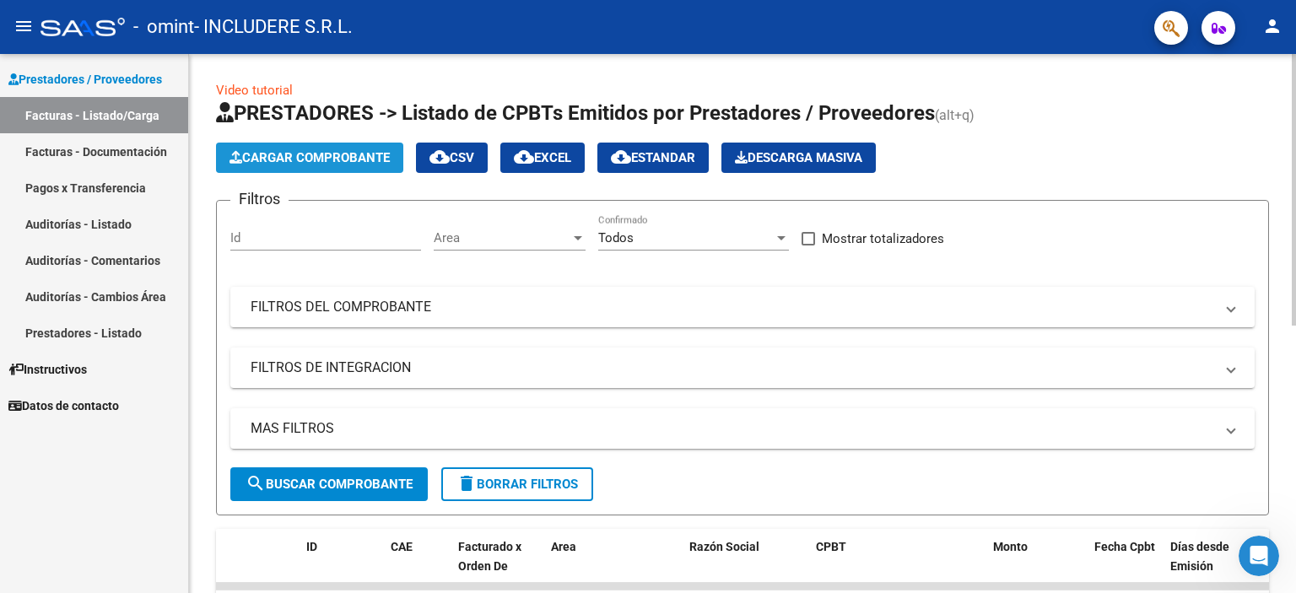
click at [285, 154] on span "Cargar Comprobante" at bounding box center [309, 157] width 160 height 15
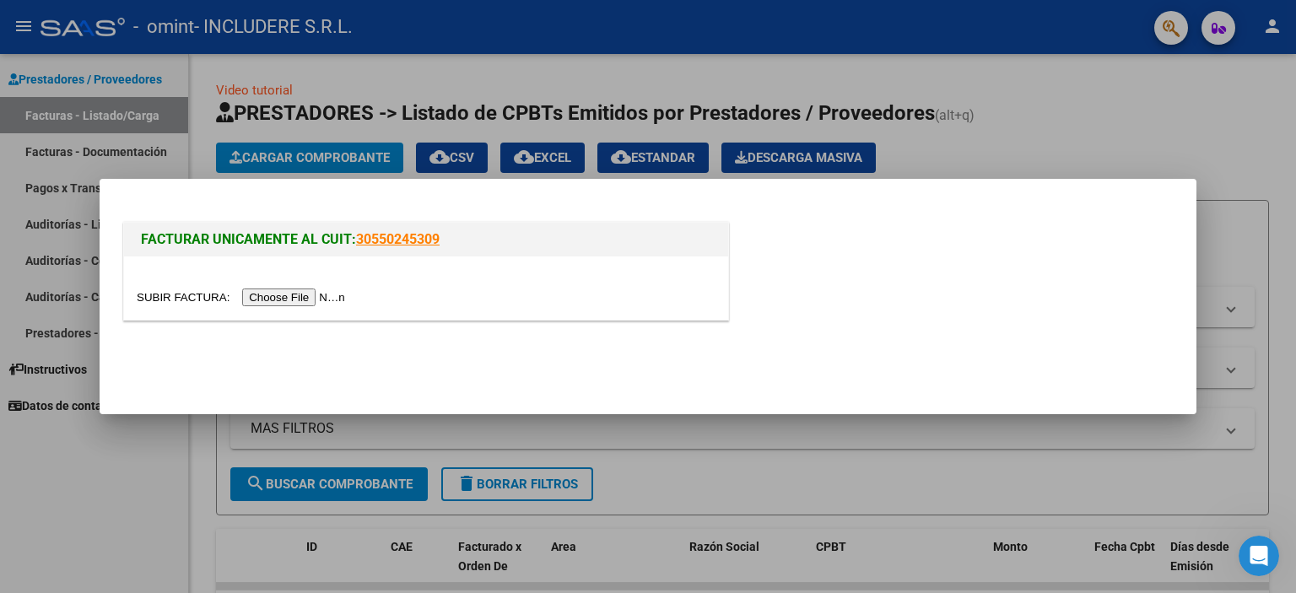
click at [304, 306] on input "file" at bounding box center [243, 298] width 213 height 18
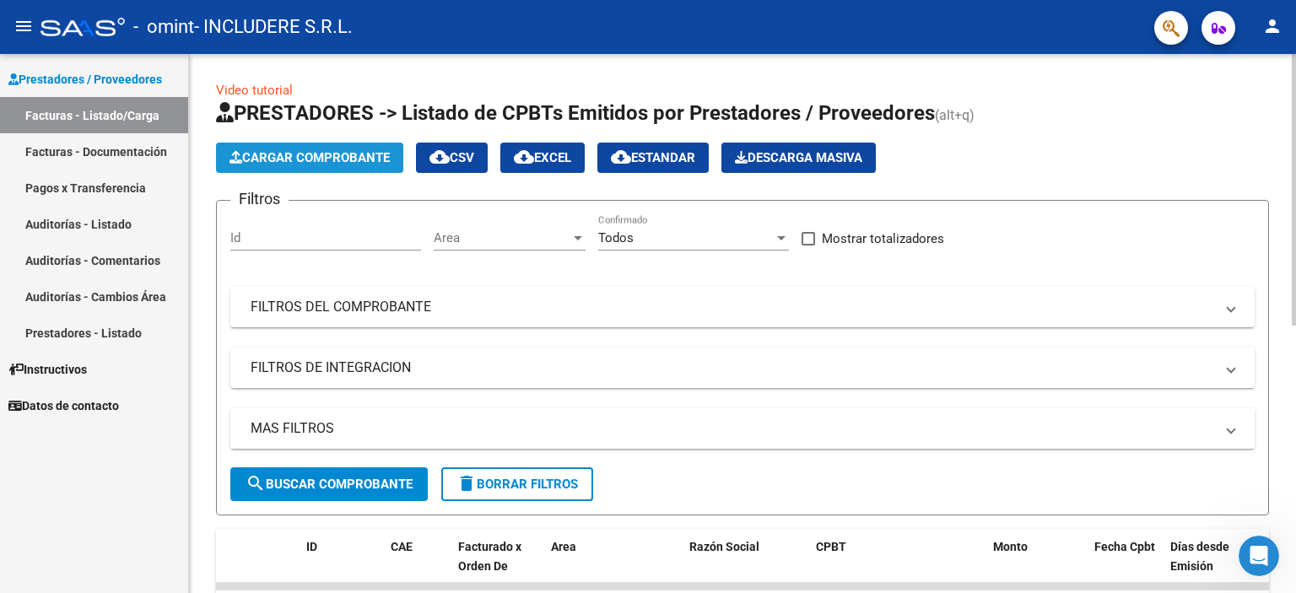
click at [360, 155] on span "Cargar Comprobante" at bounding box center [309, 157] width 160 height 15
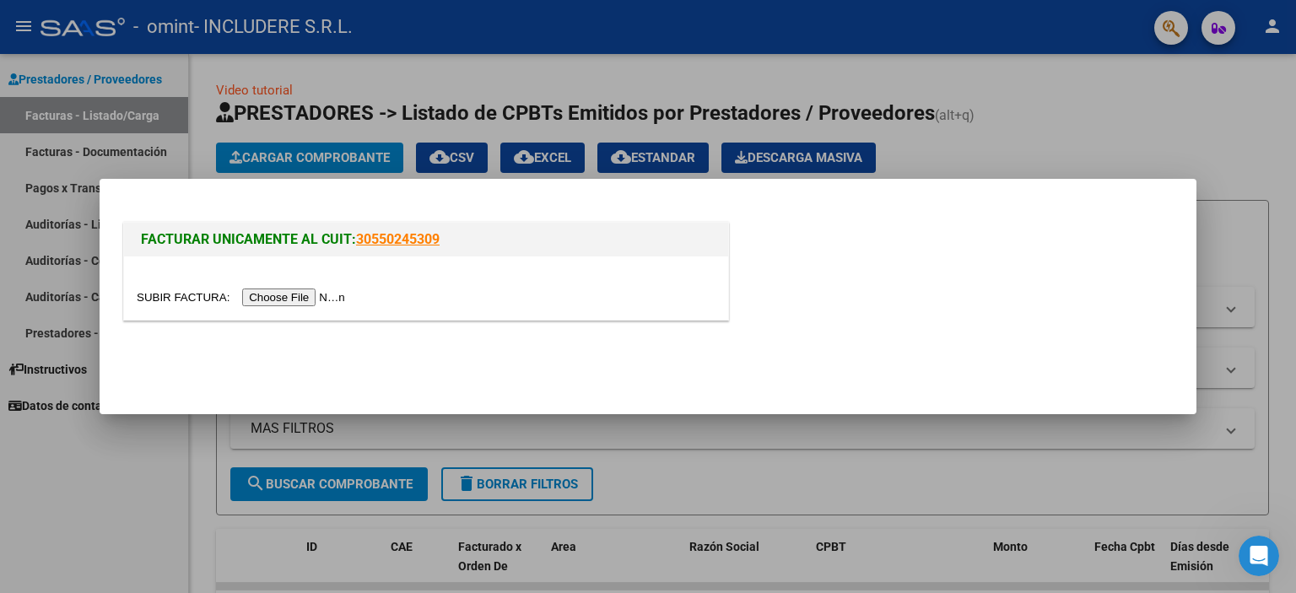
click at [306, 300] on input "file" at bounding box center [243, 298] width 213 height 18
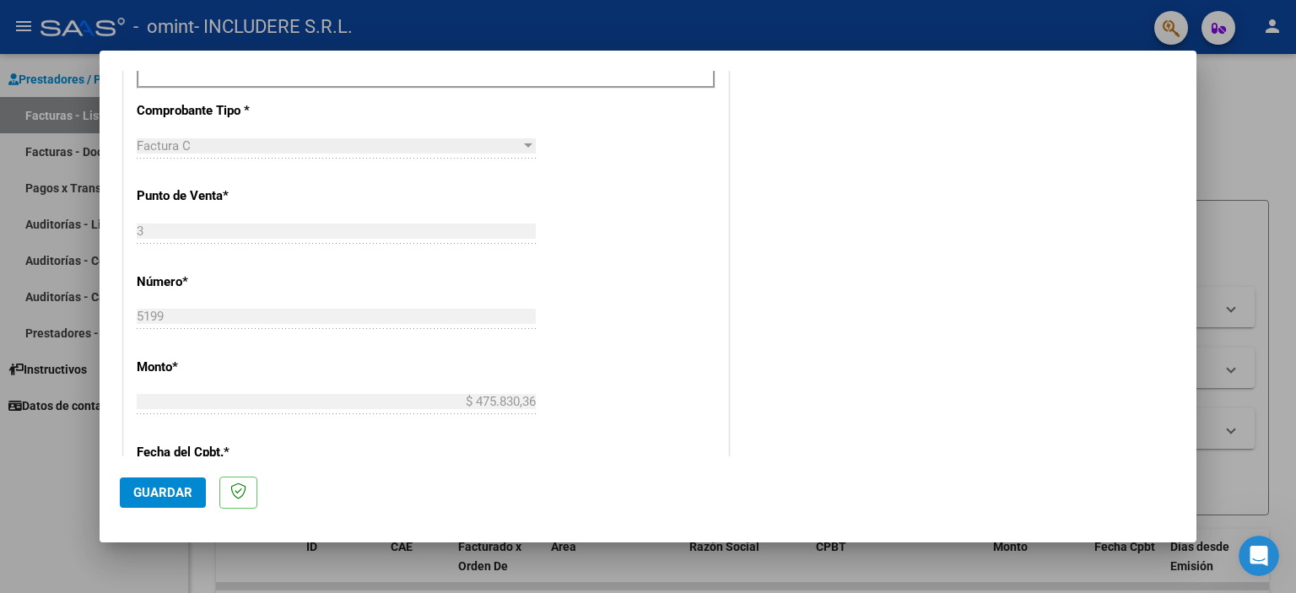
scroll to position [253, 0]
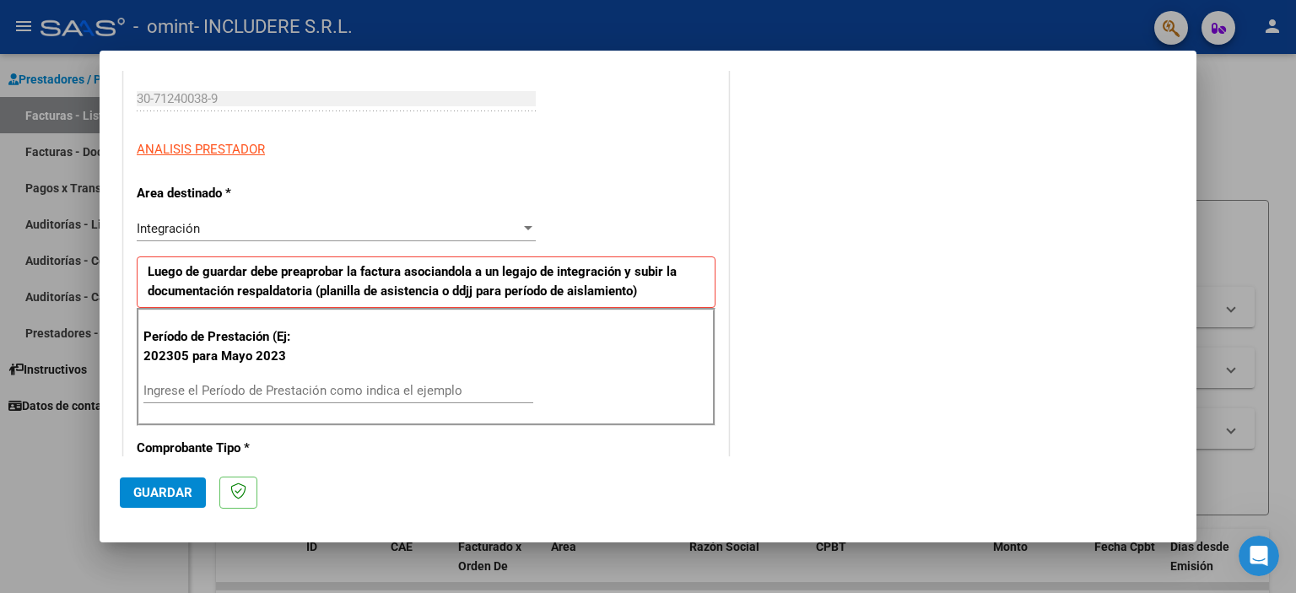
click at [235, 374] on div "Período de Prestación (Ej: 202305 para Mayo 2023 Ingrese el Período de Prestaci…" at bounding box center [426, 367] width 579 height 118
drag, startPoint x: 235, startPoint y: 374, endPoint x: 246, endPoint y: 399, distance: 27.6
click at [243, 391] on div "Período de Prestación (Ej: 202305 para Mayo 2023 Ingrese el Período de Prestaci…" at bounding box center [426, 367] width 579 height 118
click at [246, 399] on div "Ingrese el Período de Prestación como indica el ejemplo" at bounding box center [338, 390] width 390 height 25
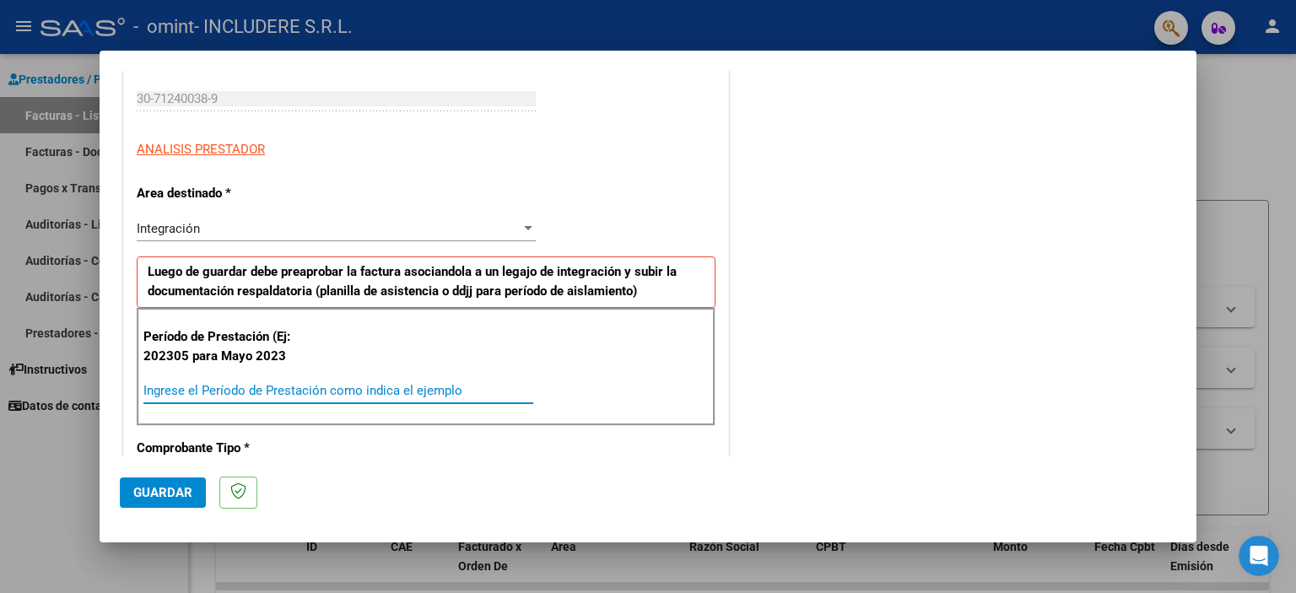
click at [253, 394] on input "Ingrese el Período de Prestación como indica el ejemplo" at bounding box center [338, 390] width 390 height 15
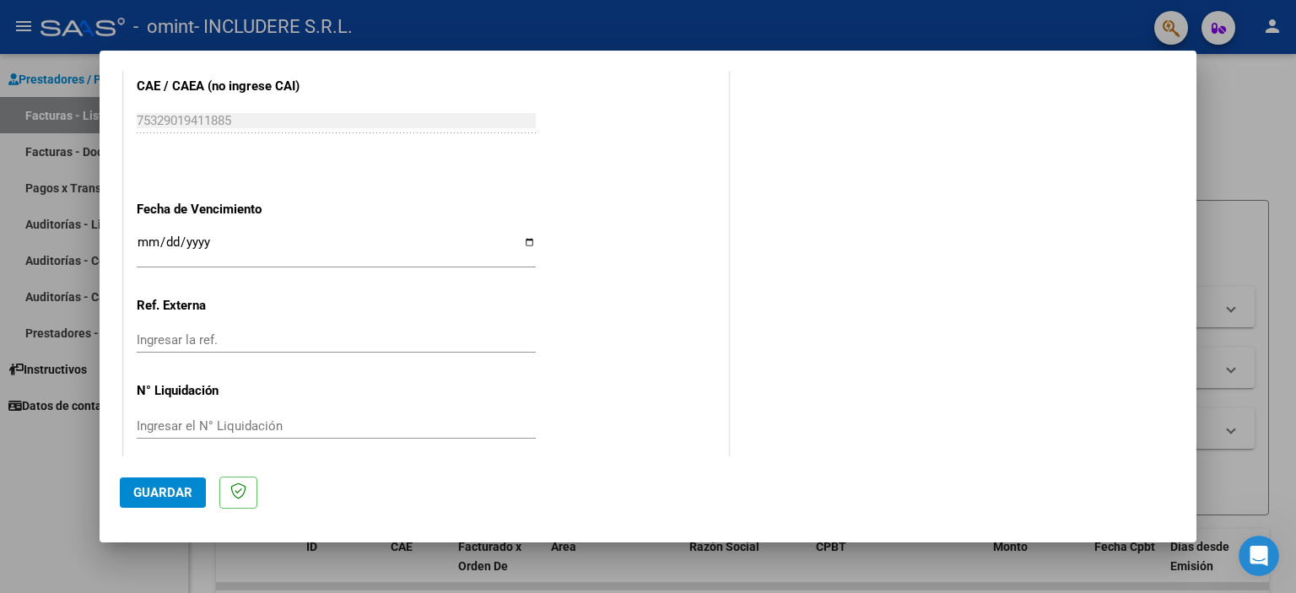
scroll to position [1066, 0]
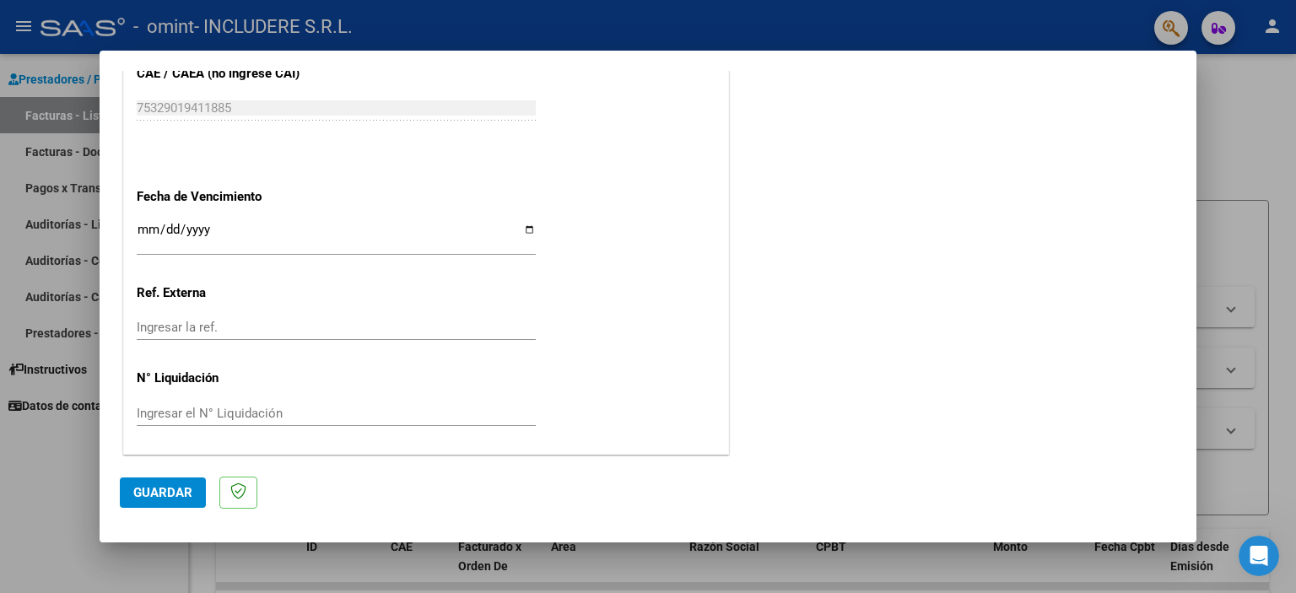
type input "202506"
click at [145, 232] on input "Ingresar la fecha" at bounding box center [336, 236] width 399 height 27
type input "[DATE]"
click at [162, 481] on button "Guardar" at bounding box center [163, 493] width 86 height 30
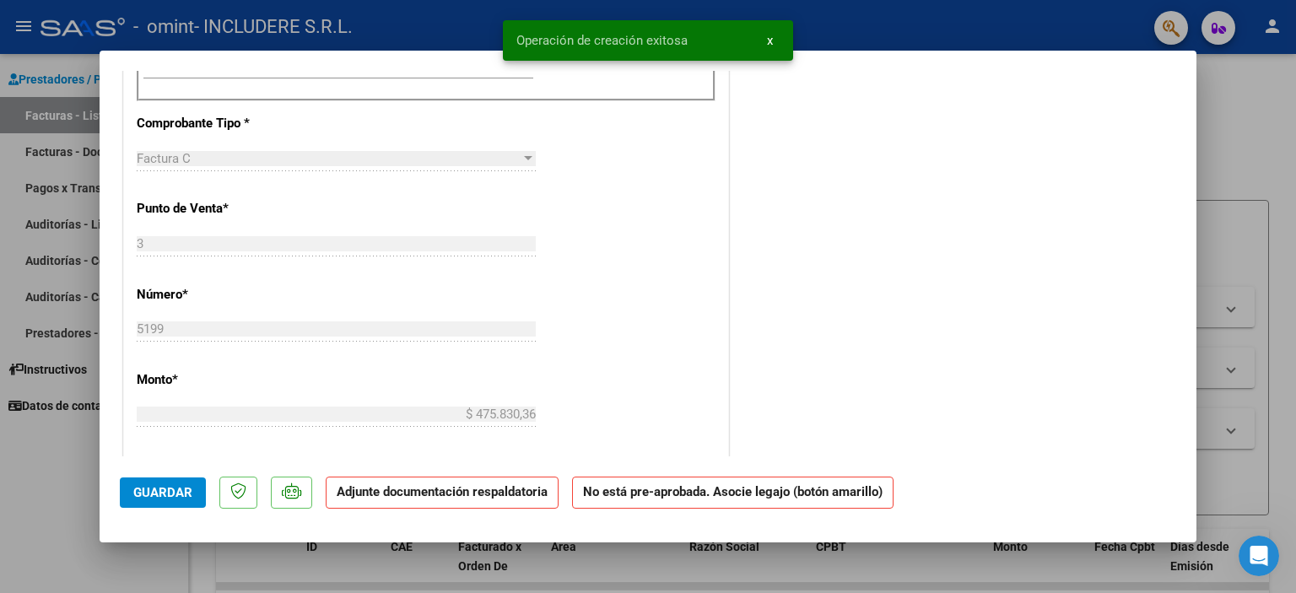
scroll to position [84, 0]
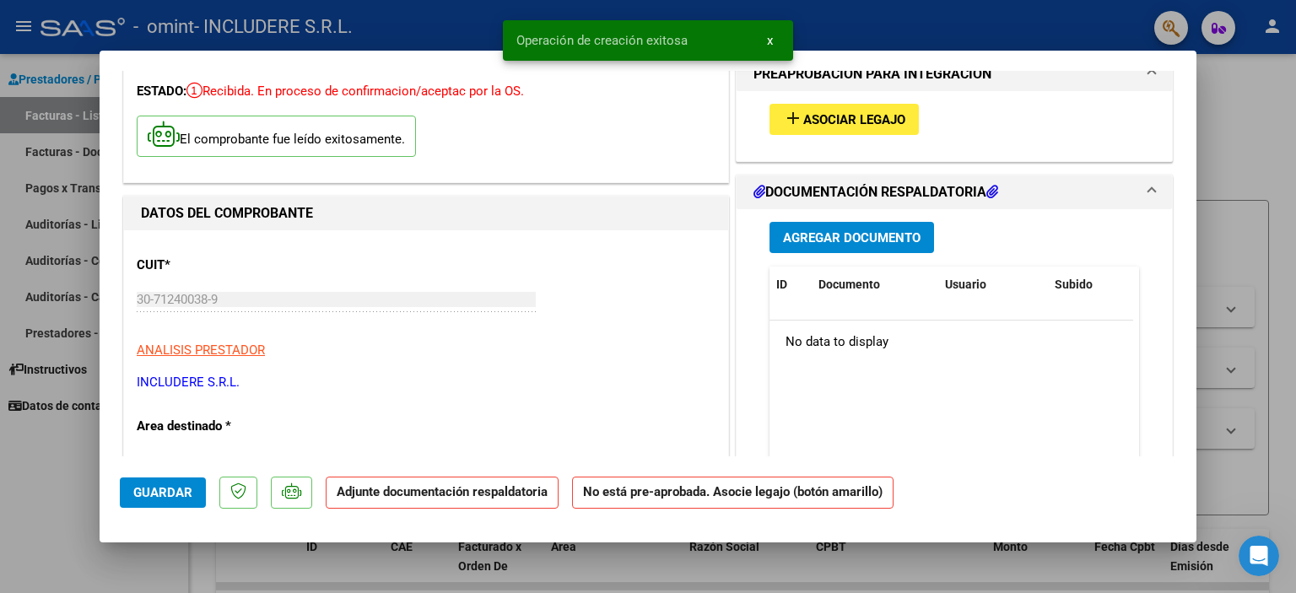
click at [833, 237] on span "Agregar Documento" at bounding box center [852, 237] width 138 height 15
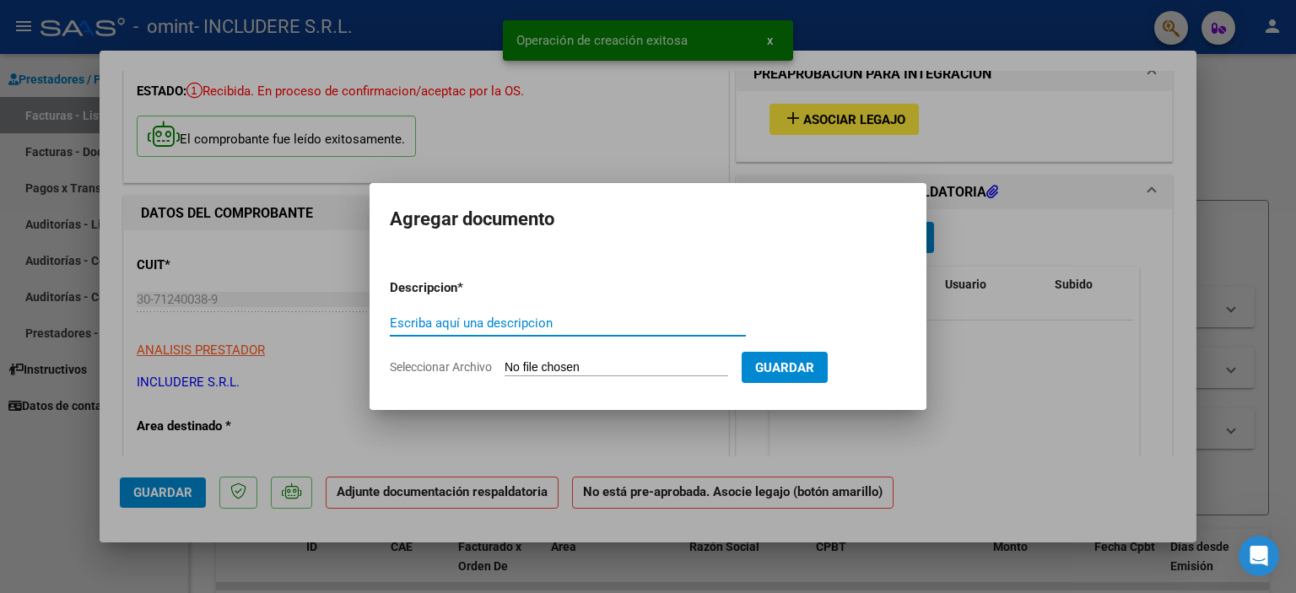
click at [444, 319] on input "Escriba aquí una descripcion" at bounding box center [568, 323] width 356 height 15
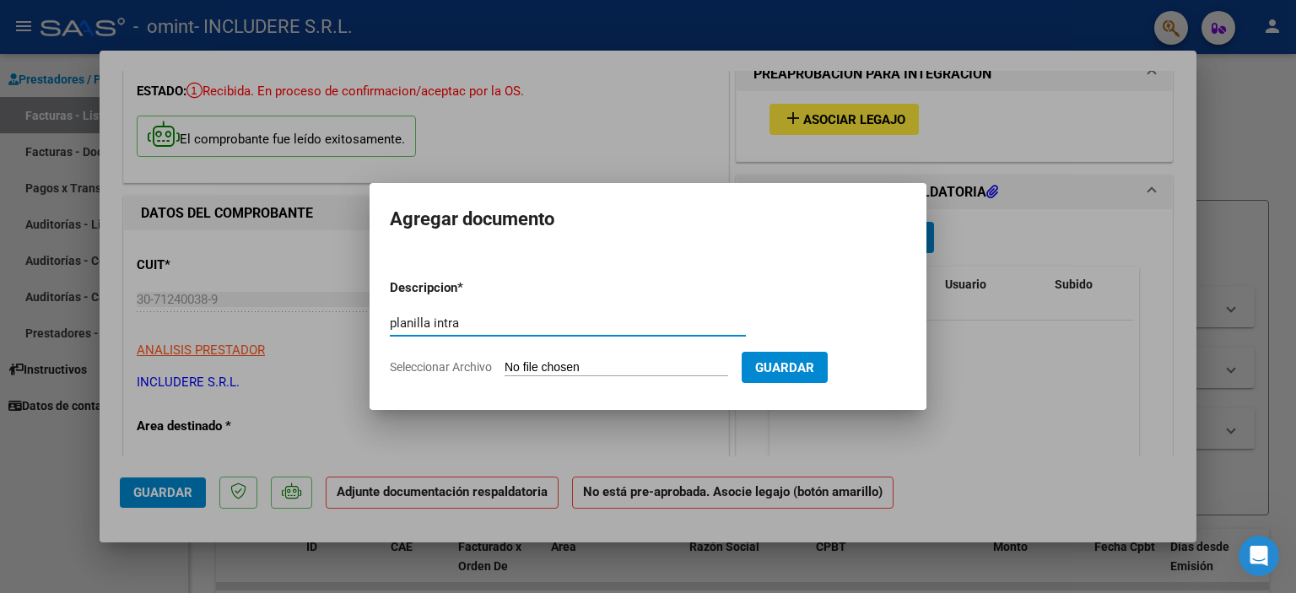
type input "planilla intra"
click at [607, 359] on app-file-uploader "Seleccionar Archivo" at bounding box center [566, 366] width 352 height 15
click at [562, 364] on input "Seleccionar Archivo" at bounding box center [617, 368] width 224 height 16
type input "C:\fakepath\junio intra.pdf"
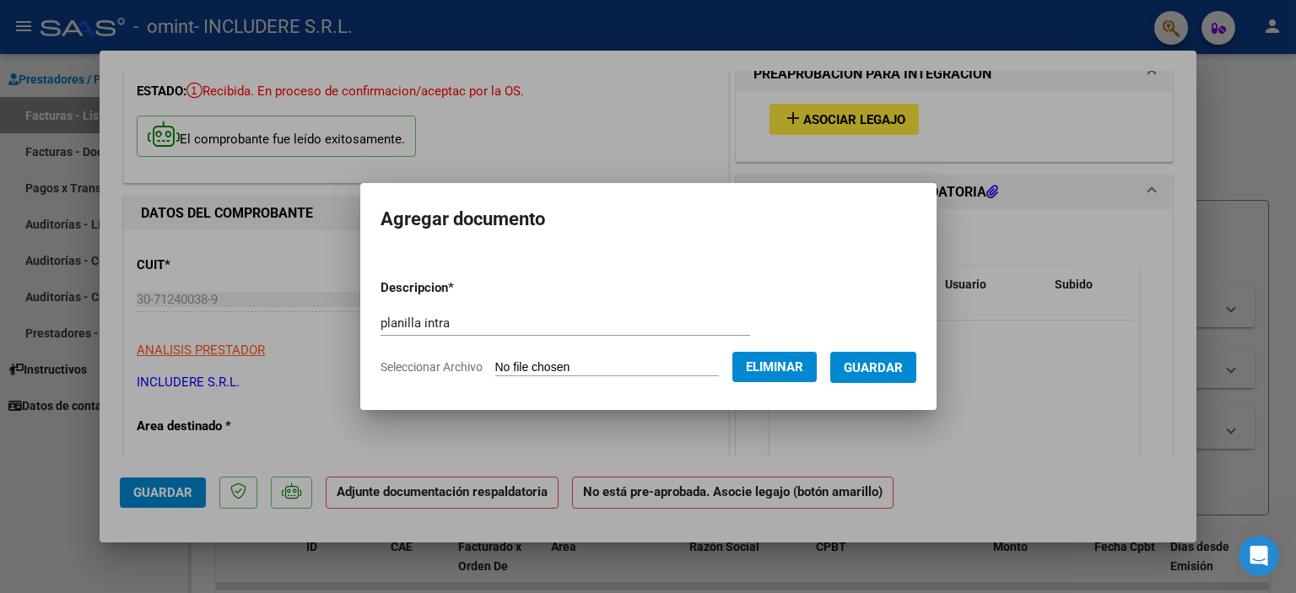
click at [904, 379] on button "Guardar" at bounding box center [873, 367] width 86 height 31
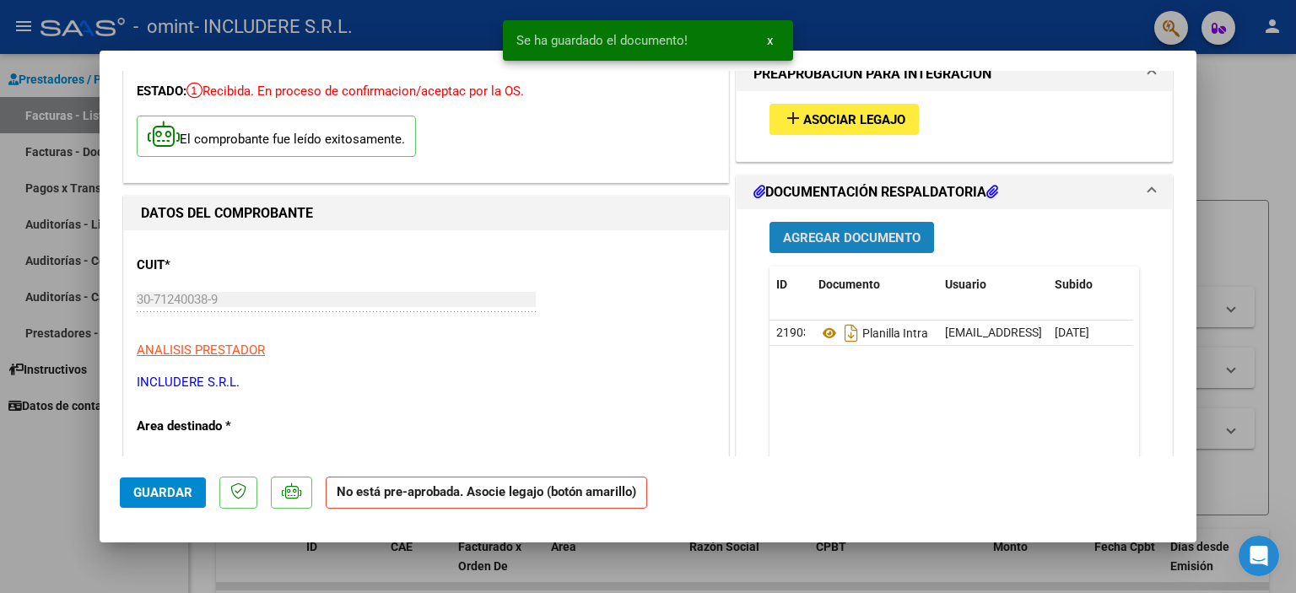
click at [857, 231] on span "Agregar Documento" at bounding box center [852, 237] width 138 height 15
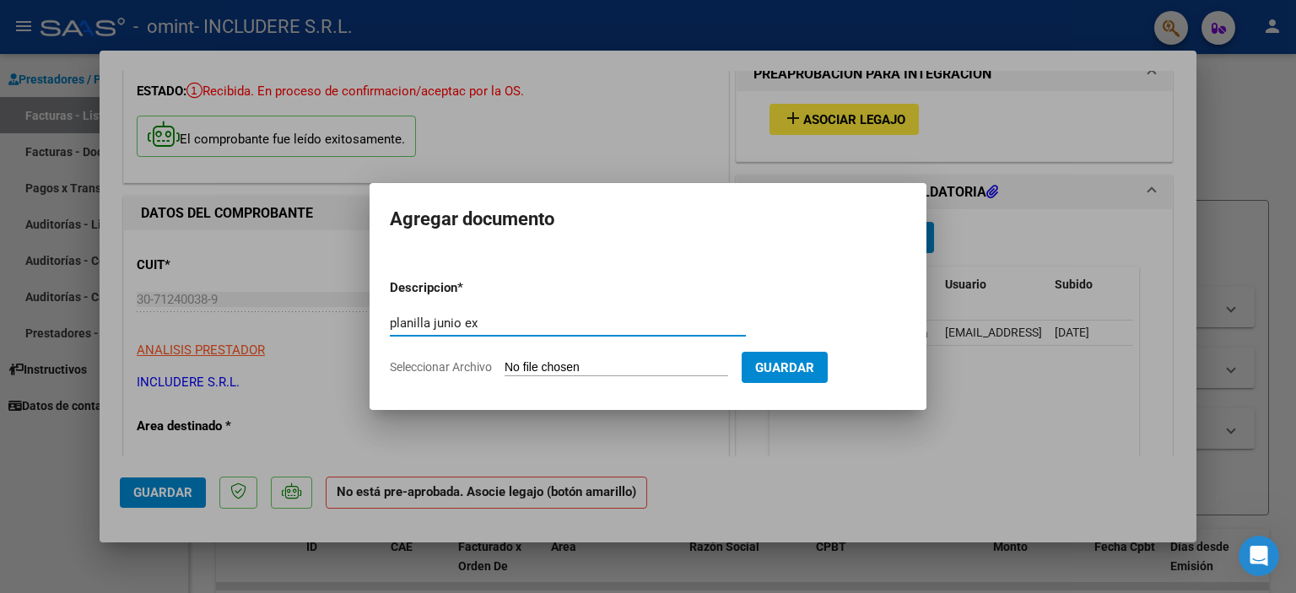
type input "planilla junio ex"
click at [629, 364] on input "Seleccionar Archivo" at bounding box center [617, 368] width 224 height 16
type input "C:\fakepath\junio extra.pdf"
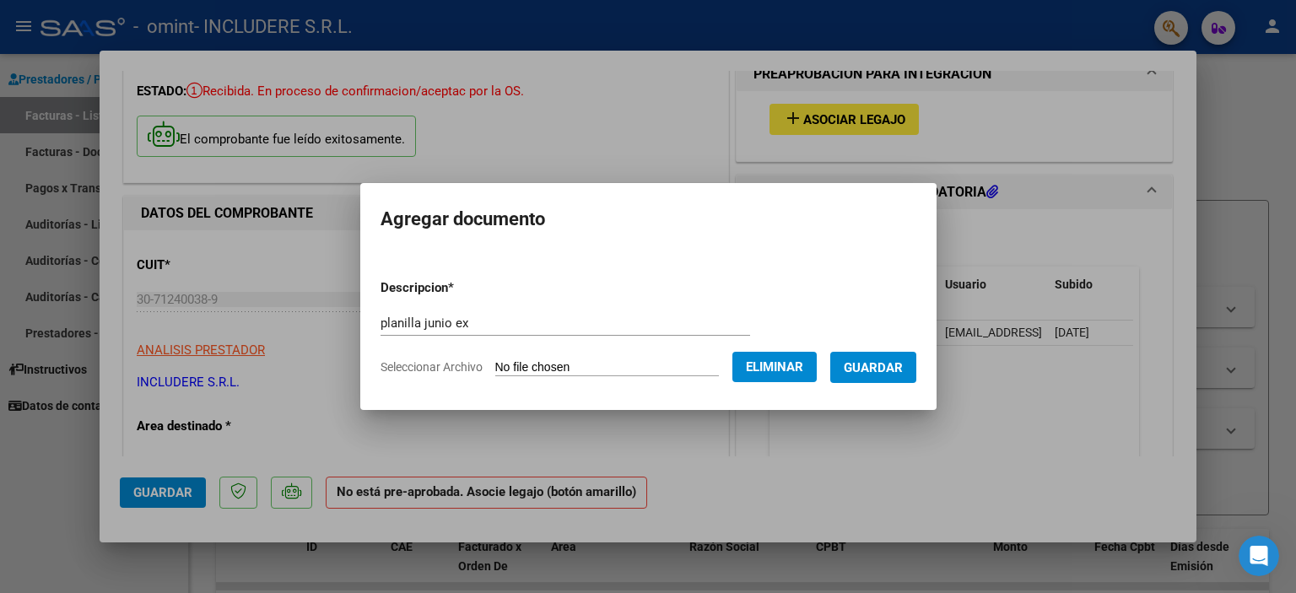
click at [893, 391] on mat-dialog-container "Agregar documento Descripcion * planilla junio ex Escriba aquí una descripcion …" at bounding box center [648, 296] width 576 height 226
click at [893, 370] on span "Guardar" at bounding box center [873, 367] width 59 height 15
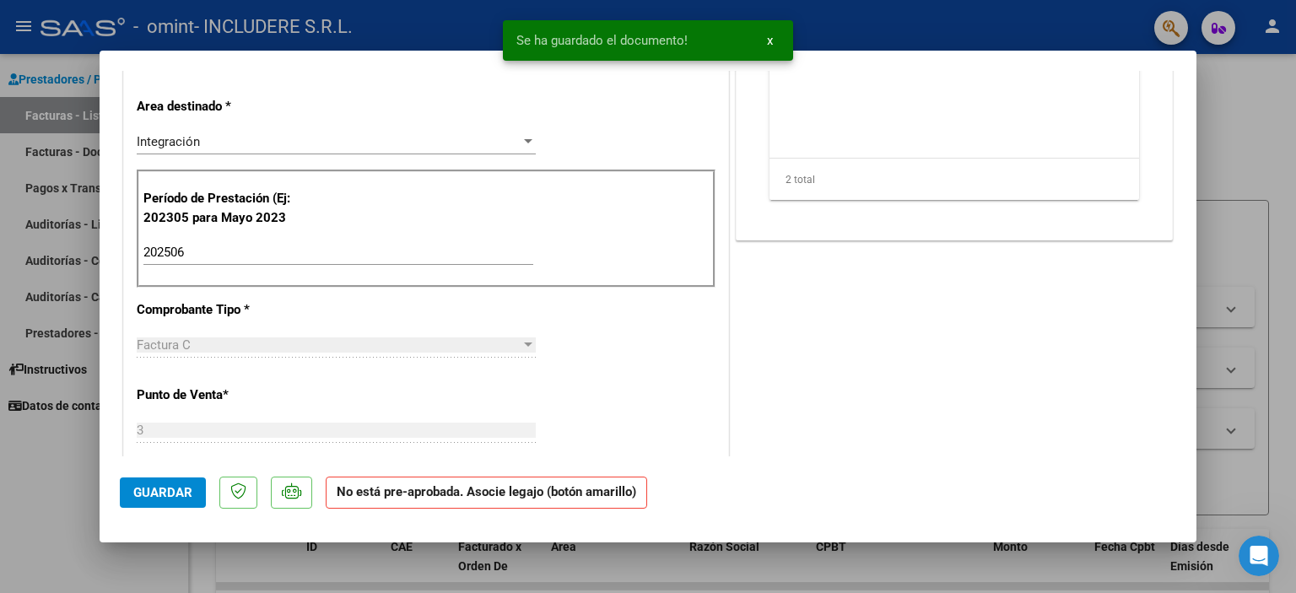
scroll to position [422, 0]
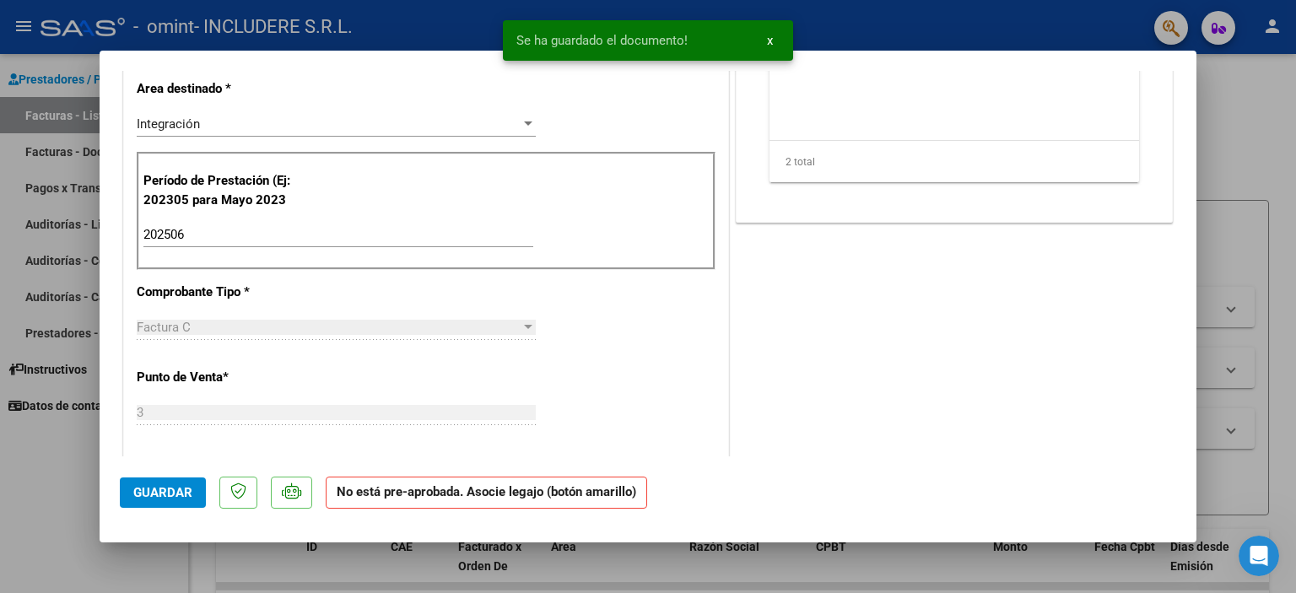
click at [196, 478] on mat-dialog-actions "Guardar No está pre-aprobada. Asocie legajo (botón amarillo)" at bounding box center [648, 489] width 1056 height 67
click at [192, 481] on button "Guardar" at bounding box center [163, 493] width 86 height 30
click at [765, 35] on button "x" at bounding box center [769, 40] width 33 height 30
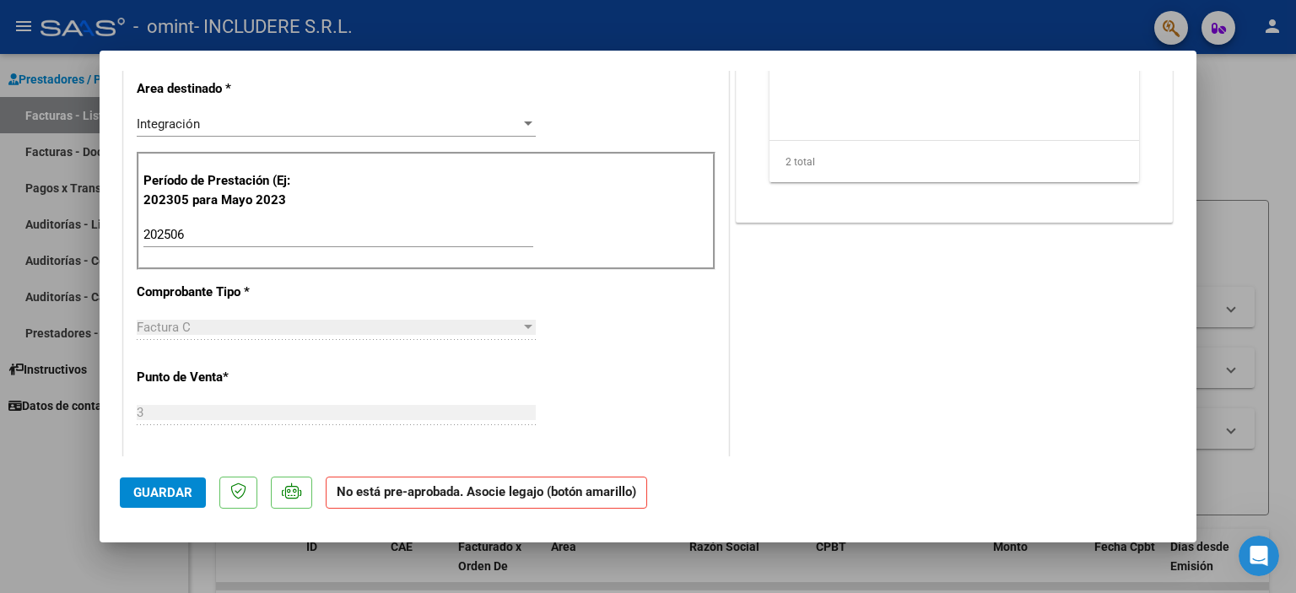
click at [193, 504] on button "Guardar" at bounding box center [163, 493] width 86 height 30
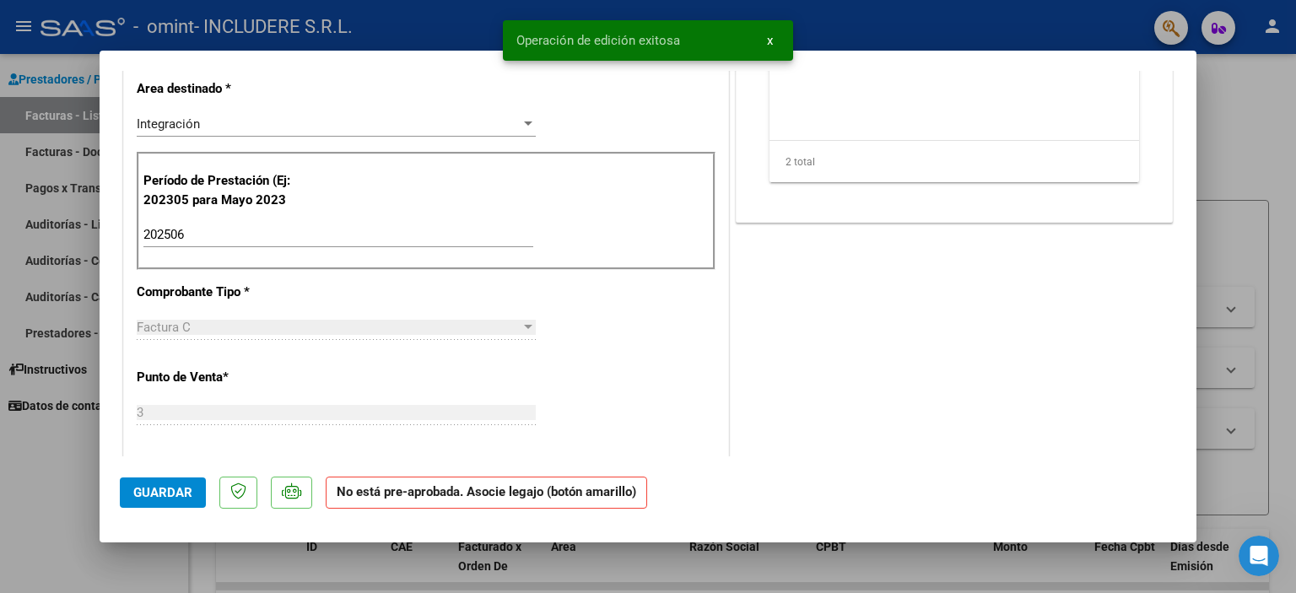
click at [1295, 240] on div at bounding box center [648, 296] width 1296 height 593
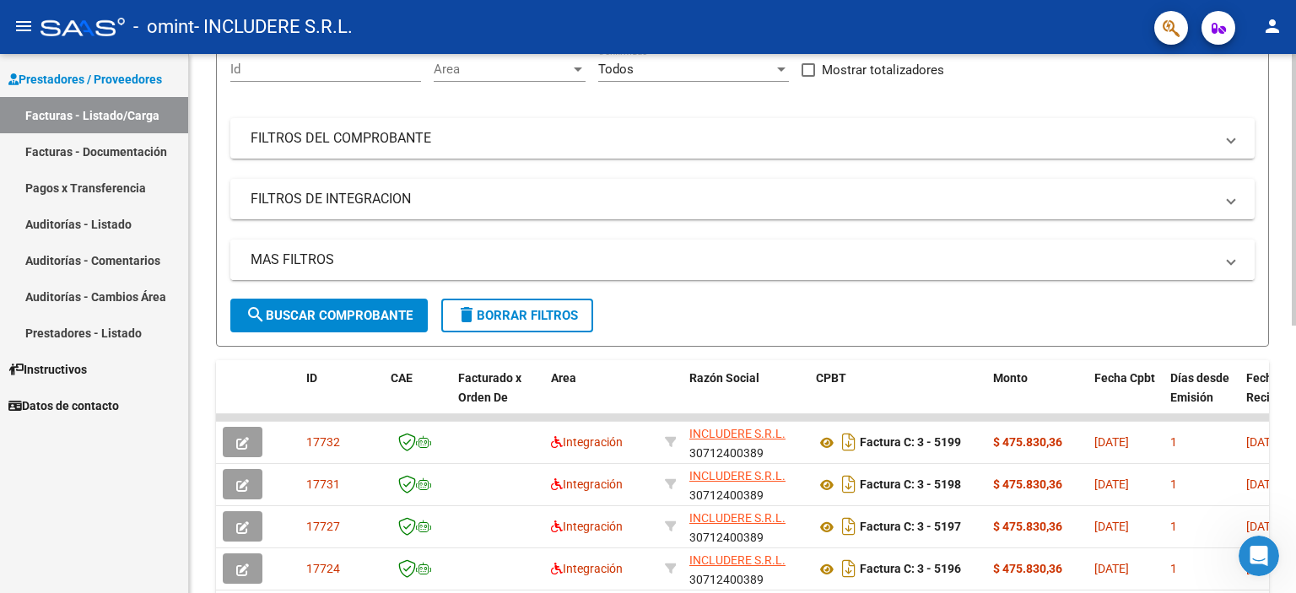
scroll to position [0, 0]
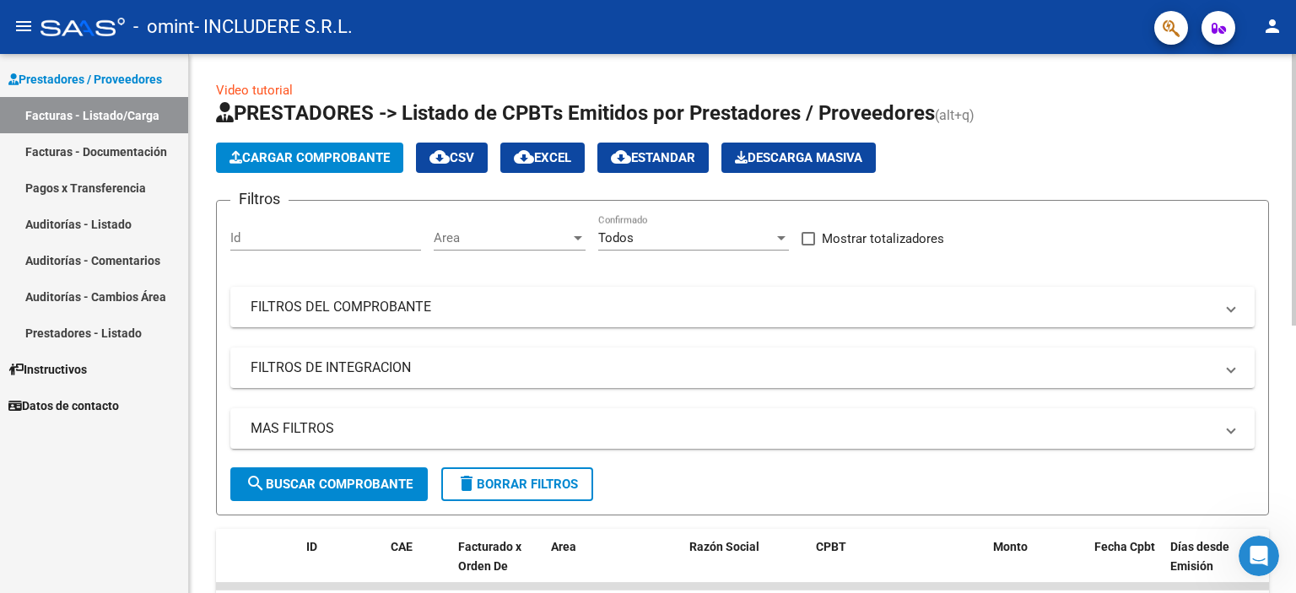
click at [342, 158] on span "Cargar Comprobante" at bounding box center [309, 157] width 160 height 15
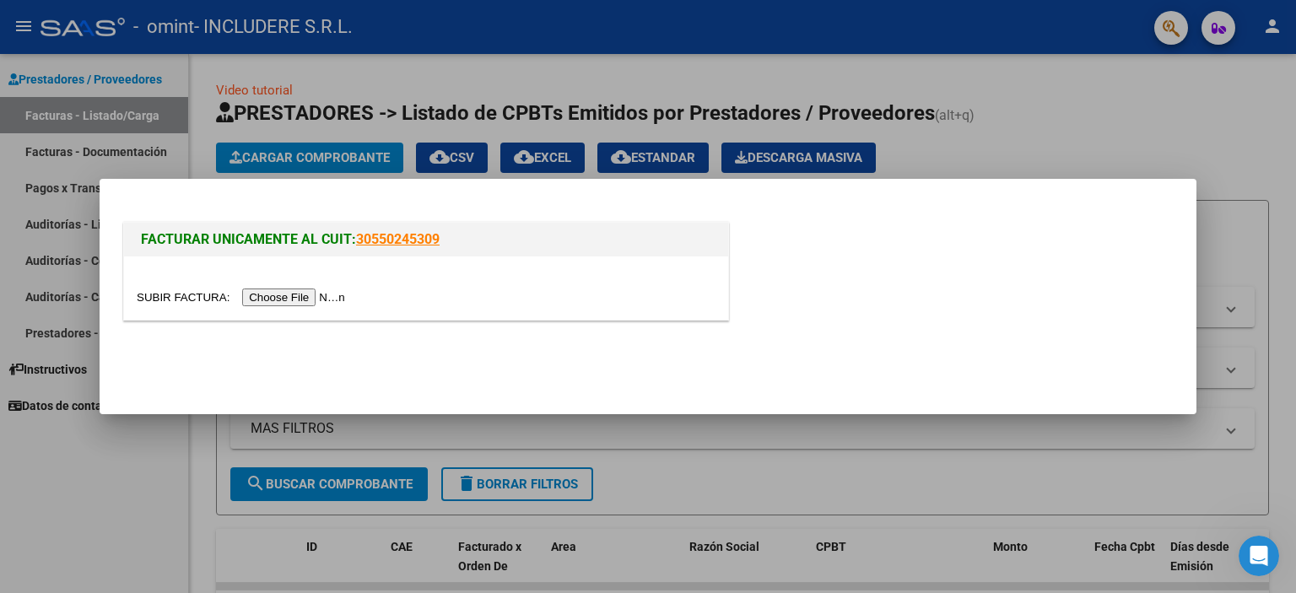
click at [337, 300] on input "file" at bounding box center [243, 298] width 213 height 18
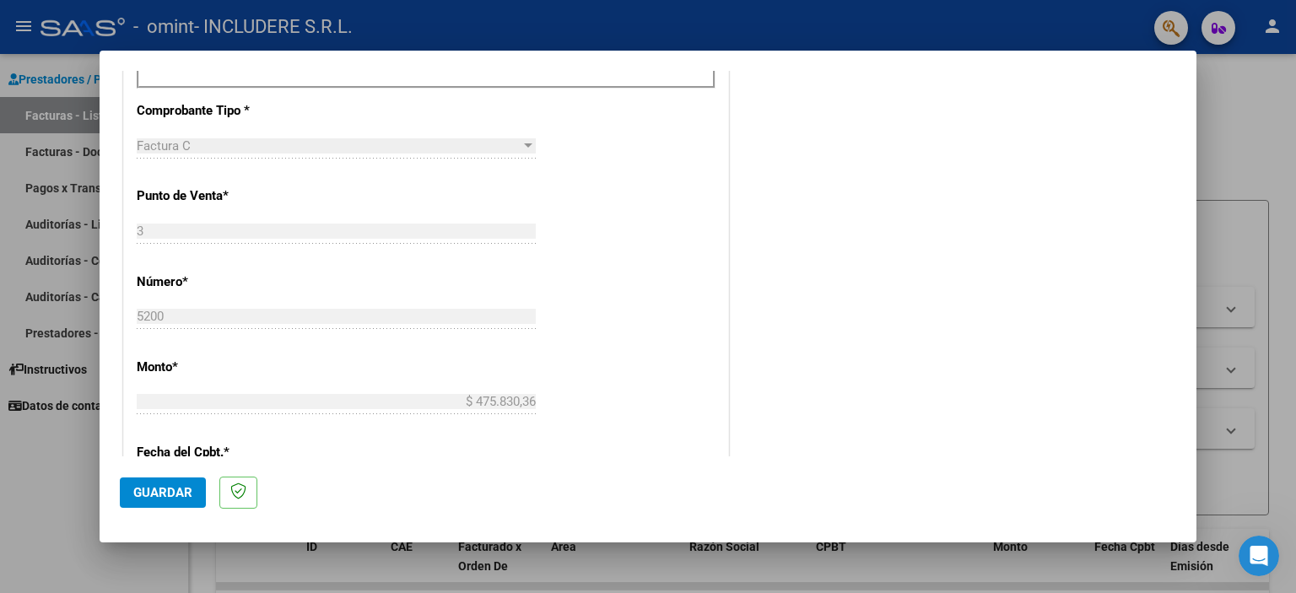
scroll to position [422, 0]
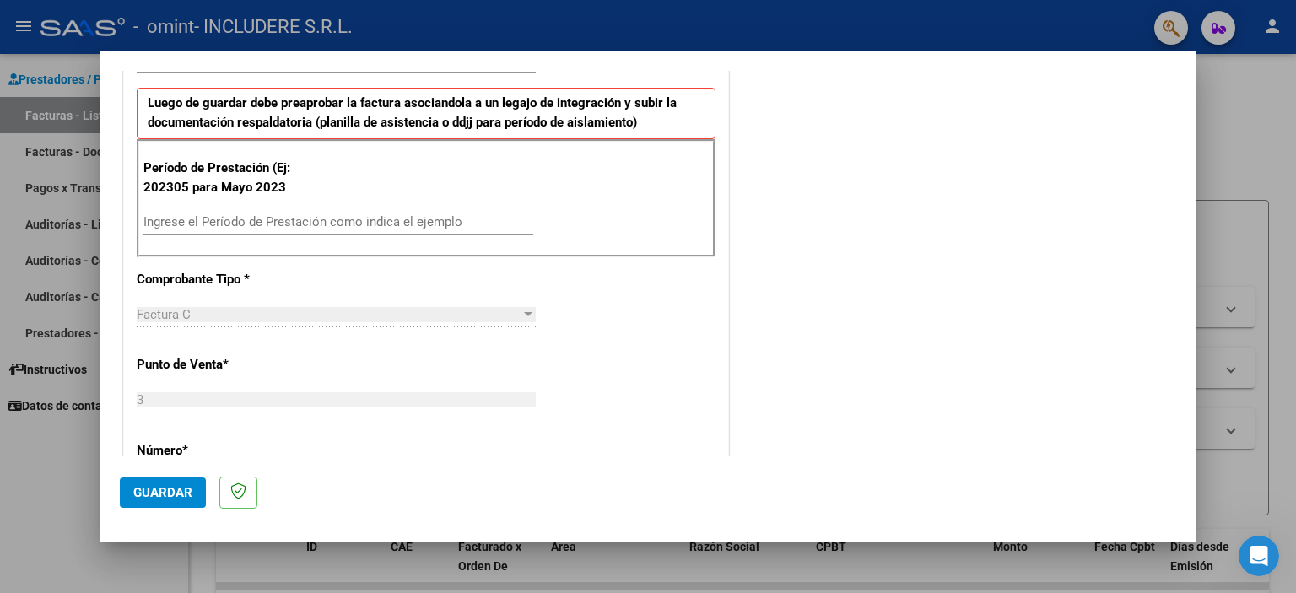
click at [256, 221] on input "Ingrese el Período de Prestación como indica el ejemplo" at bounding box center [338, 221] width 390 height 15
type input "202507"
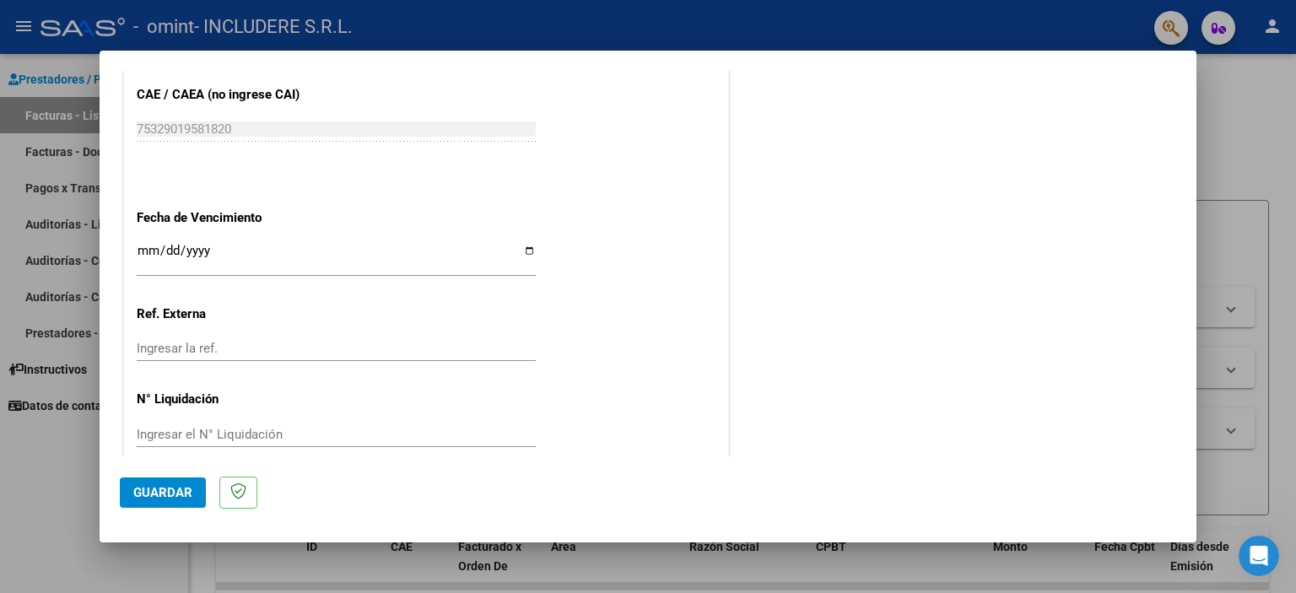
scroll to position [1066, 0]
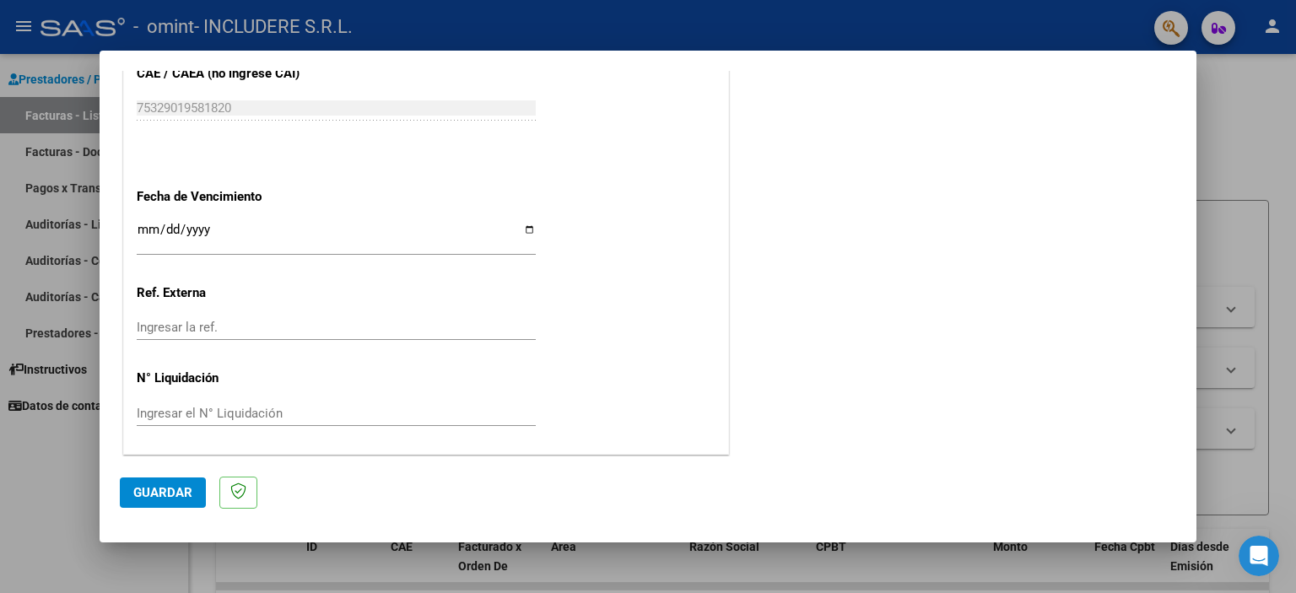
click at [138, 229] on input "Ingresar la fecha" at bounding box center [336, 236] width 399 height 27
type input "[DATE]"
click at [170, 492] on span "Guardar" at bounding box center [162, 492] width 59 height 15
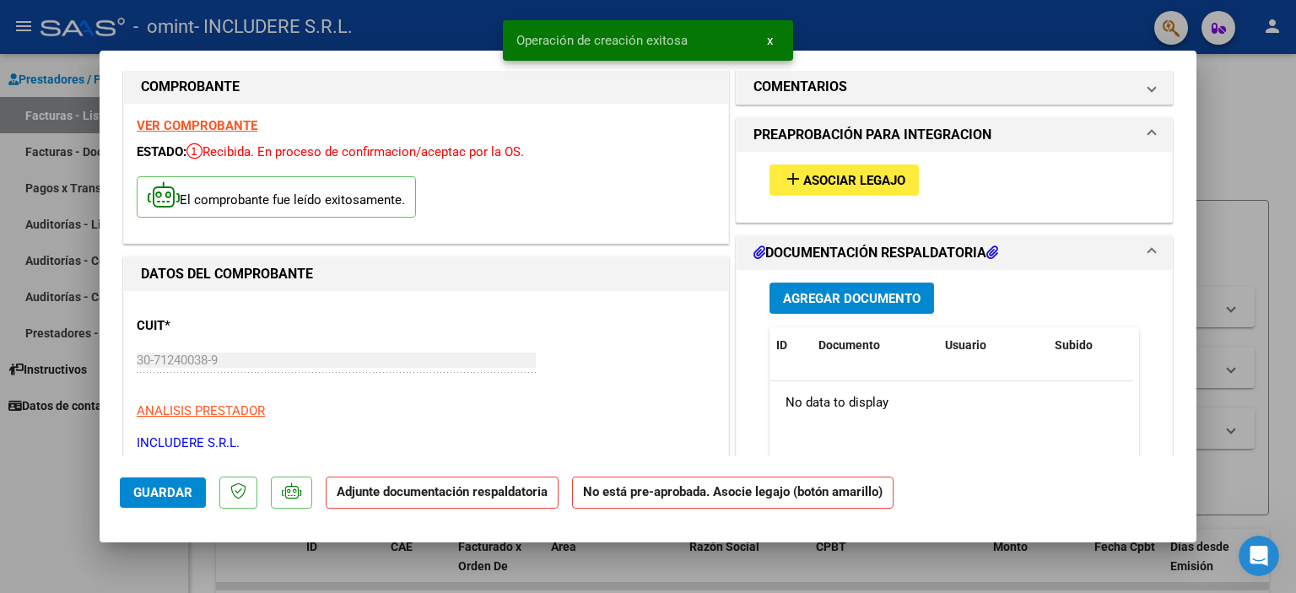
scroll to position [0, 0]
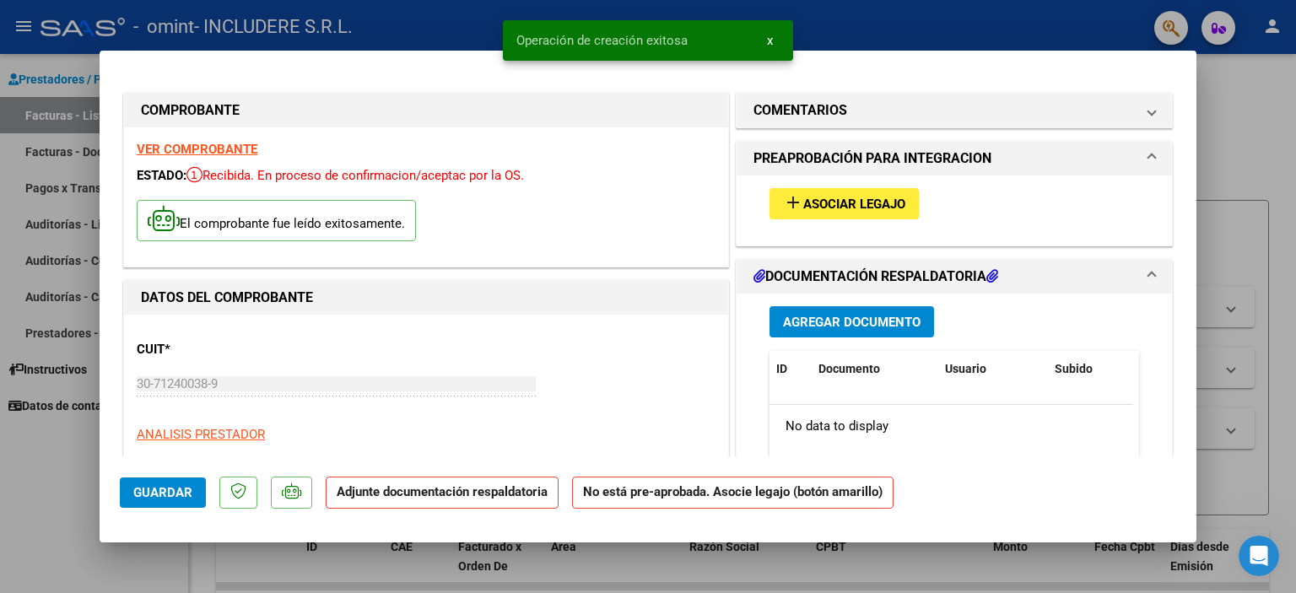
click at [861, 307] on button "Agregar Documento" at bounding box center [851, 321] width 165 height 31
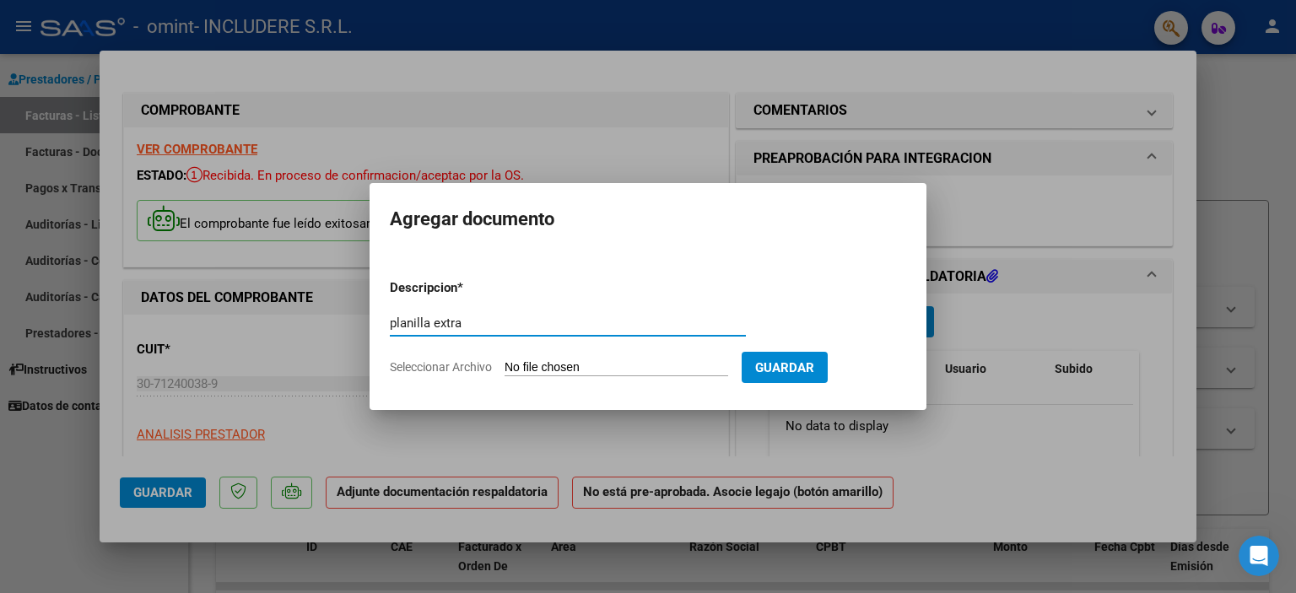
type input "planilla extra"
click at [698, 367] on input "Seleccionar Archivo" at bounding box center [617, 368] width 224 height 16
type input "C:\fakepath\julio extra.pdf"
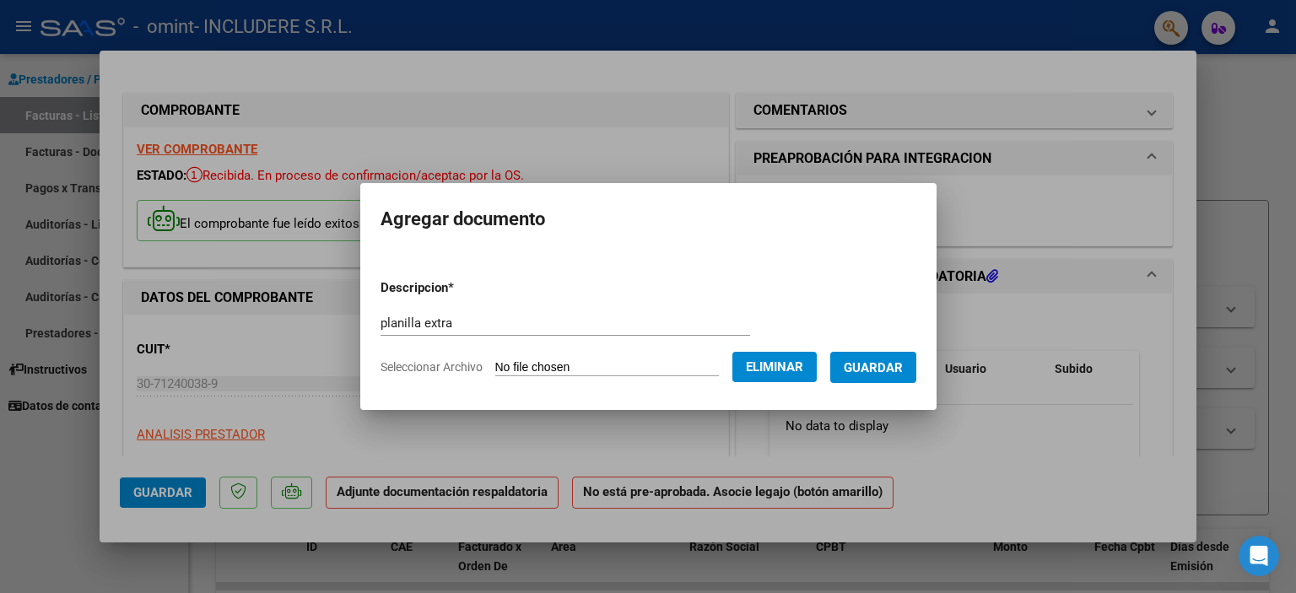
click at [898, 364] on span "Guardar" at bounding box center [873, 367] width 59 height 15
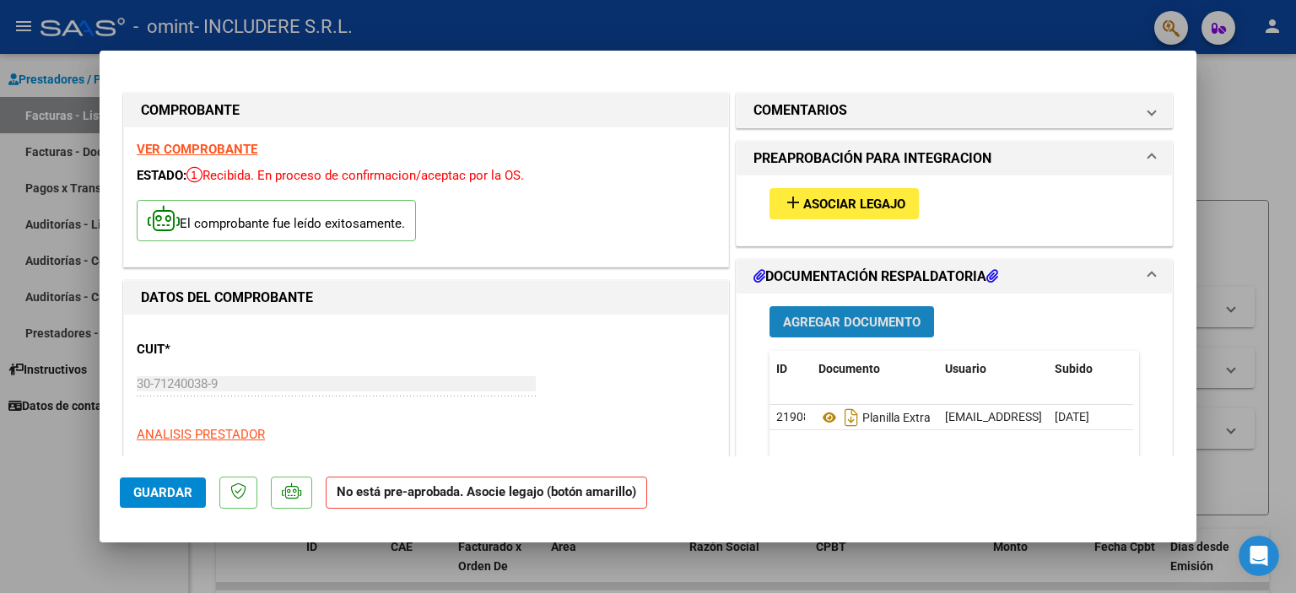
click at [888, 318] on span "Agregar Documento" at bounding box center [852, 322] width 138 height 15
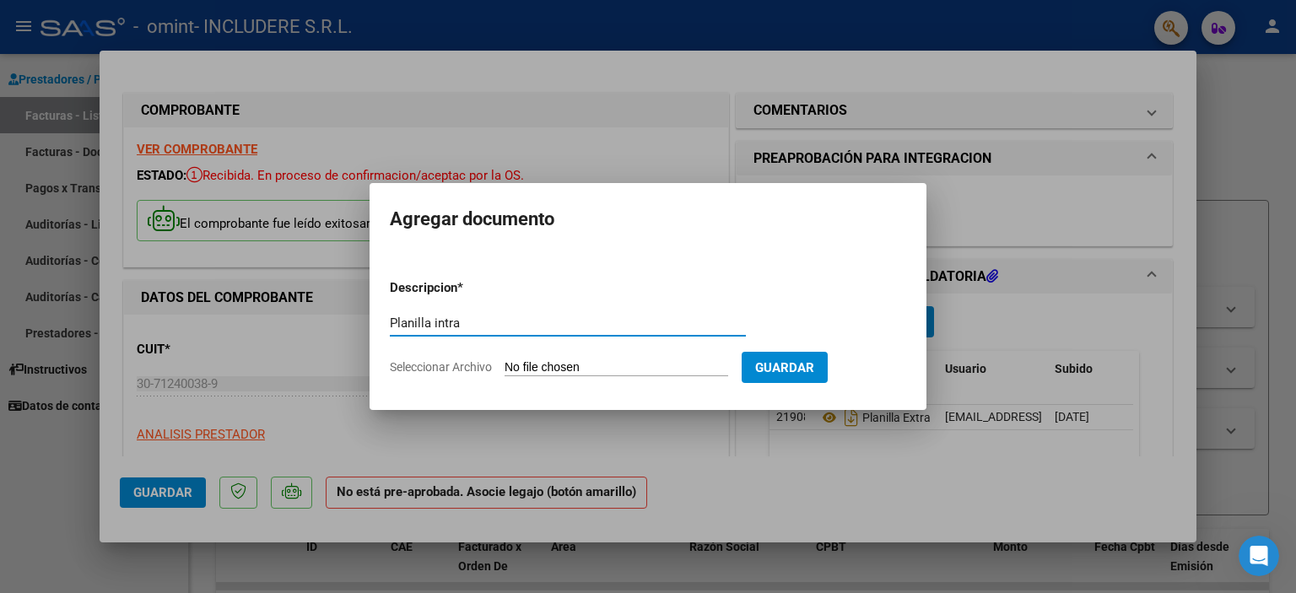
type input "Planilla intra"
click at [649, 377] on form "Descripcion * Planilla intra Escriba aquí una descripcion Seleccionar Archivo G…" at bounding box center [648, 327] width 516 height 123
click at [661, 354] on form "Descripcion * Planilla intra Escriba aquí una descripcion Seleccionar Archivo G…" at bounding box center [648, 327] width 516 height 123
click at [649, 360] on input "Seleccionar Archivo" at bounding box center [617, 368] width 224 height 16
type input "C:\fakepath\julio intra.pdf"
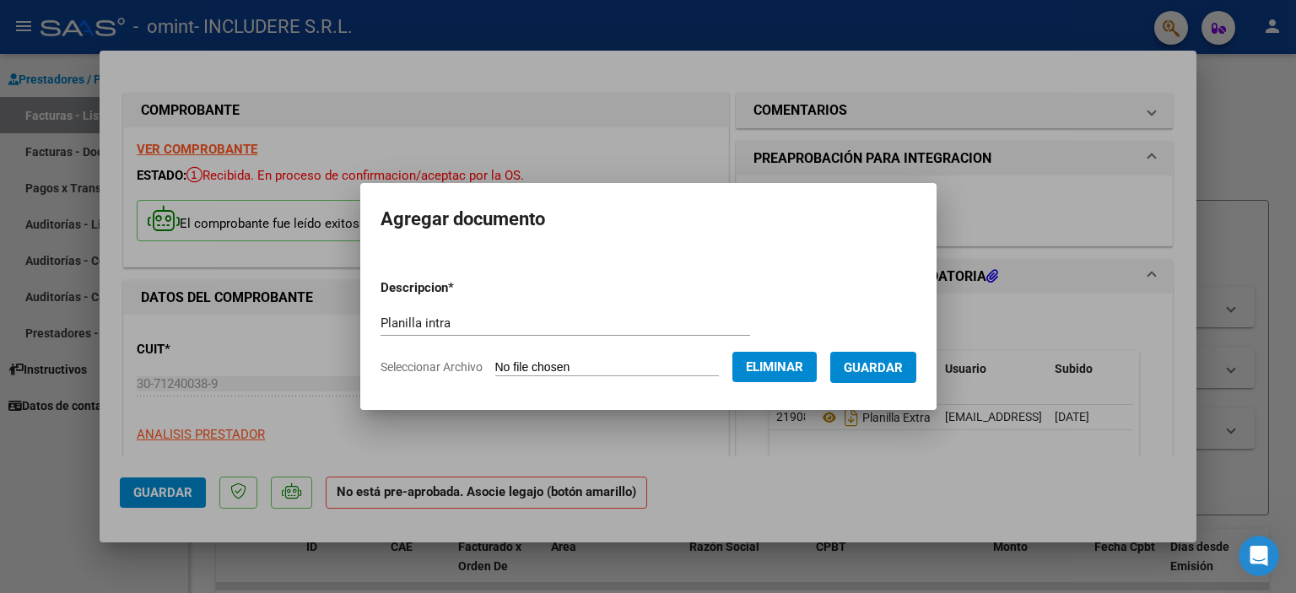
click at [913, 377] on button "Guardar" at bounding box center [873, 367] width 86 height 31
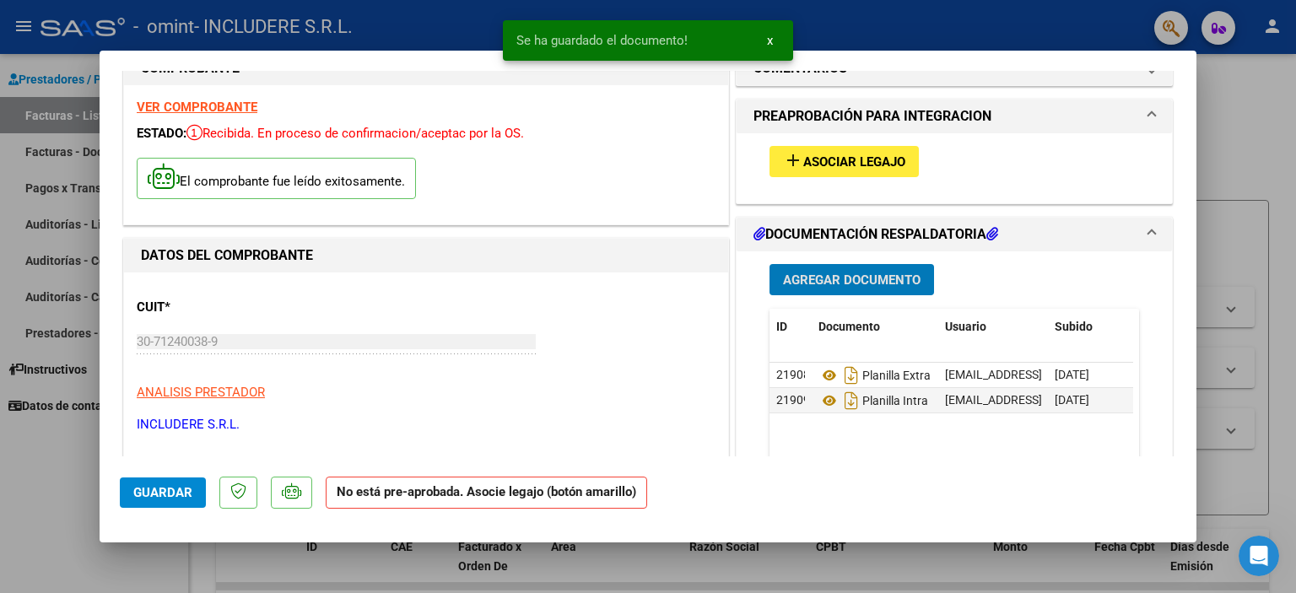
scroll to position [506, 0]
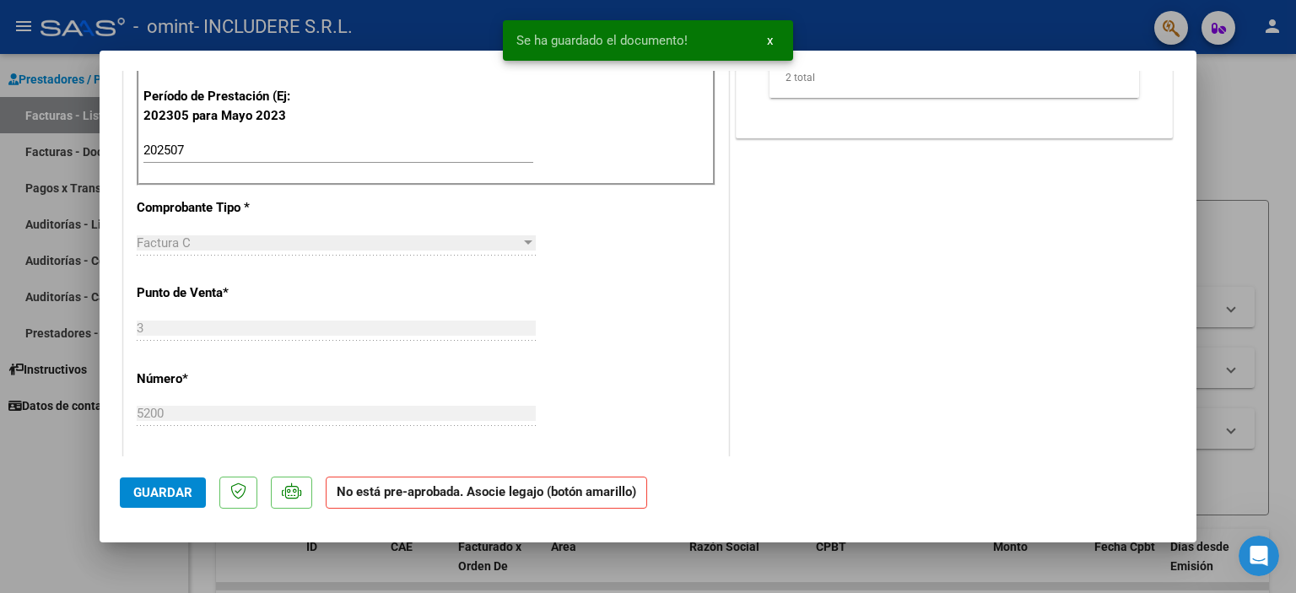
click at [173, 492] on span "Guardar" at bounding box center [162, 492] width 59 height 15
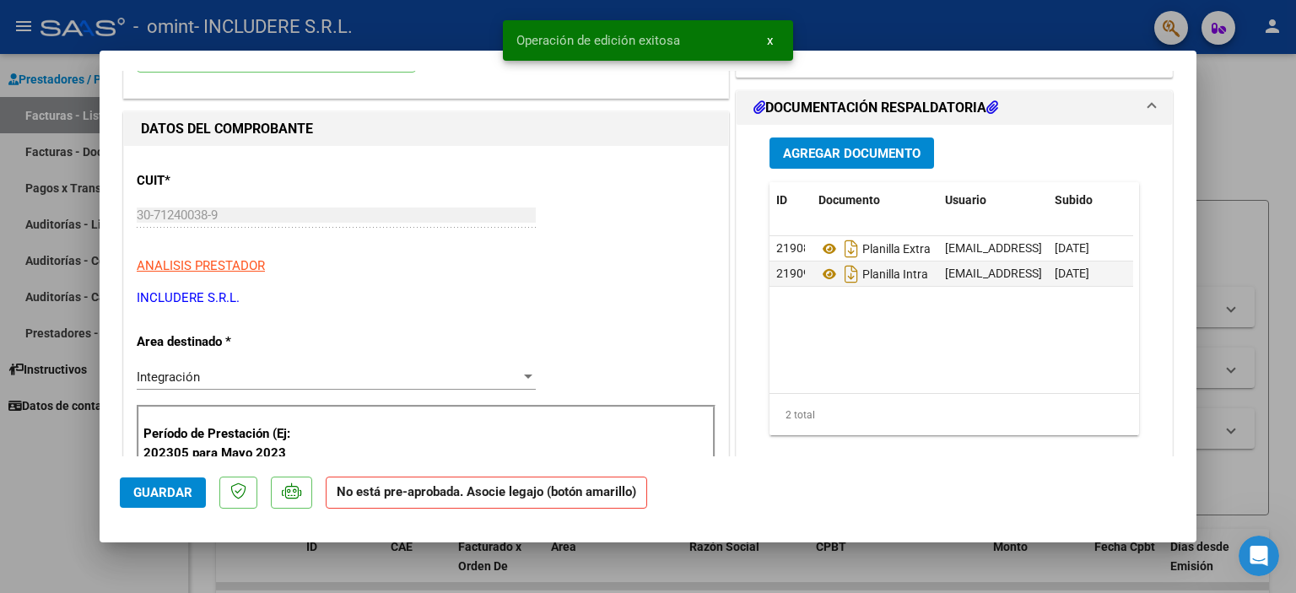
click at [1250, 172] on div at bounding box center [648, 296] width 1296 height 593
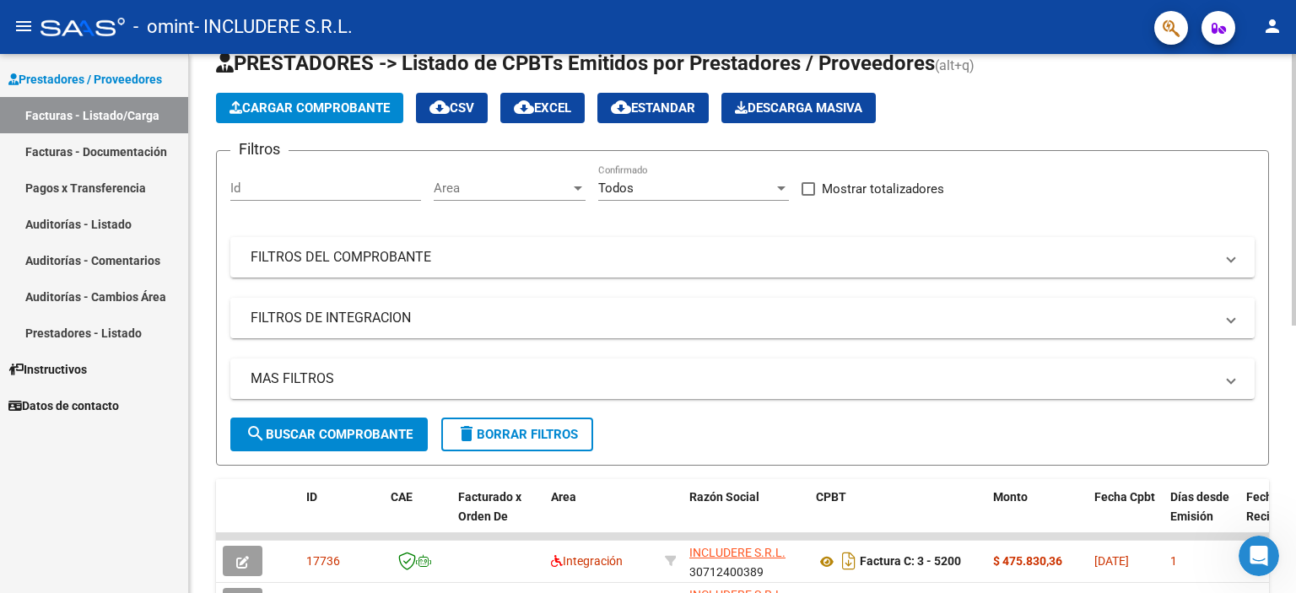
scroll to position [0, 0]
